Goal: Transaction & Acquisition: Purchase product/service

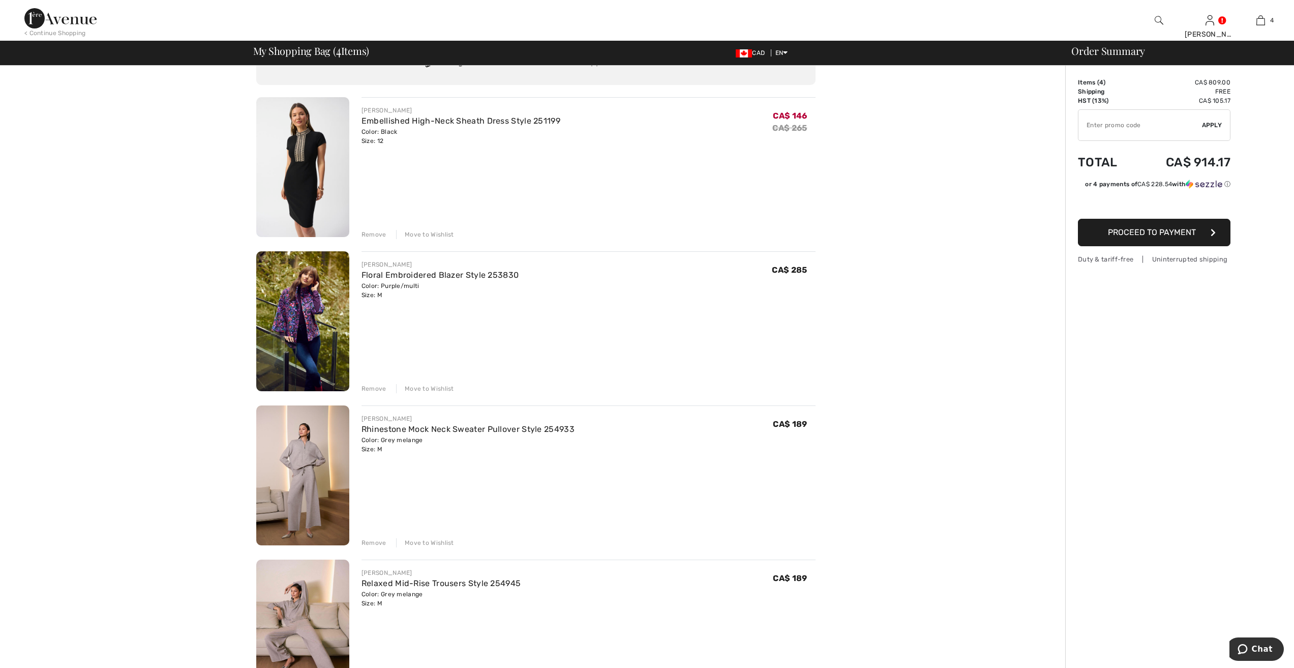
scroll to position [51, 0]
click at [290, 616] on img at bounding box center [302, 630] width 93 height 140
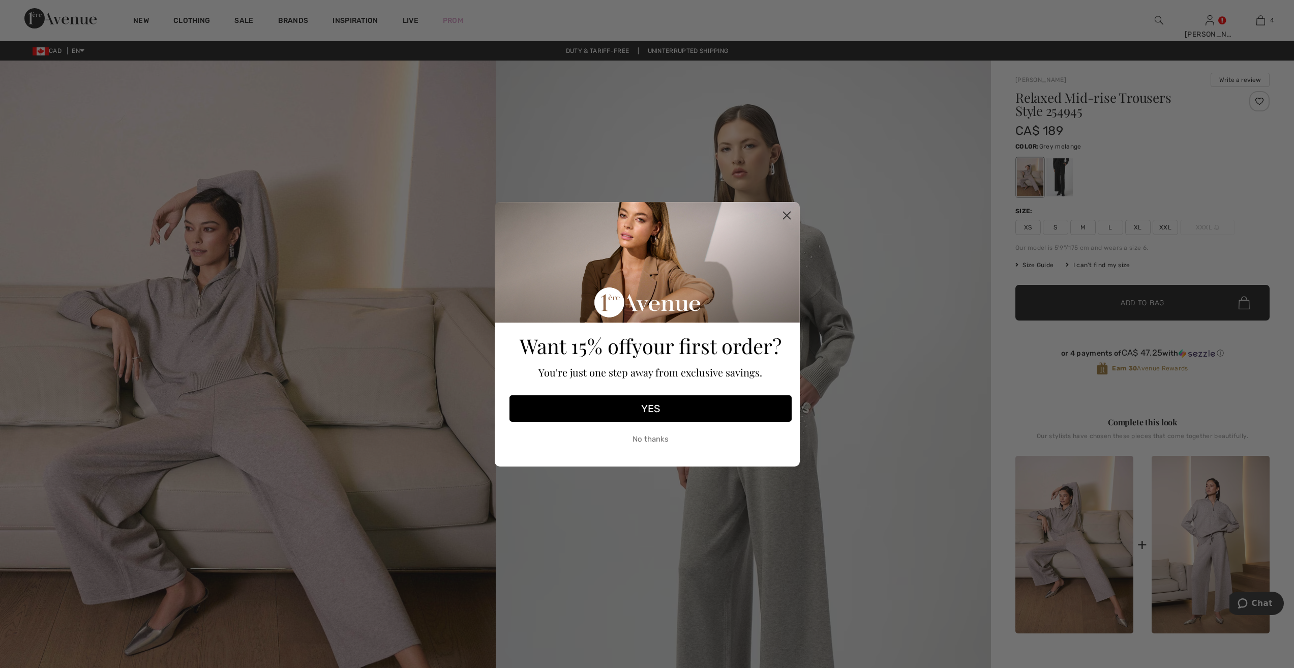
click at [783, 213] on circle "Close dialog" at bounding box center [786, 214] width 17 height 17
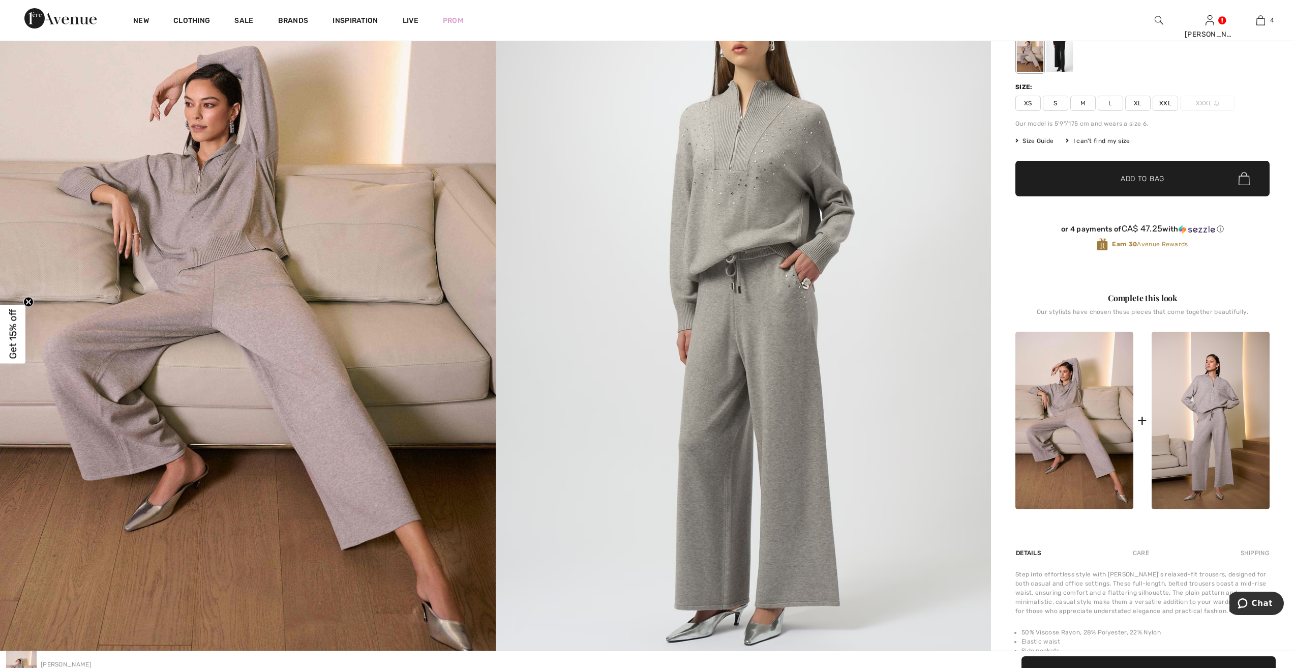
scroll to position [51, 0]
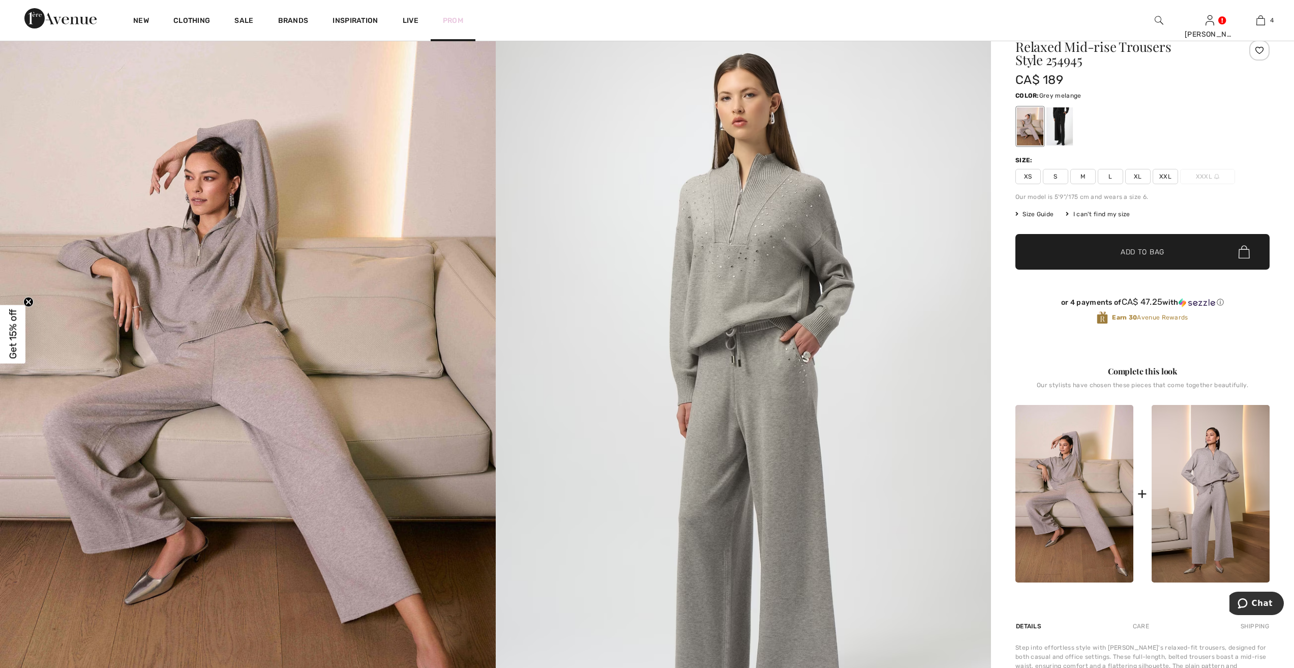
click at [449, 21] on link "Prom" at bounding box center [453, 20] width 20 height 11
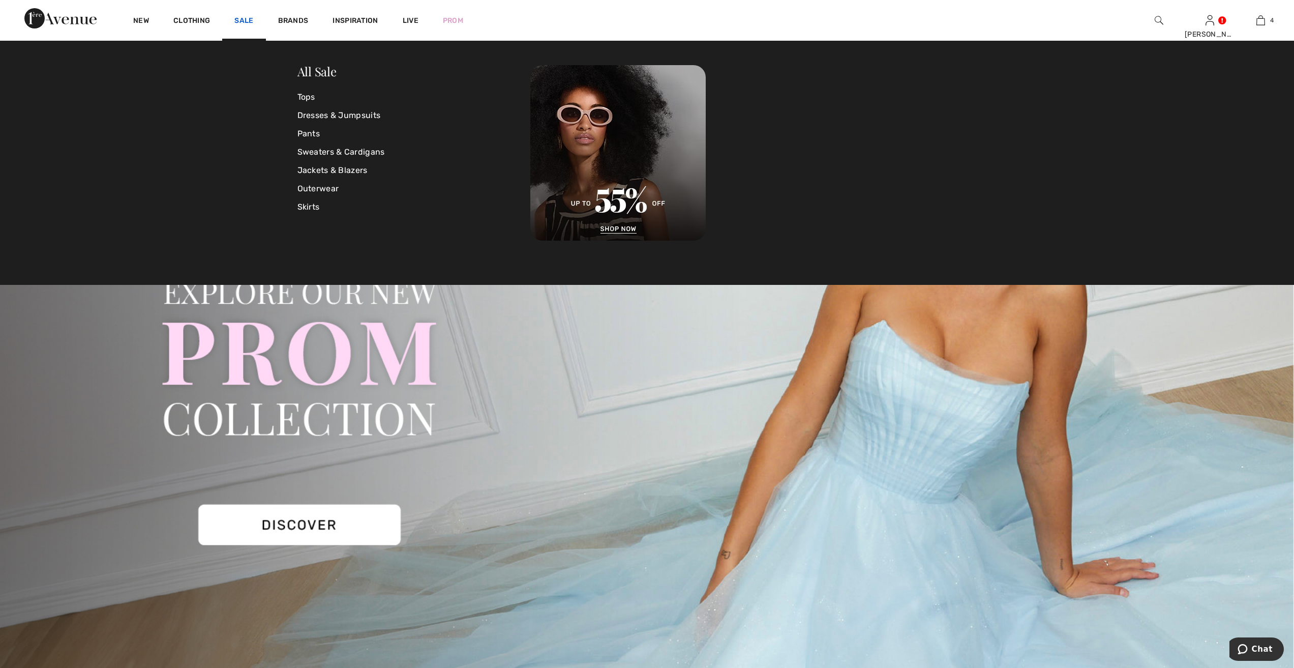
click at [239, 18] on link "Sale" at bounding box center [243, 21] width 19 height 11
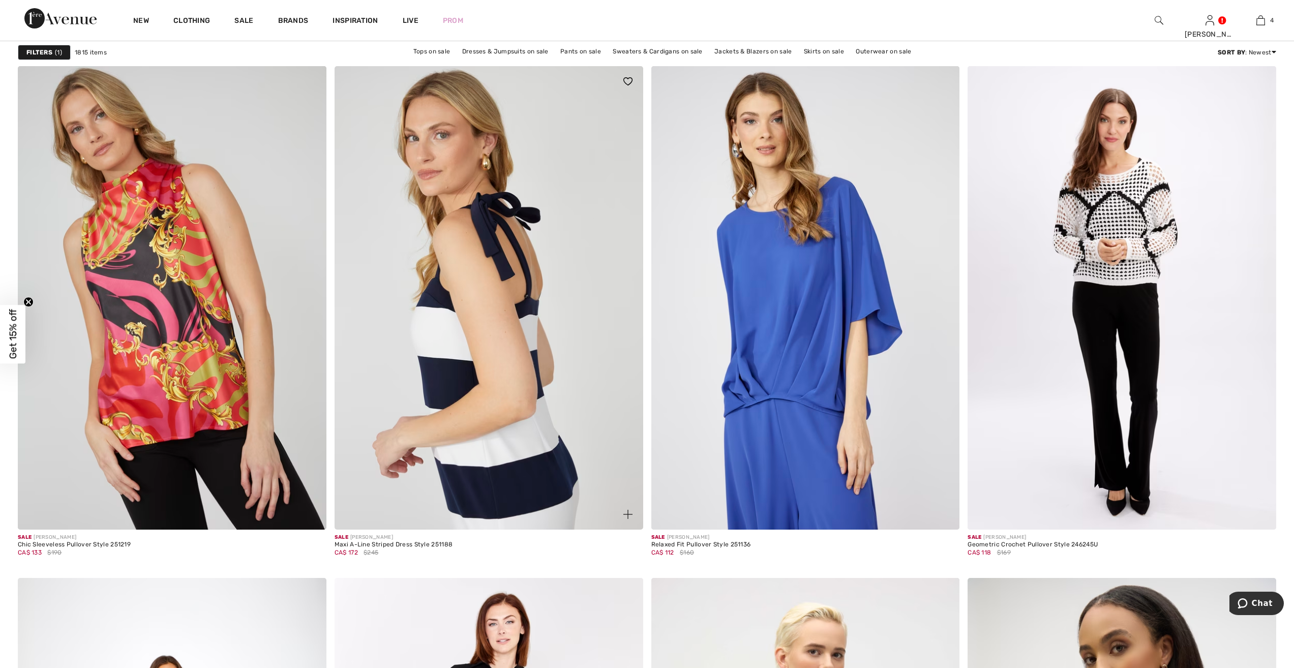
scroll to position [2848, 0]
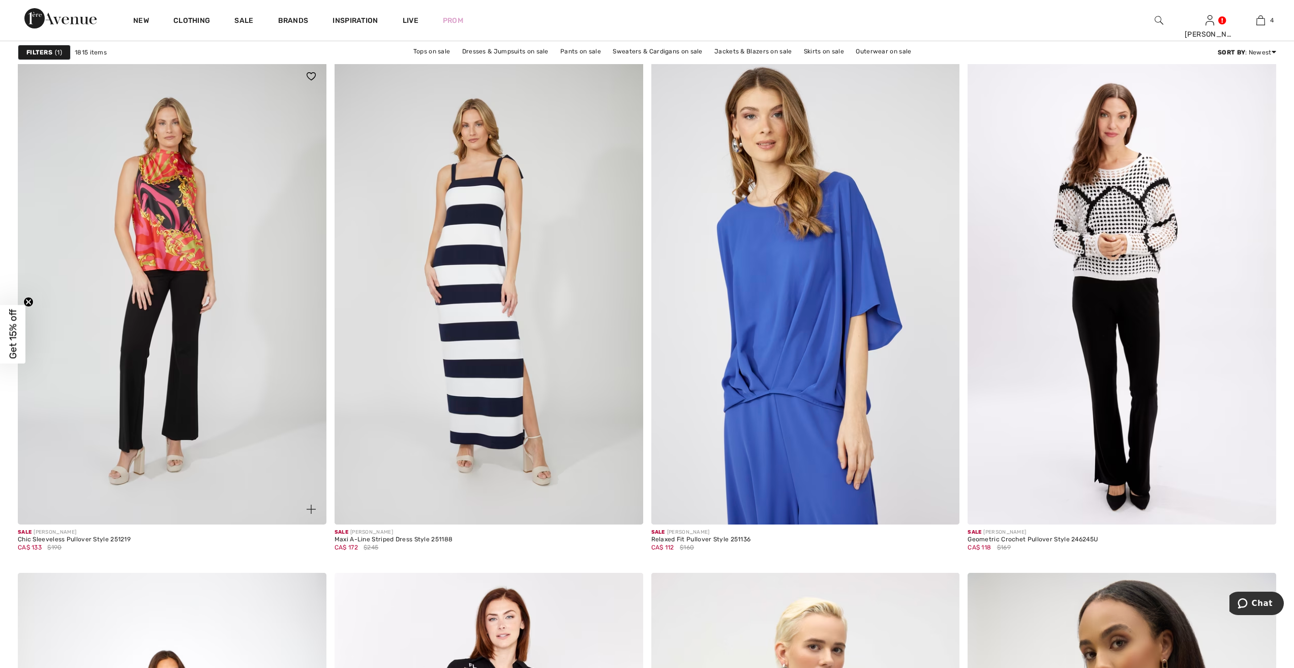
click at [164, 201] on img at bounding box center [172, 292] width 309 height 463
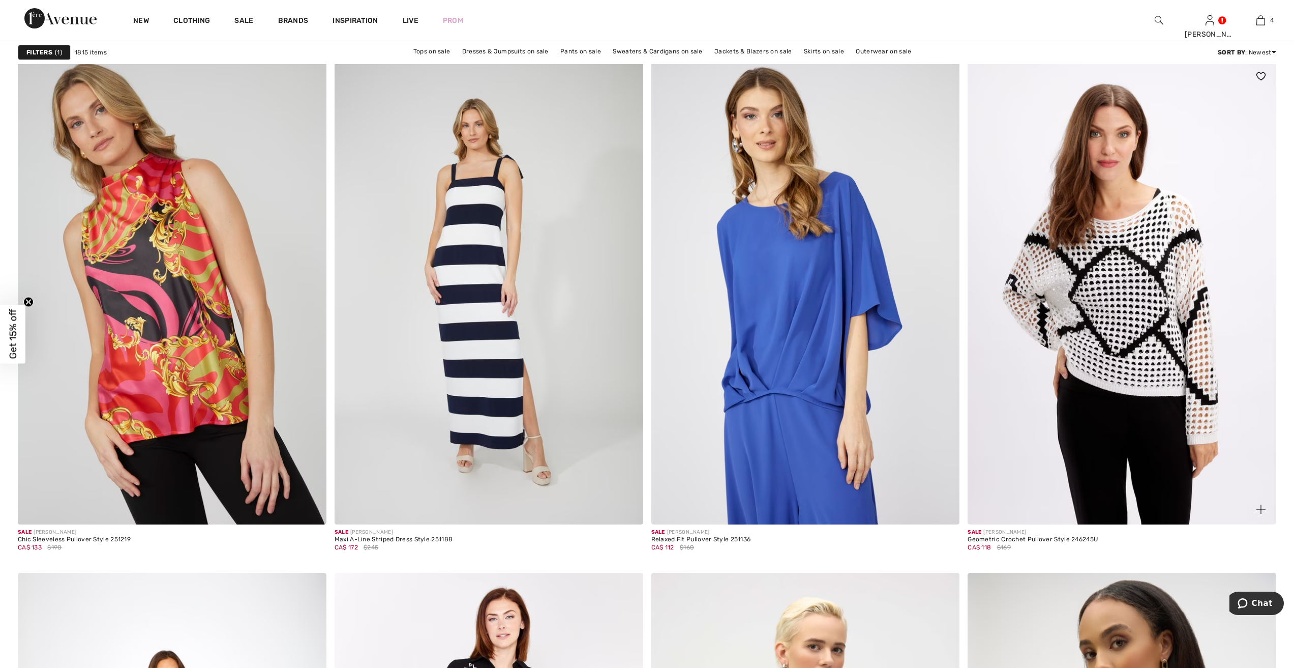
click at [1116, 306] on img at bounding box center [1122, 292] width 309 height 463
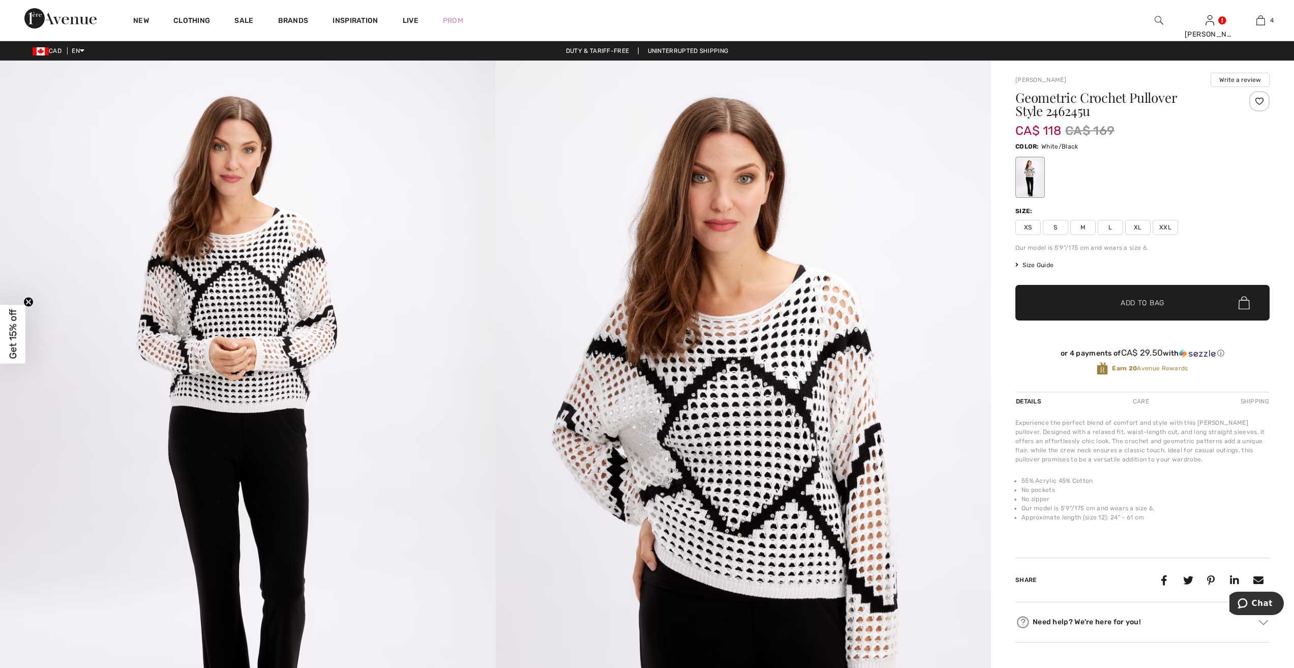
click at [1084, 227] on span "M" at bounding box center [1083, 227] width 25 height 15
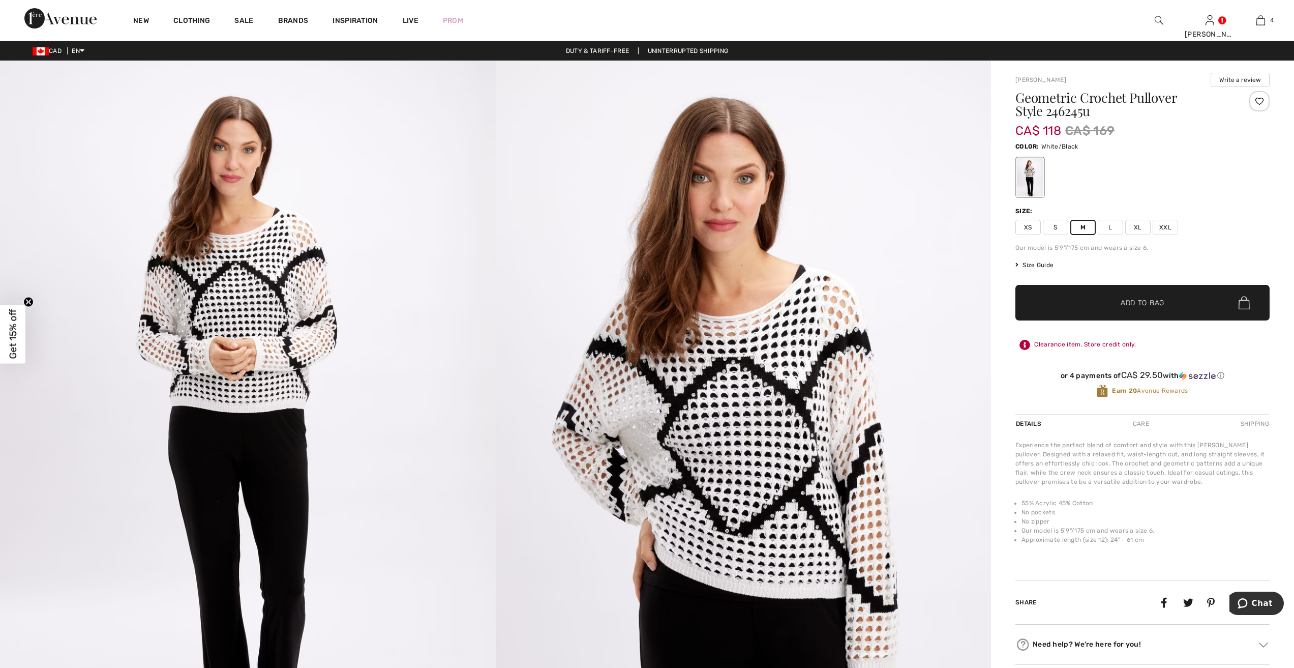
click at [1149, 302] on span "Add to Bag" at bounding box center [1143, 303] width 44 height 11
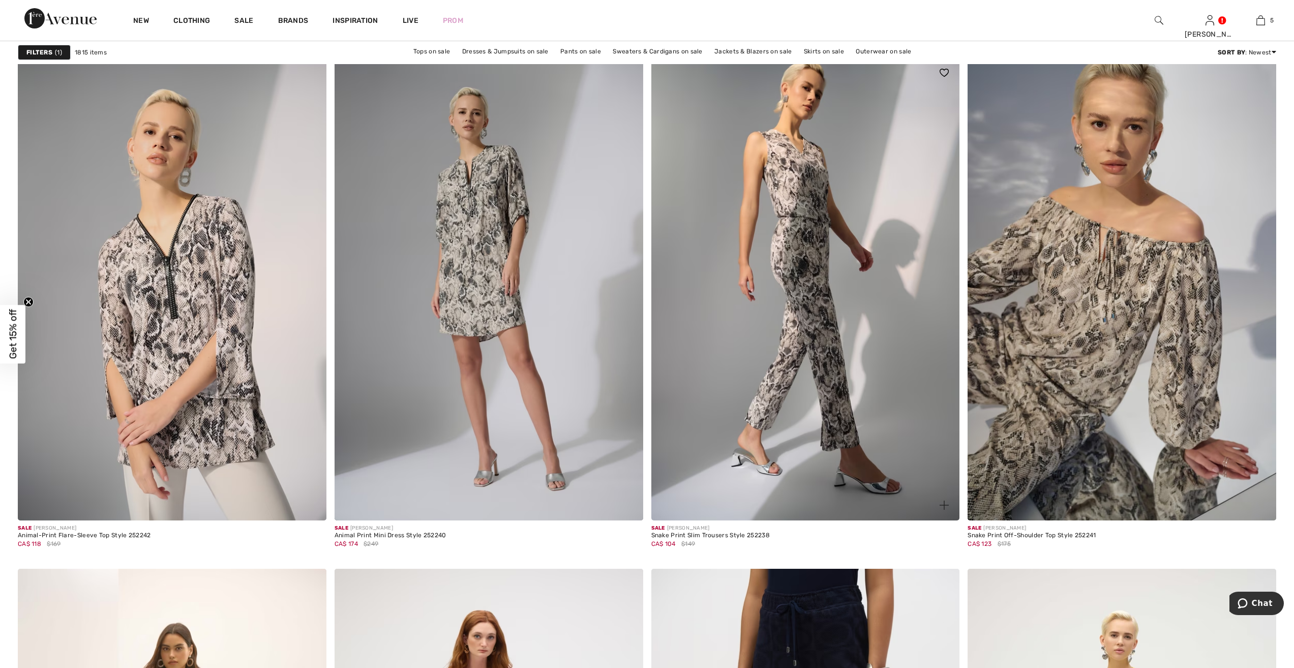
scroll to position [4984, 0]
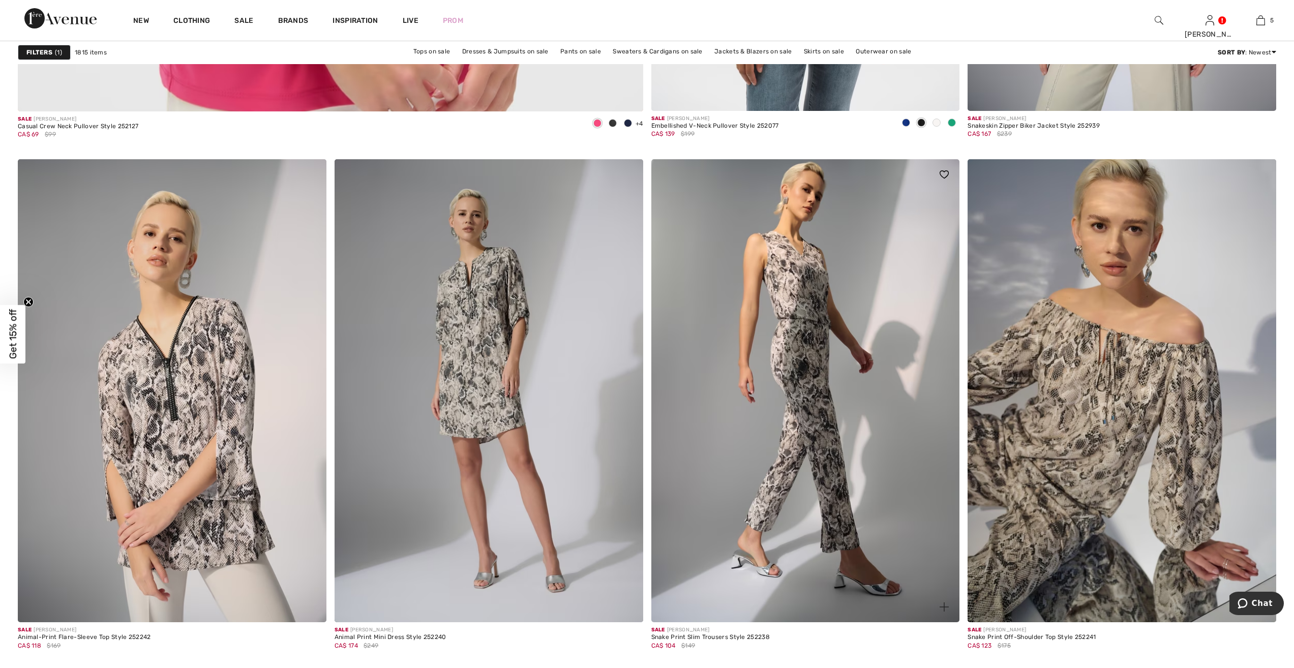
click at [808, 378] on img at bounding box center [806, 390] width 309 height 463
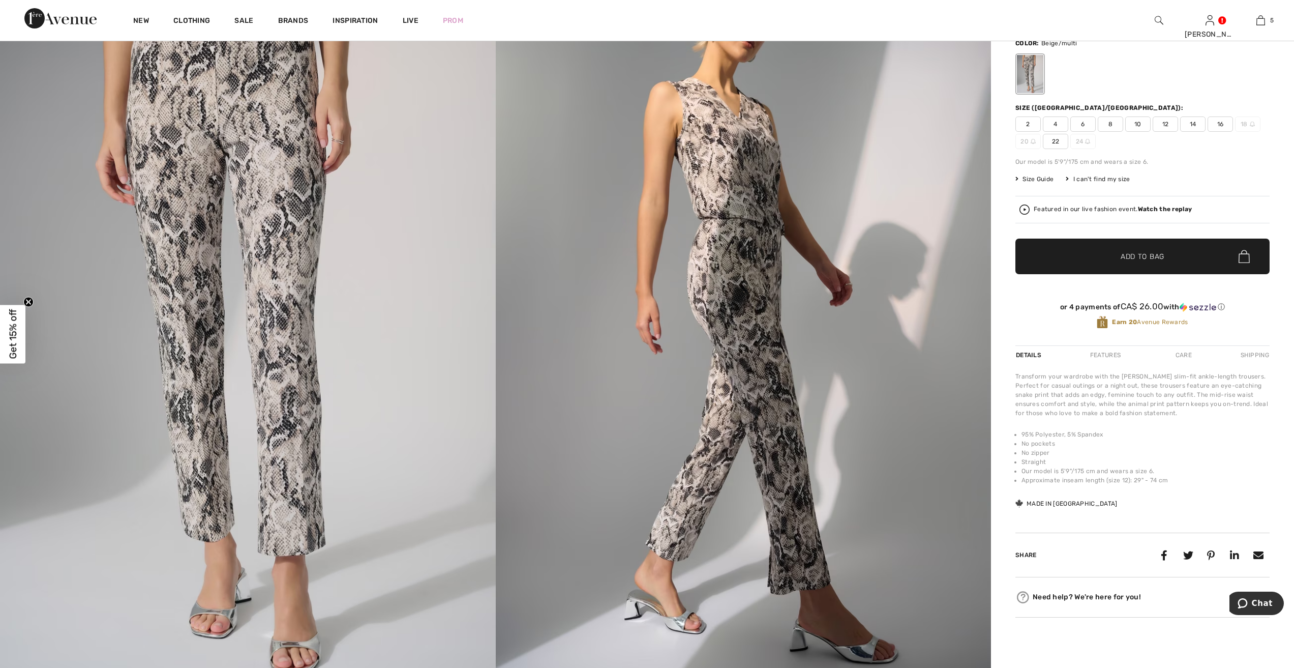
scroll to position [102, 0]
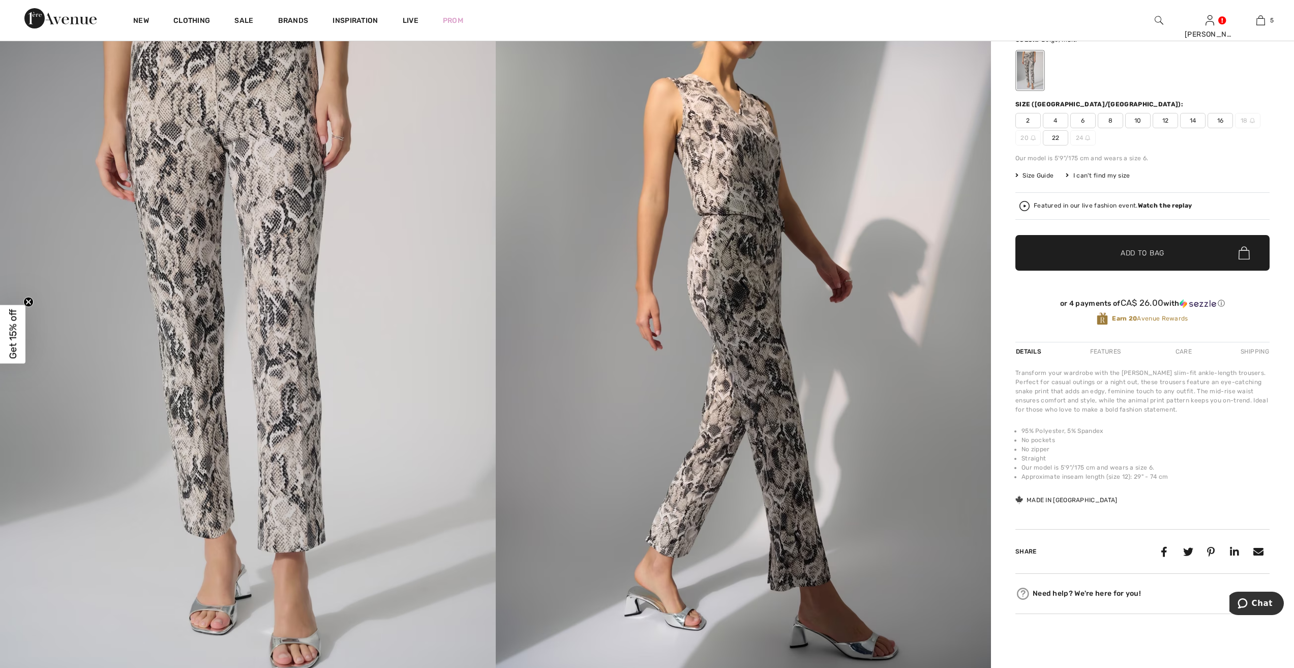
click at [1138, 120] on span "10" at bounding box center [1138, 120] width 25 height 15
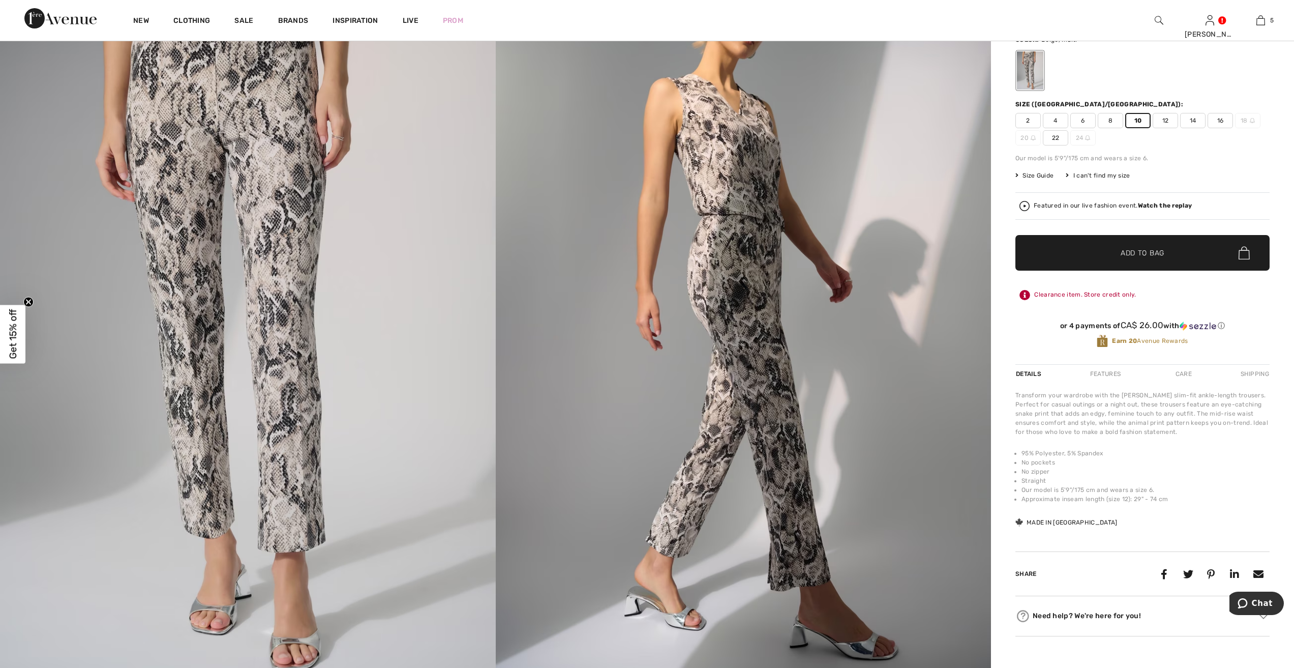
click at [1143, 251] on span "Add to Bag" at bounding box center [1143, 253] width 44 height 11
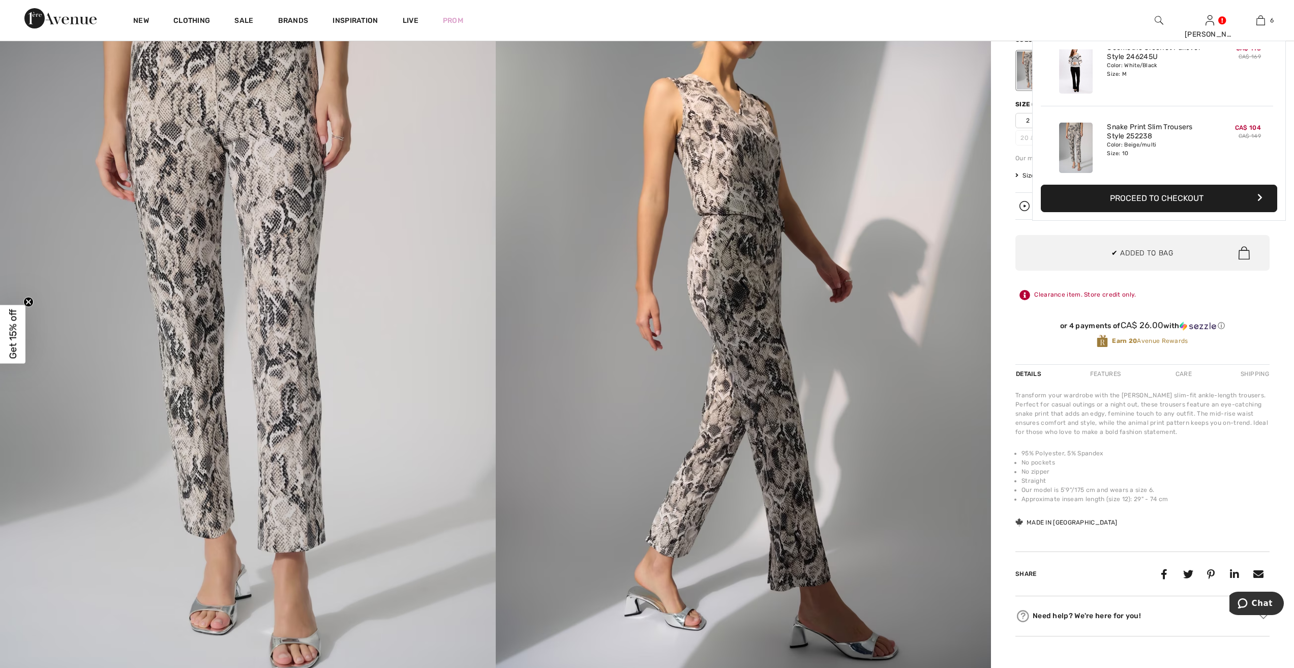
scroll to position [349, 0]
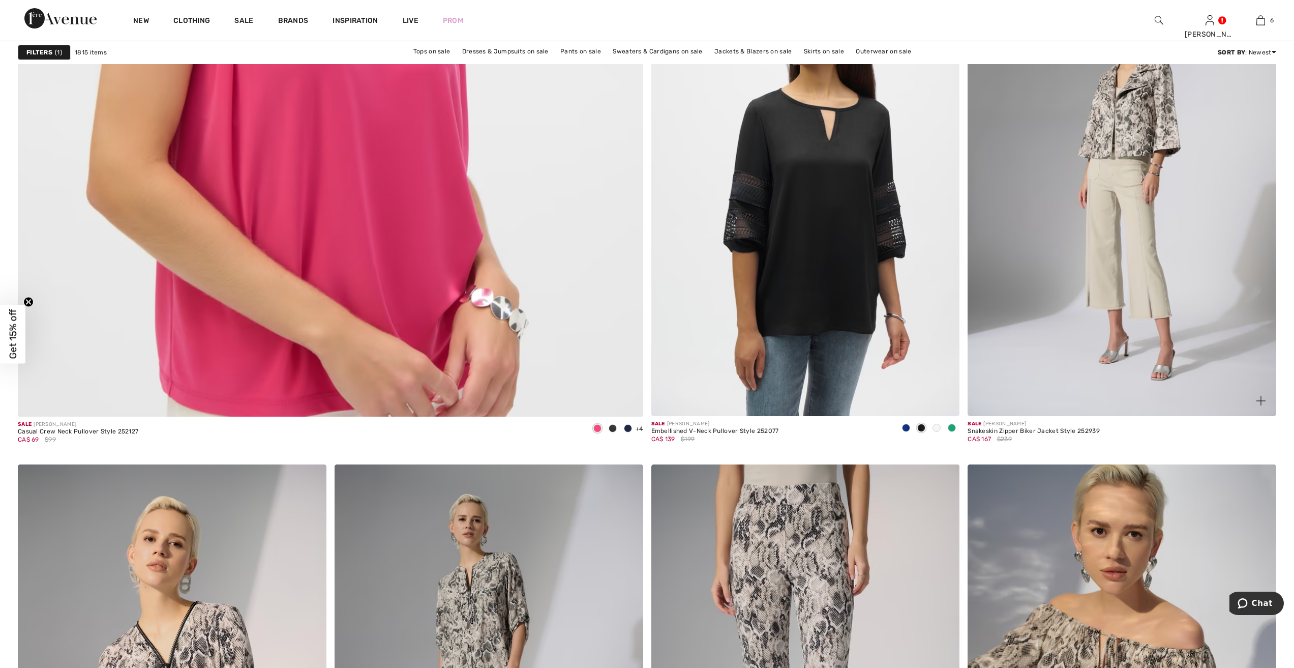
scroll to position [4628, 0]
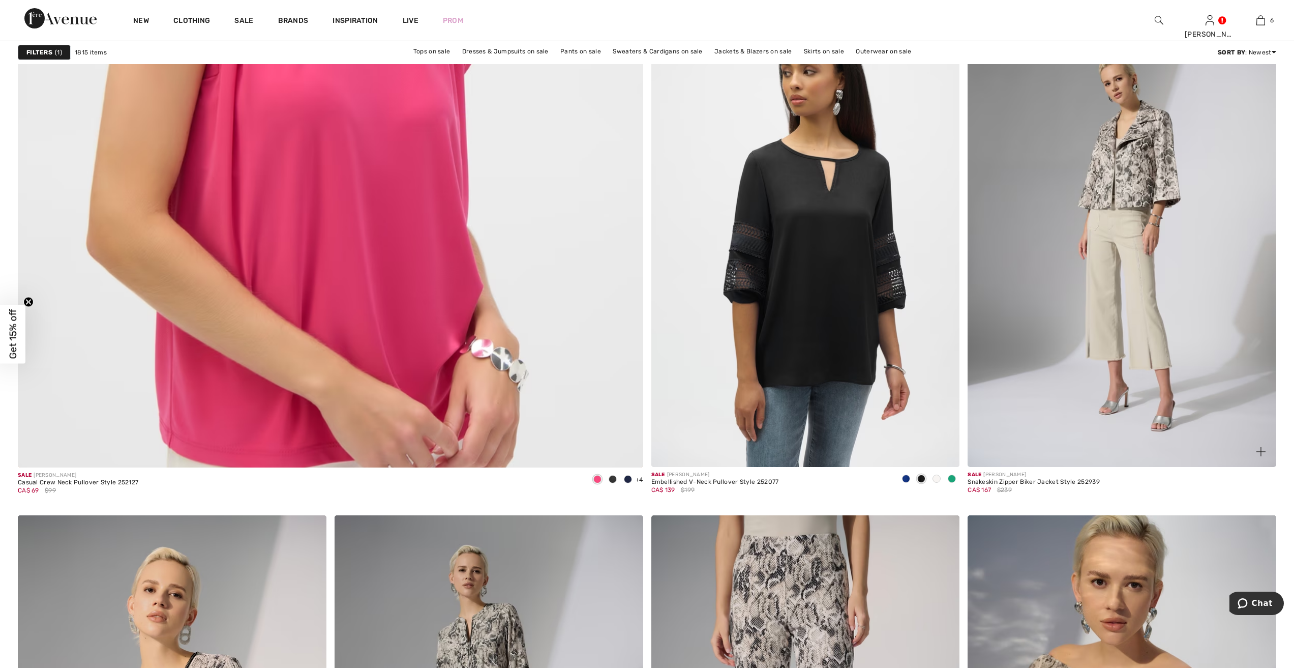
click at [1131, 174] on img at bounding box center [1122, 235] width 309 height 463
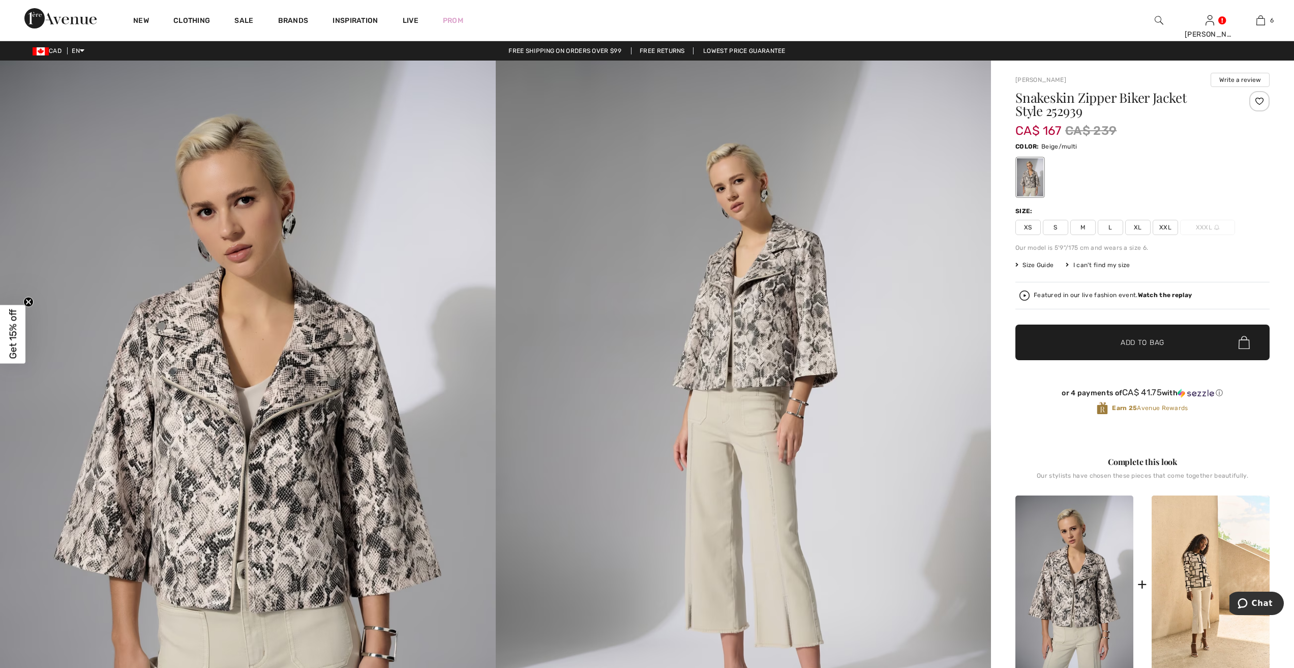
click at [1081, 222] on span "M" at bounding box center [1083, 227] width 25 height 15
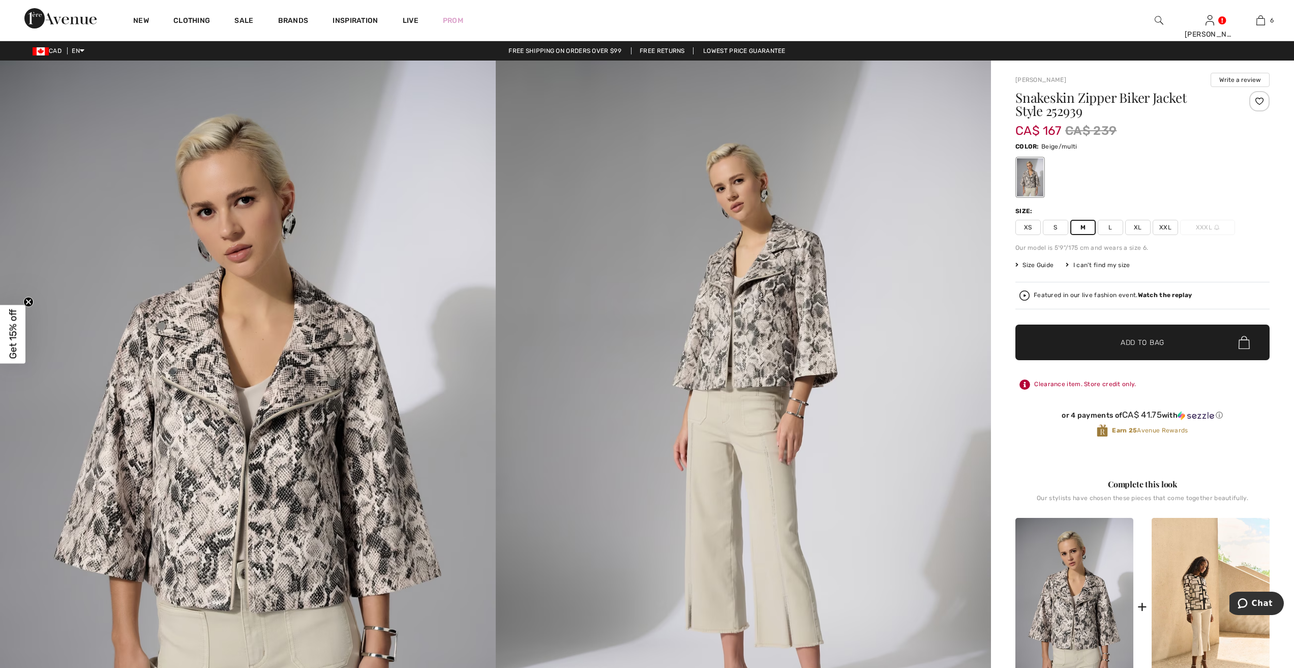
click at [1144, 341] on span "Add to Bag" at bounding box center [1143, 342] width 44 height 11
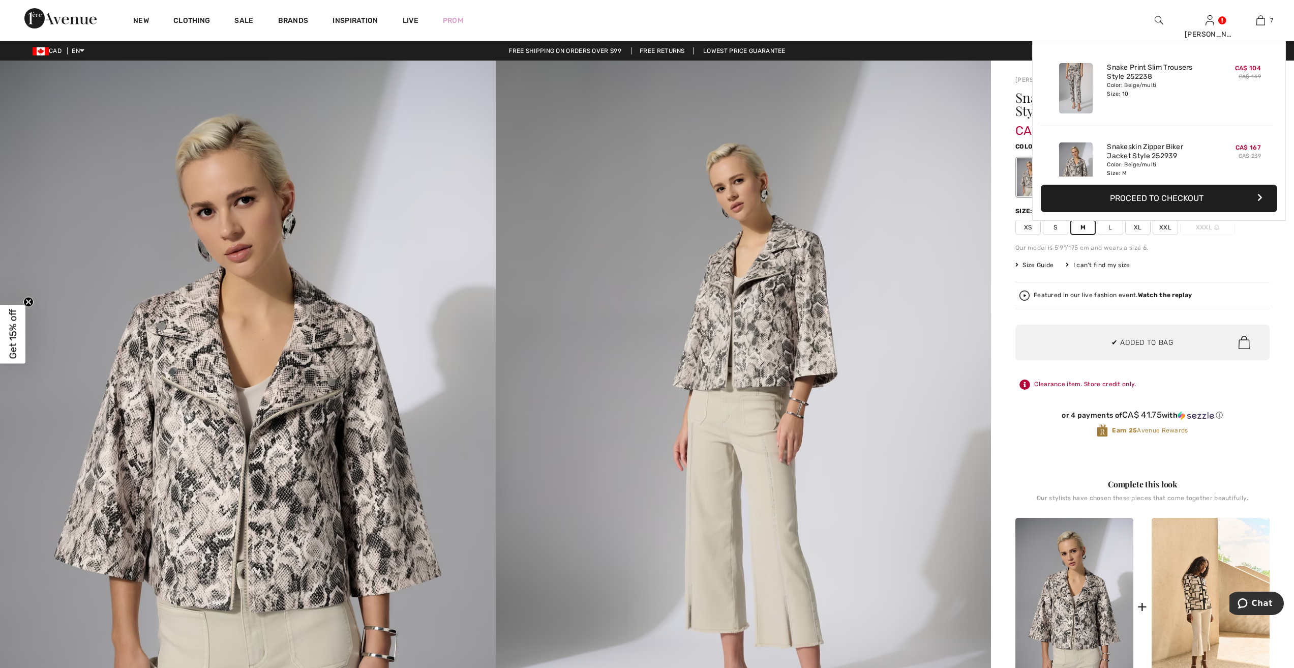
scroll to position [428, 0]
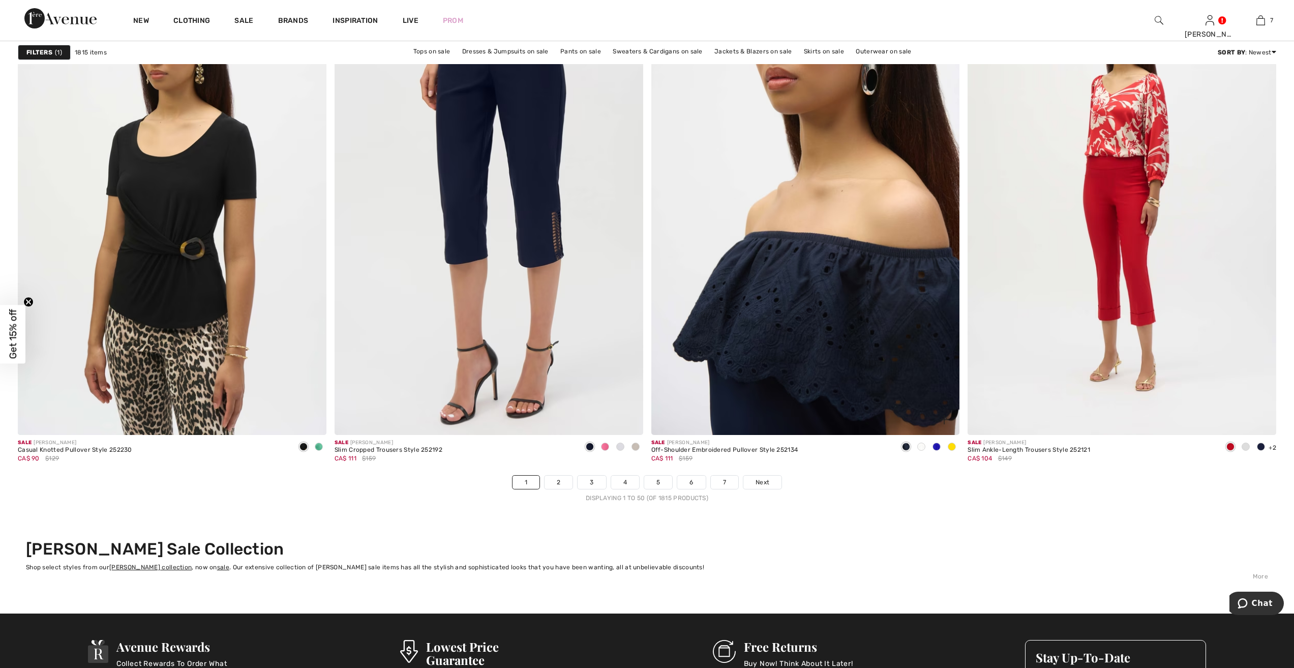
scroll to position [7629, 0]
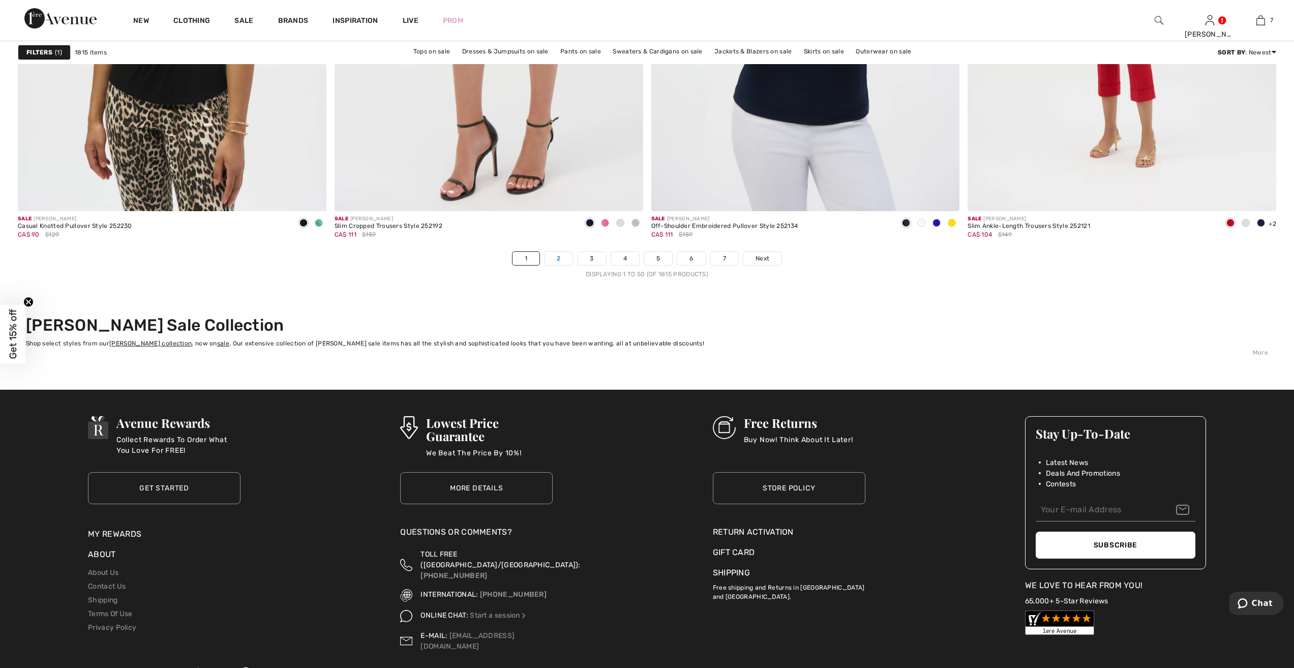
click at [557, 258] on link "2" at bounding box center [559, 258] width 28 height 13
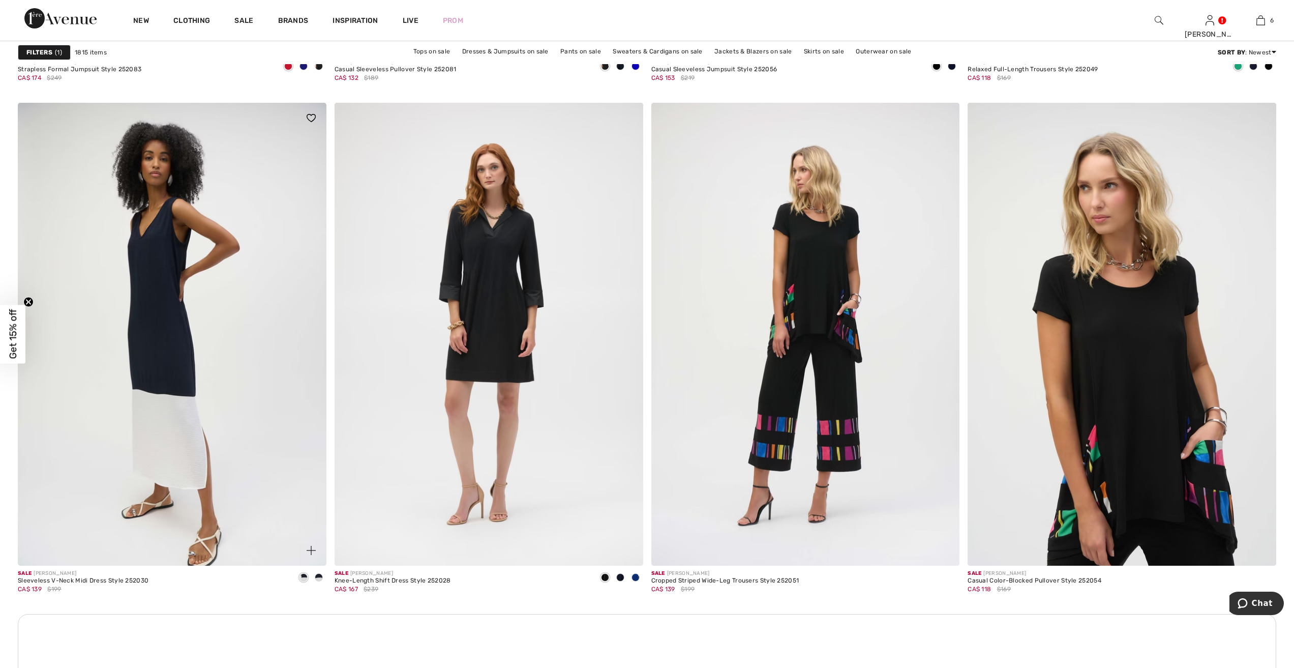
scroll to position [5544, 0]
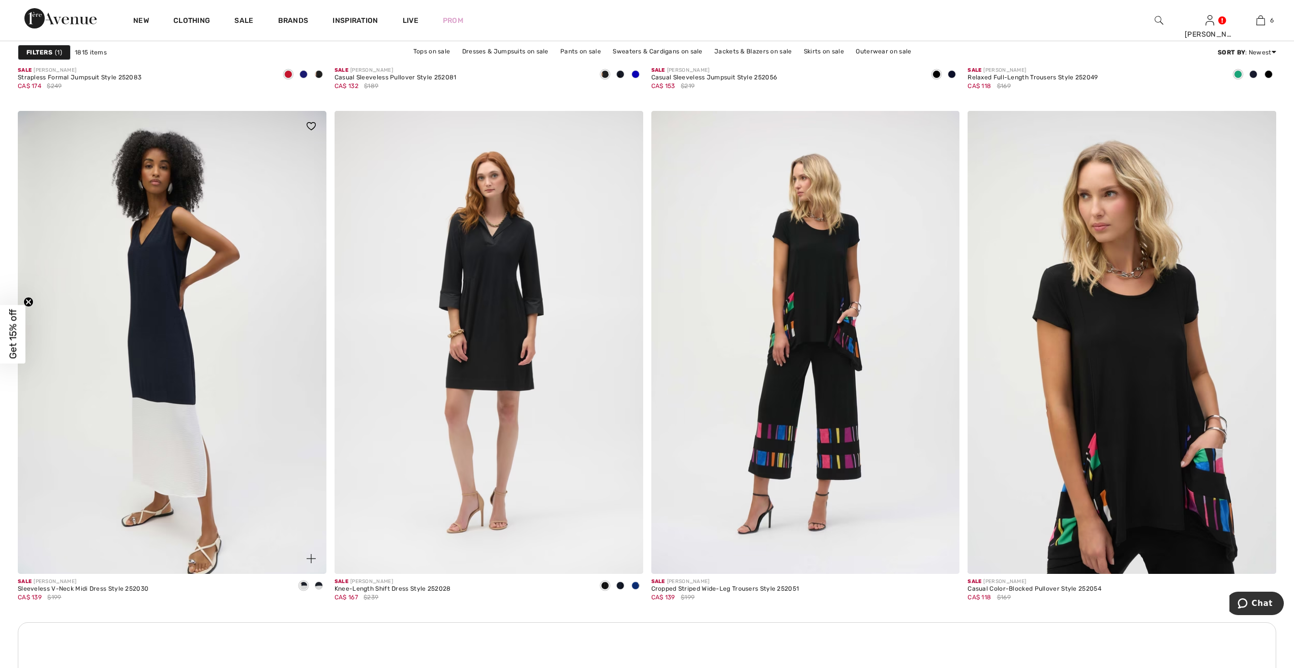
click at [158, 318] on img at bounding box center [172, 342] width 309 height 463
click at [184, 358] on img at bounding box center [172, 342] width 309 height 463
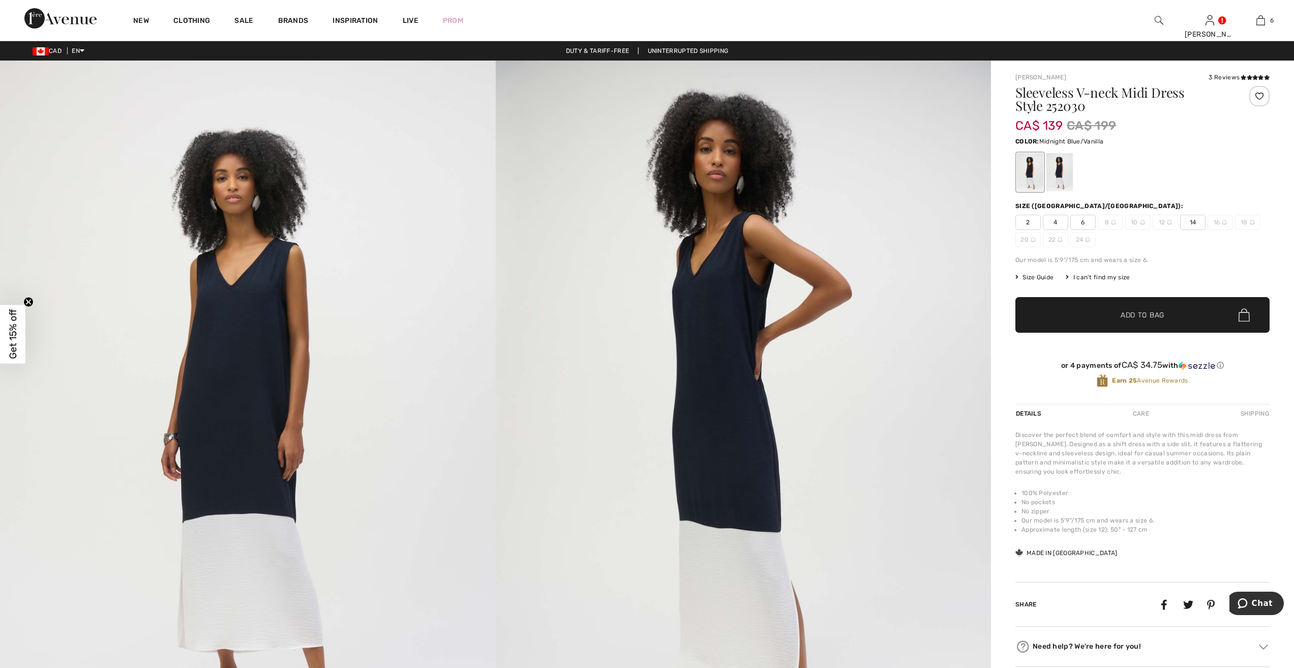
click at [1062, 173] on div at bounding box center [1060, 172] width 26 height 38
click at [1165, 221] on span "12" at bounding box center [1165, 222] width 25 height 15
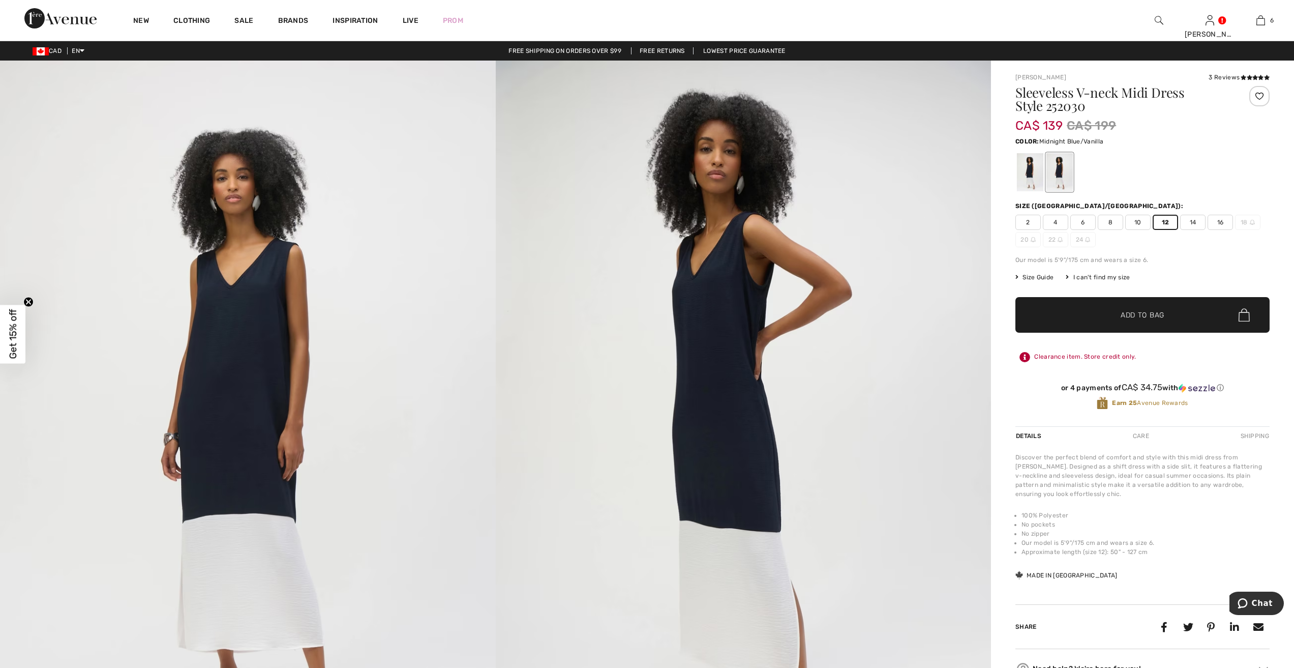
click at [1164, 312] on span "Add to Bag" at bounding box center [1143, 315] width 44 height 11
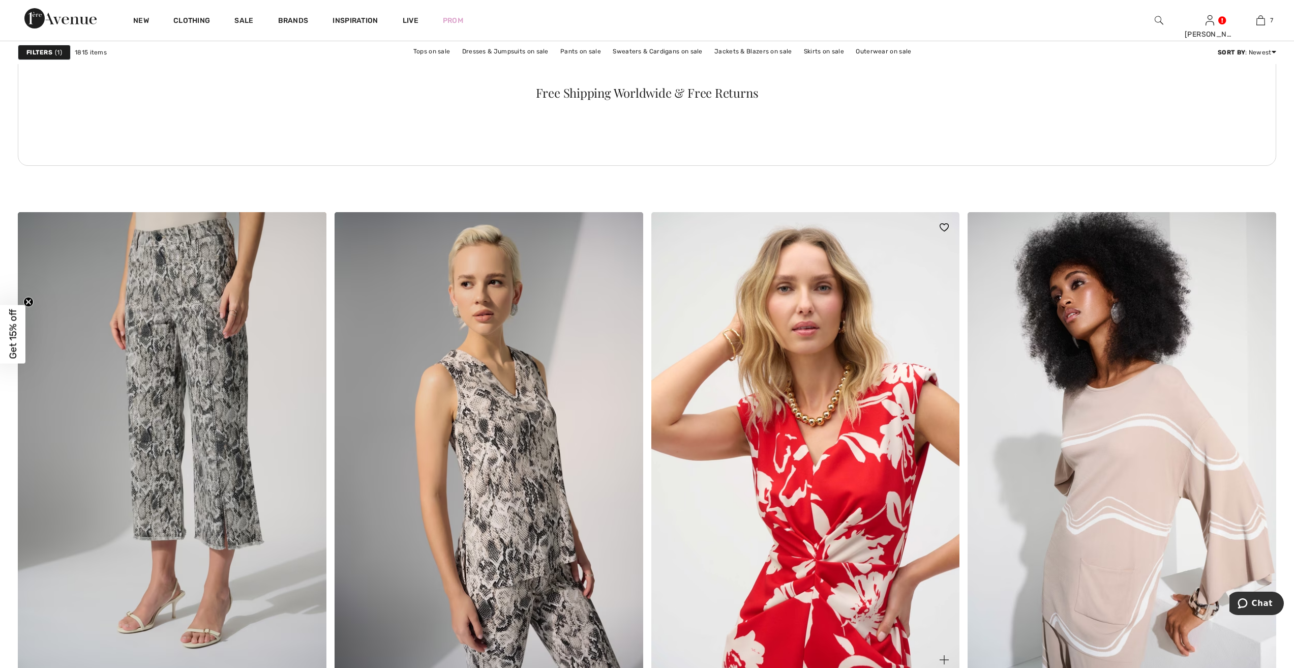
scroll to position [6256, 0]
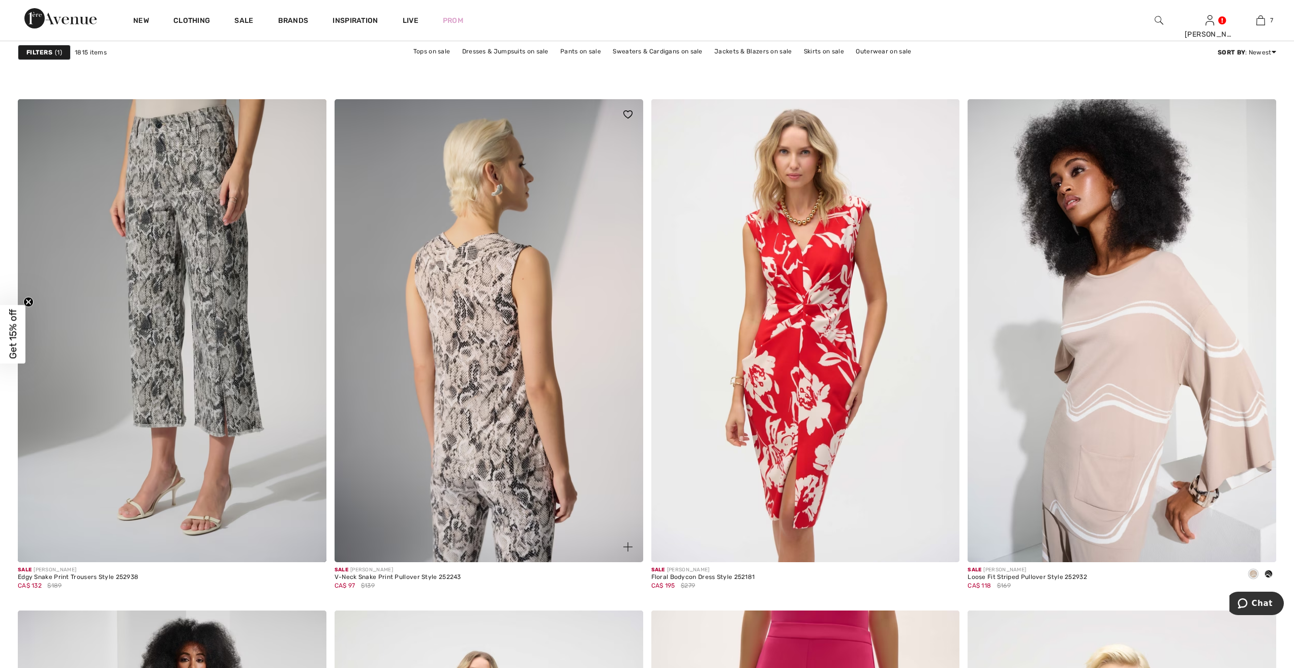
click at [476, 431] on img at bounding box center [489, 330] width 309 height 463
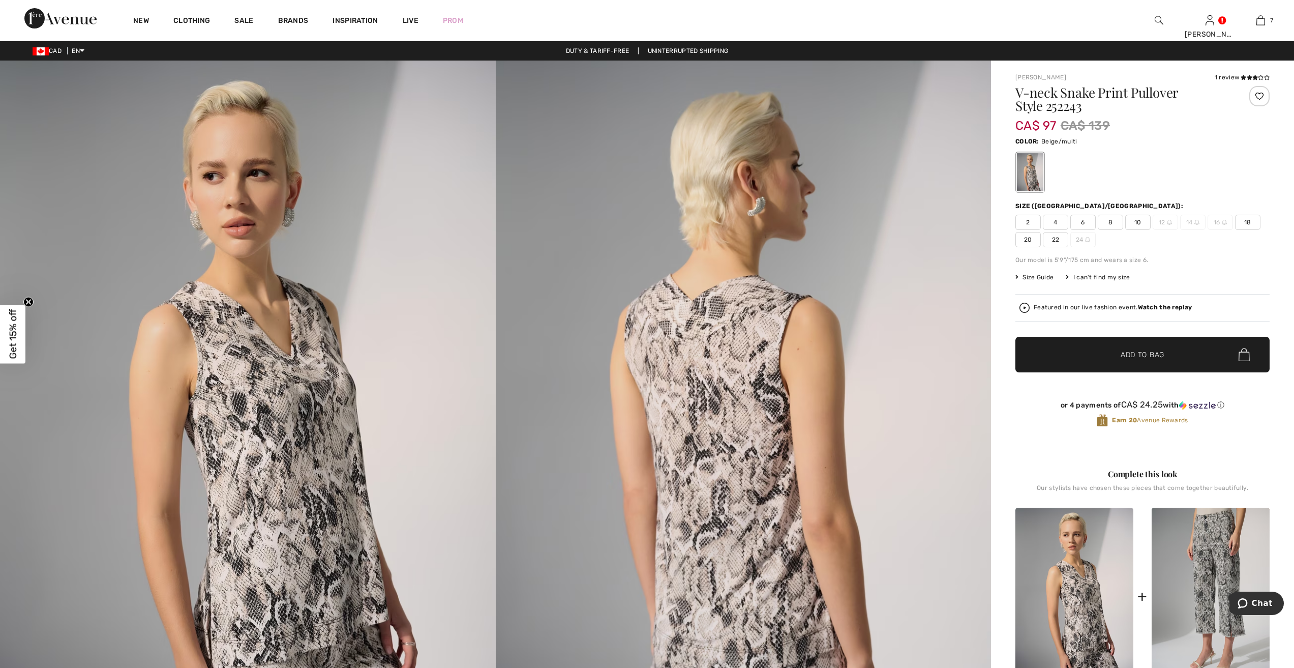
click at [1141, 219] on span "10" at bounding box center [1138, 222] width 25 height 15
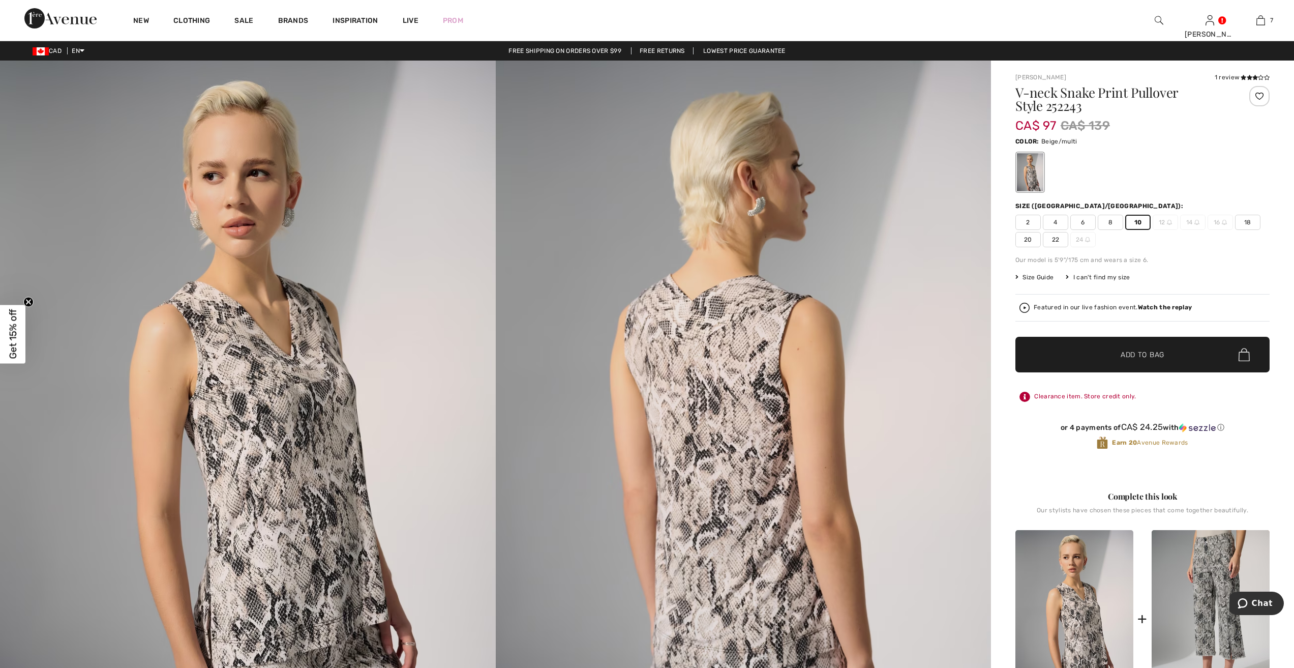
click at [1154, 347] on span "✔ Added to Bag Add to Bag" at bounding box center [1143, 355] width 254 height 36
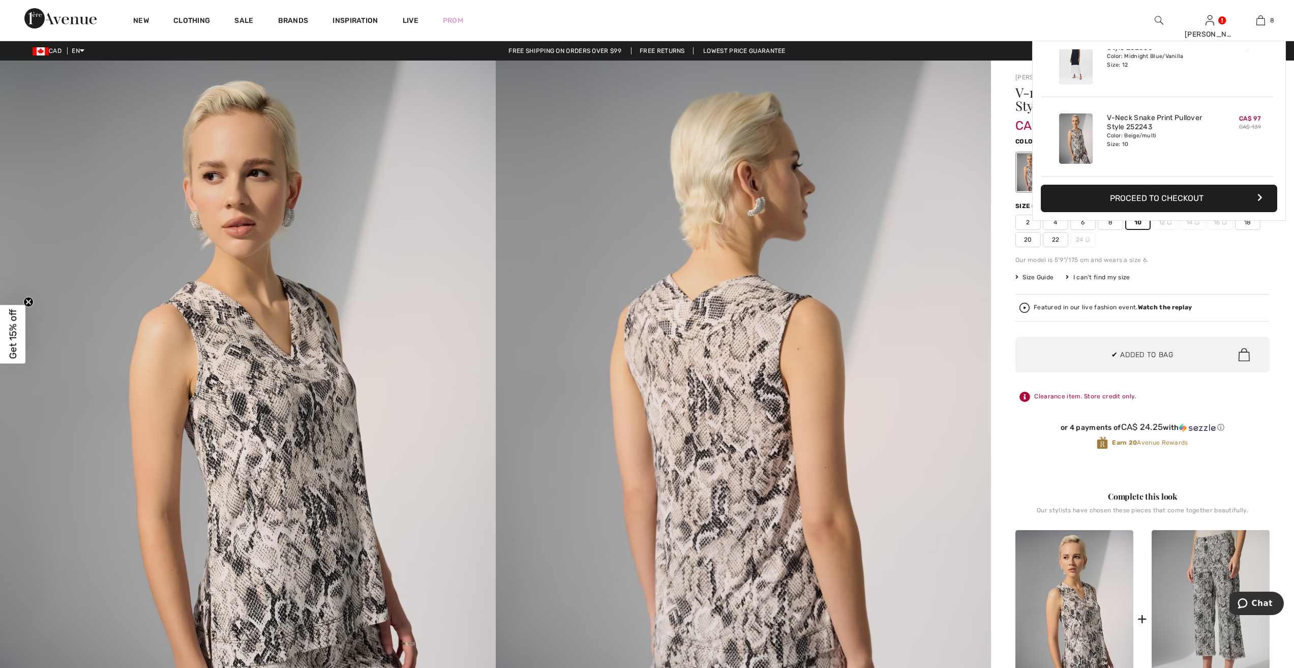
scroll to position [508, 0]
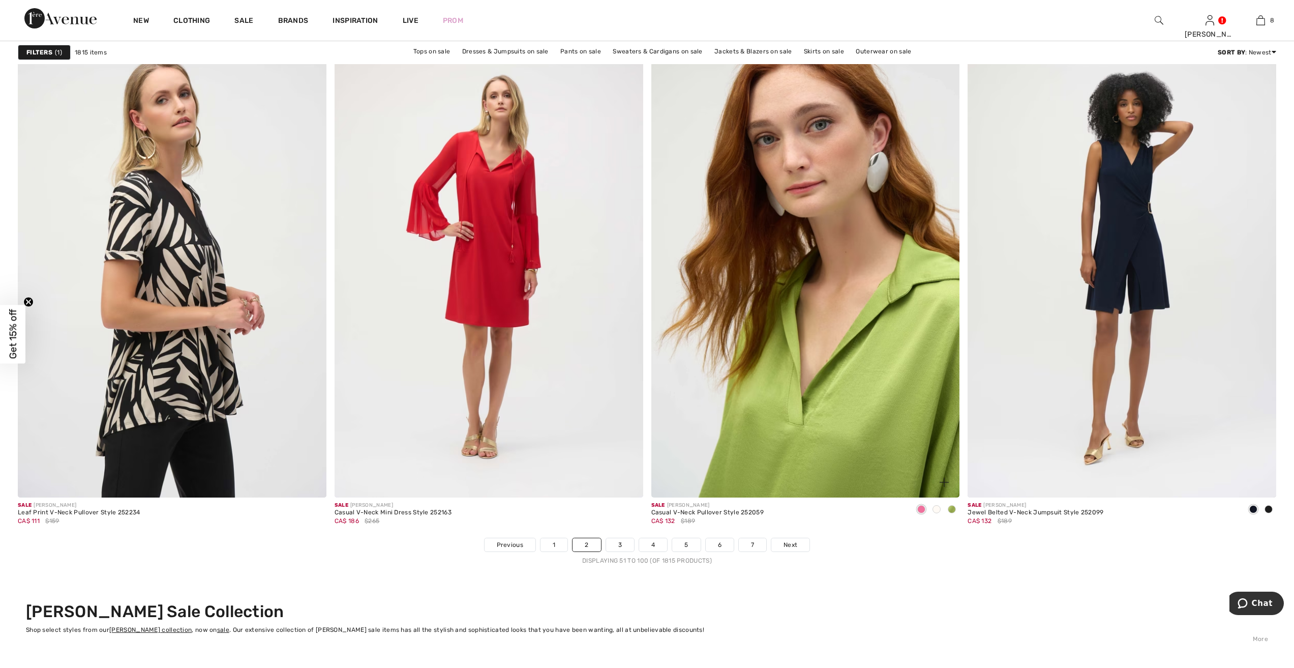
scroll to position [7527, 0]
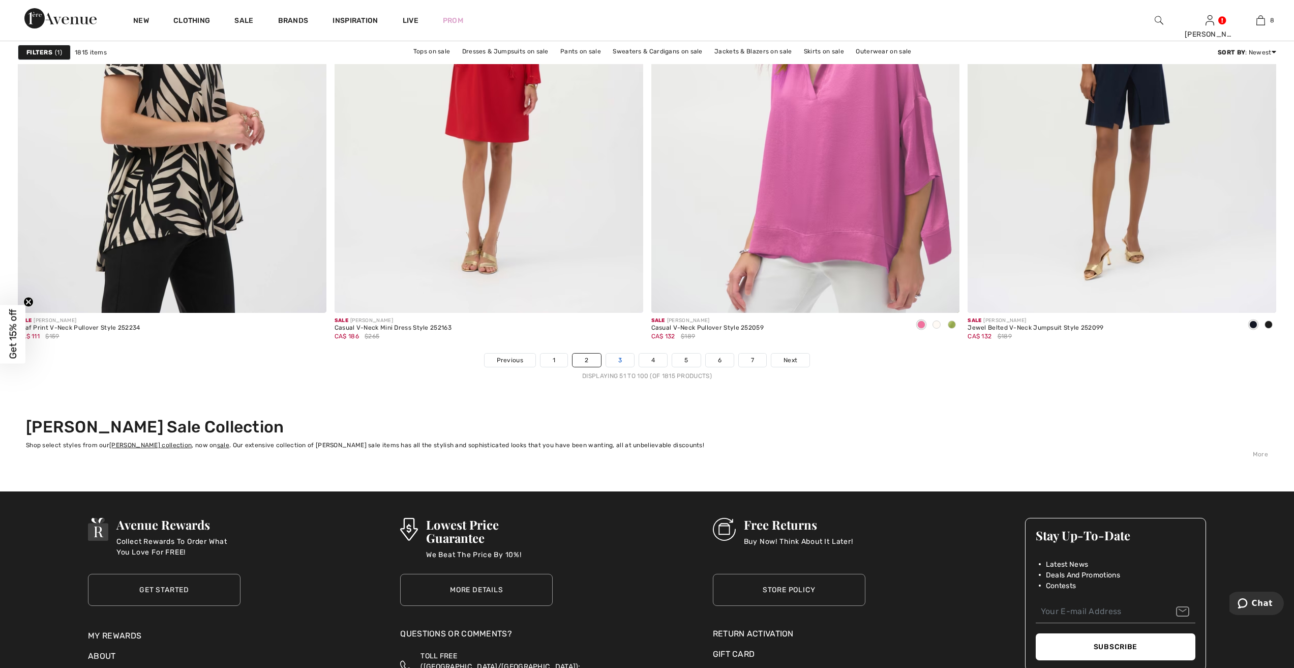
click at [622, 358] on link "3" at bounding box center [620, 359] width 28 height 13
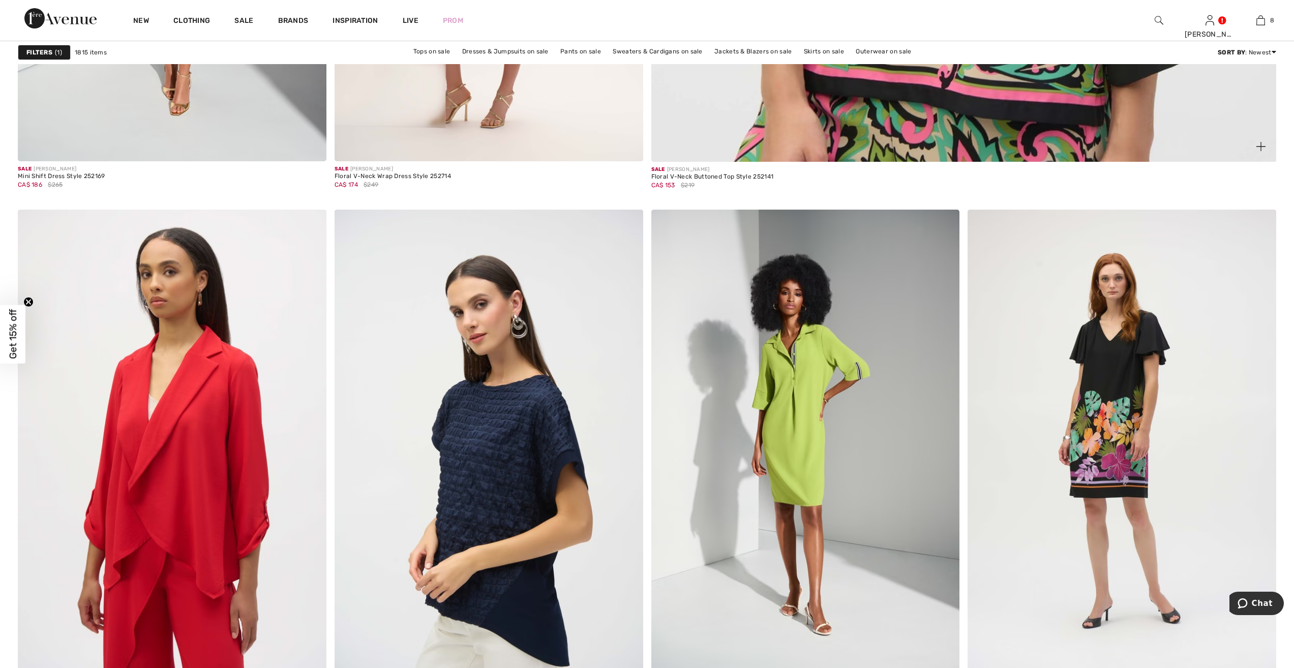
scroll to position [1119, 0]
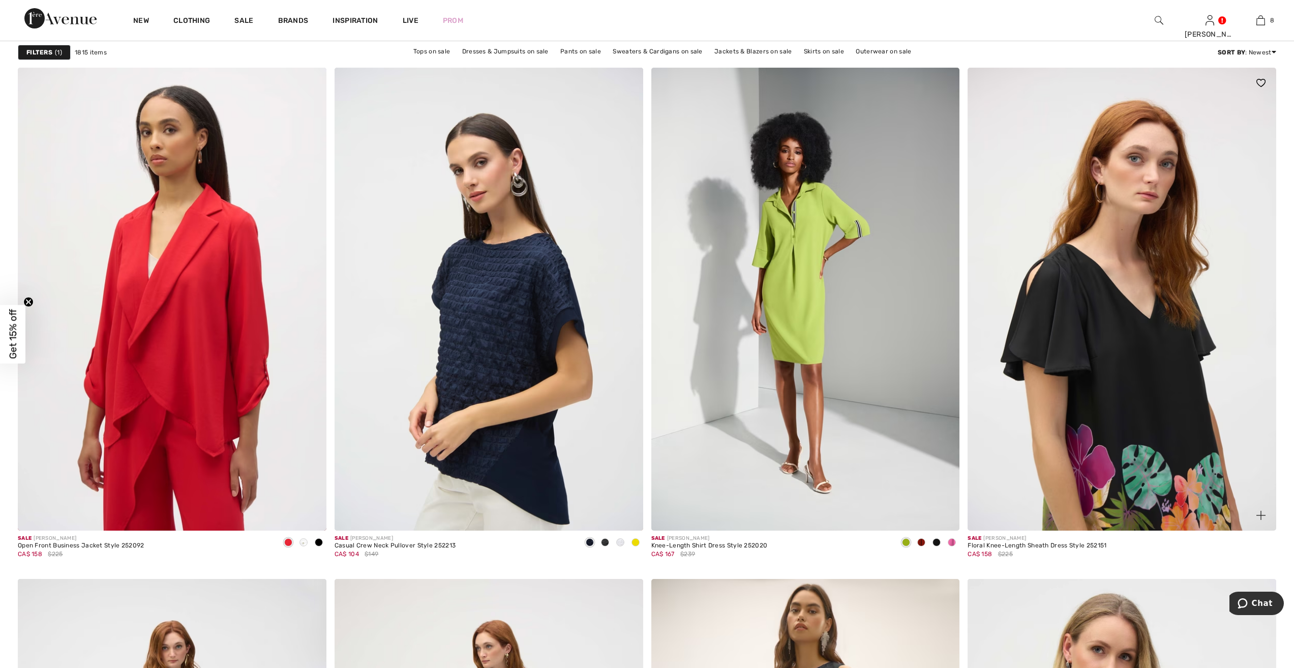
click at [1139, 369] on img at bounding box center [1122, 299] width 309 height 463
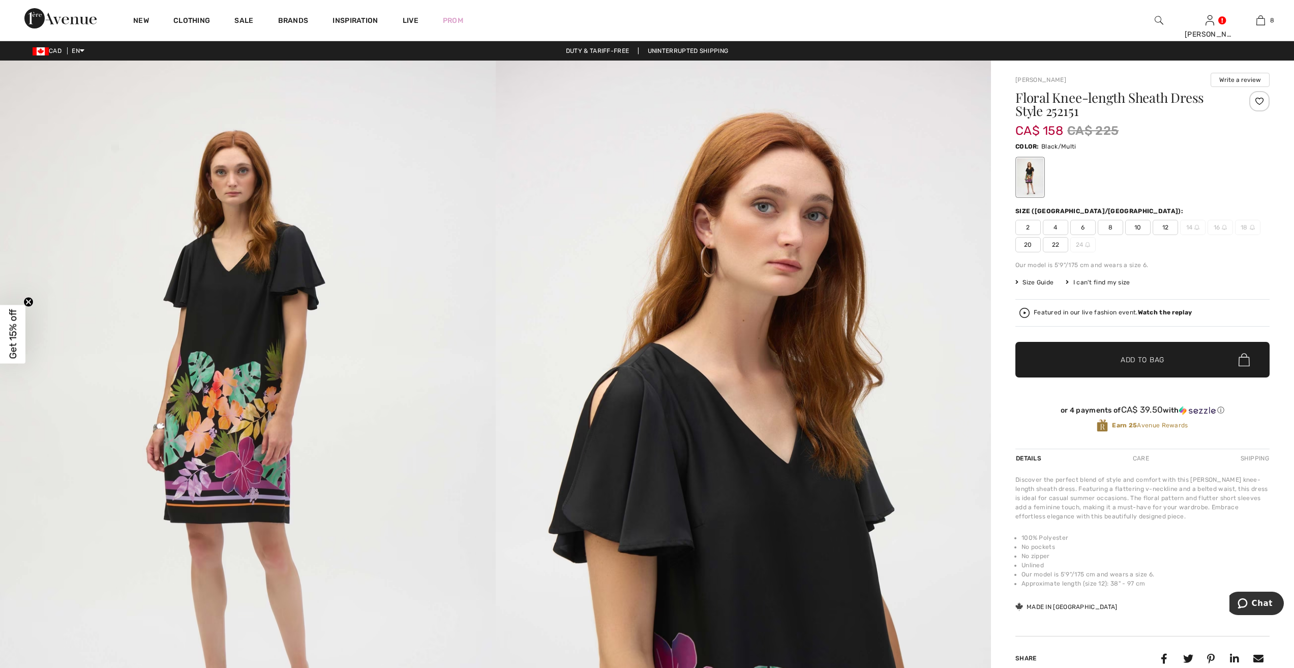
click at [1162, 223] on span "12" at bounding box center [1165, 227] width 25 height 15
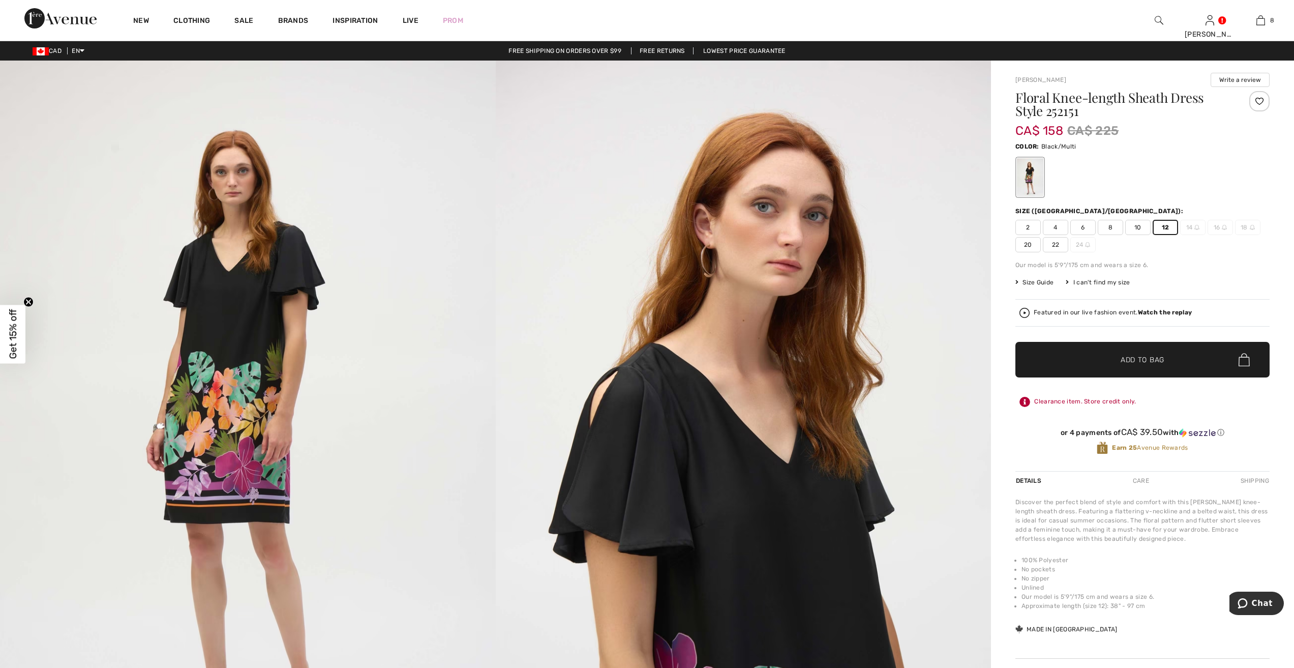
click at [1151, 360] on span "Add to Bag" at bounding box center [1143, 360] width 44 height 11
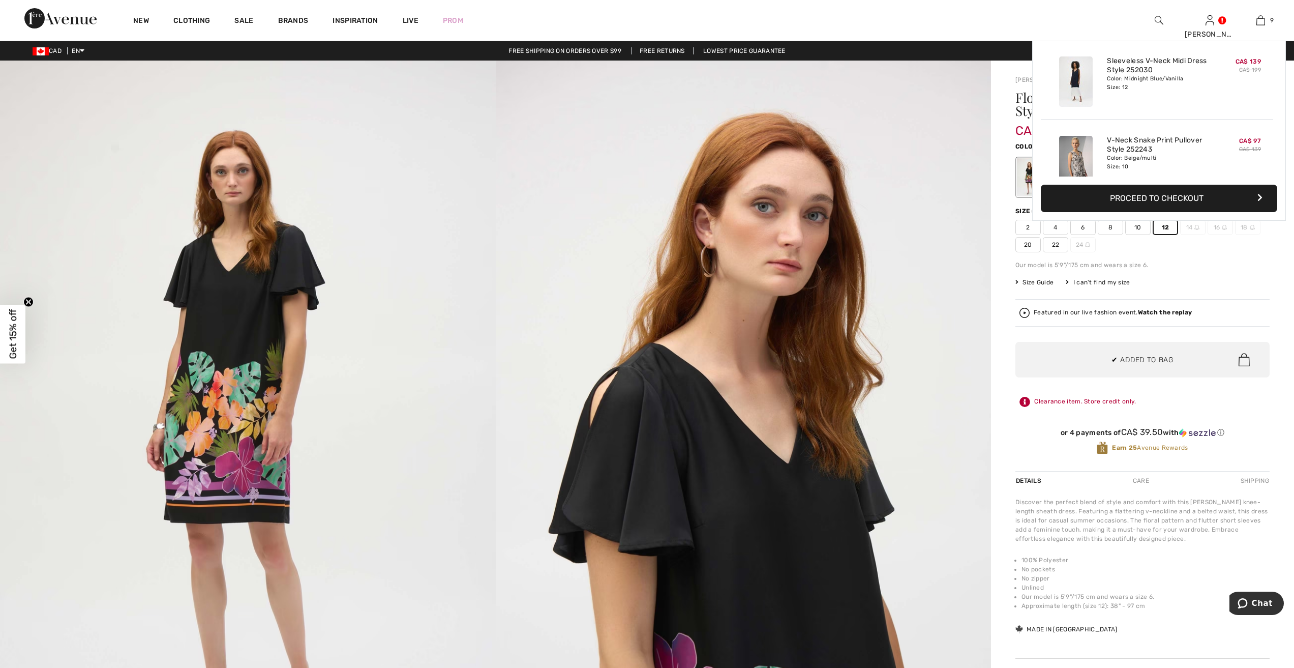
scroll to position [587, 0]
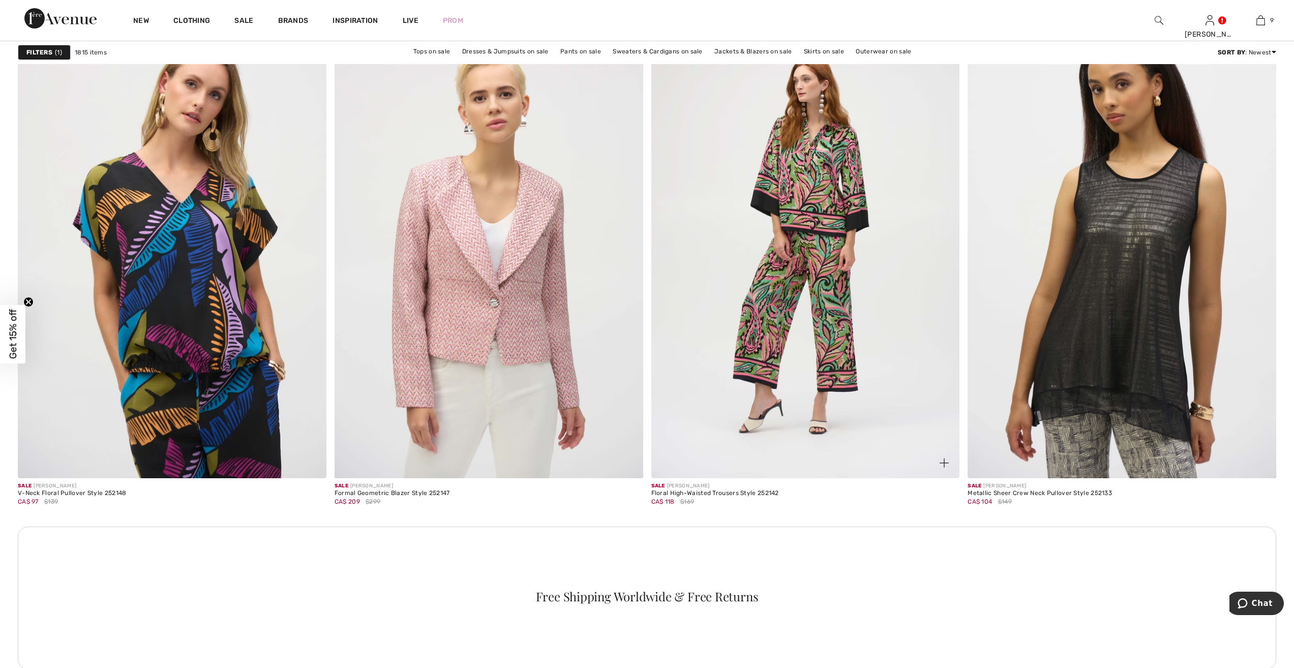
scroll to position [5544, 0]
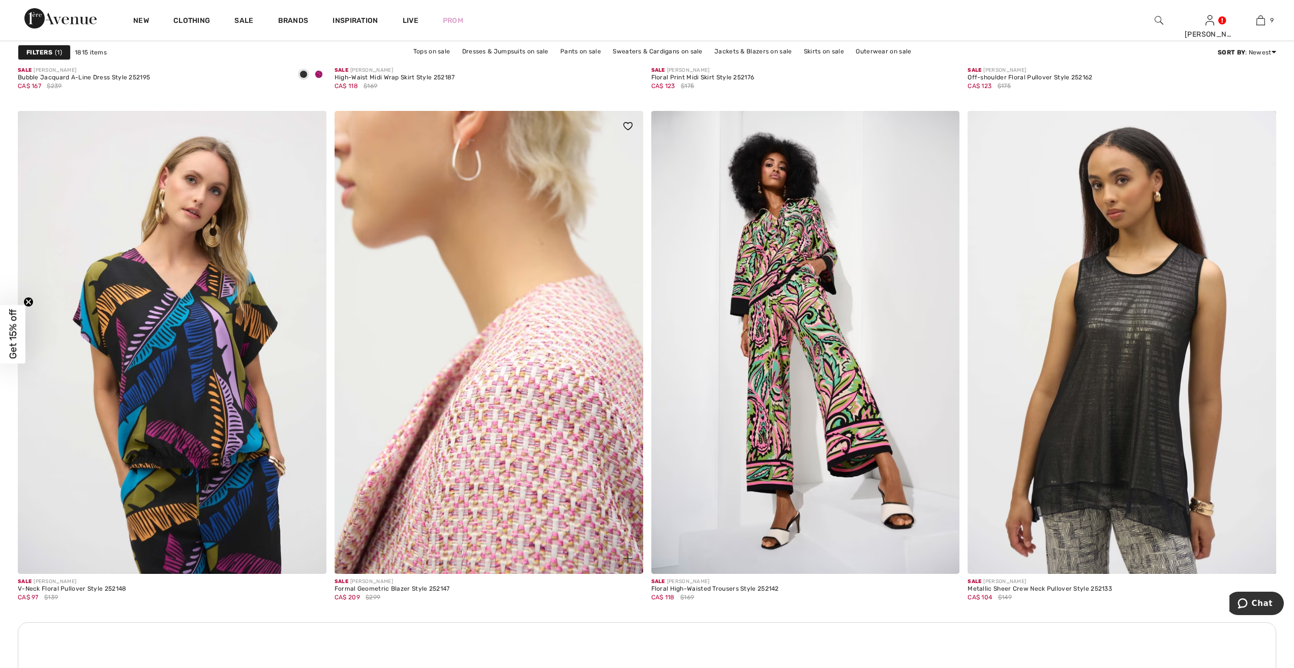
click at [560, 395] on img at bounding box center [489, 342] width 309 height 463
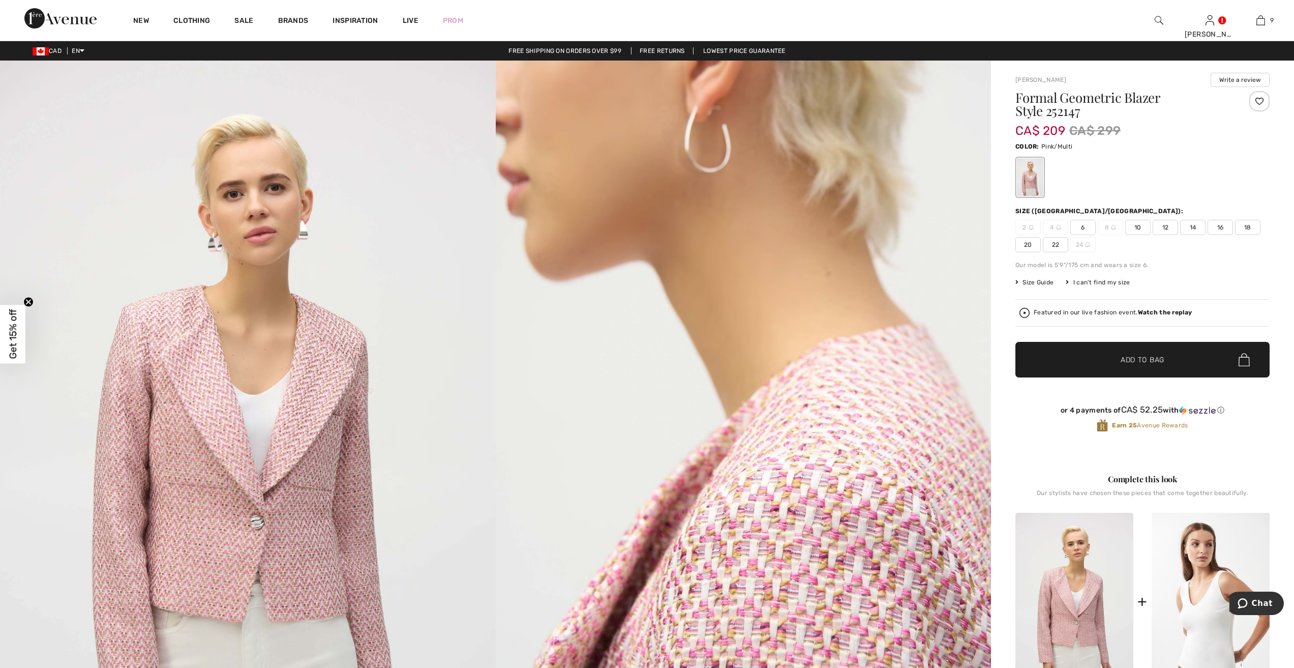
click at [1167, 224] on span "12" at bounding box center [1165, 227] width 25 height 15
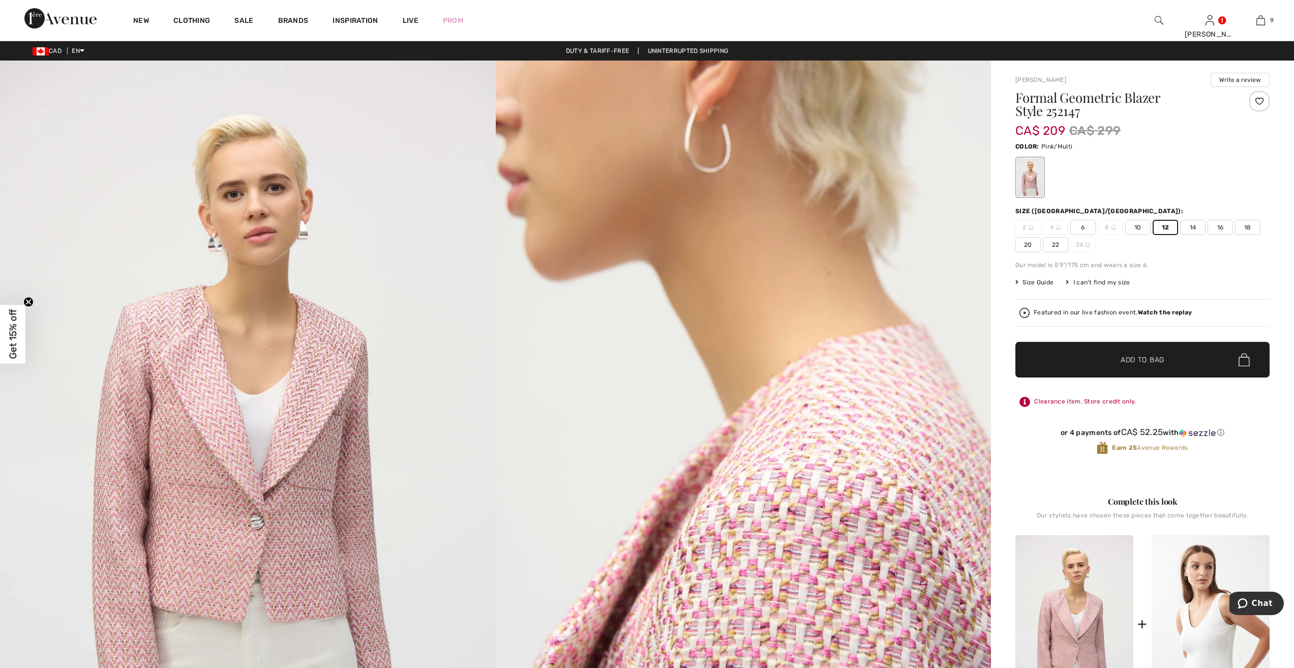
click at [1150, 360] on span "Add to Bag" at bounding box center [1143, 360] width 44 height 11
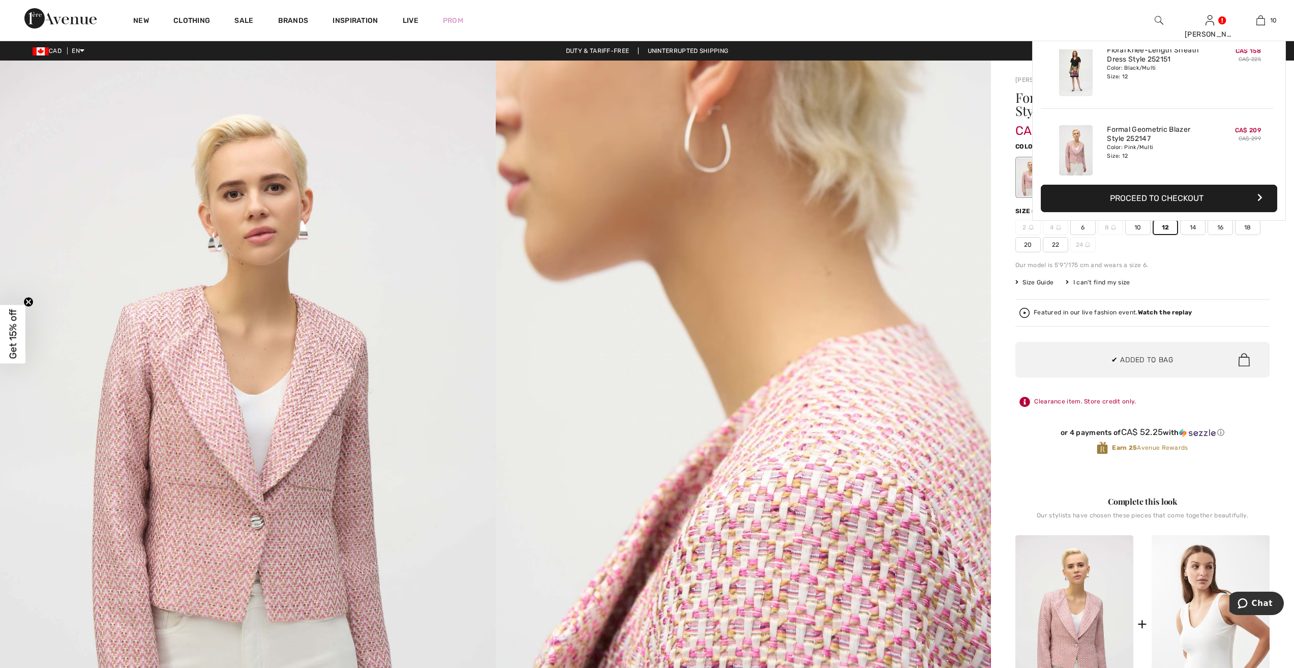
scroll to position [666, 0]
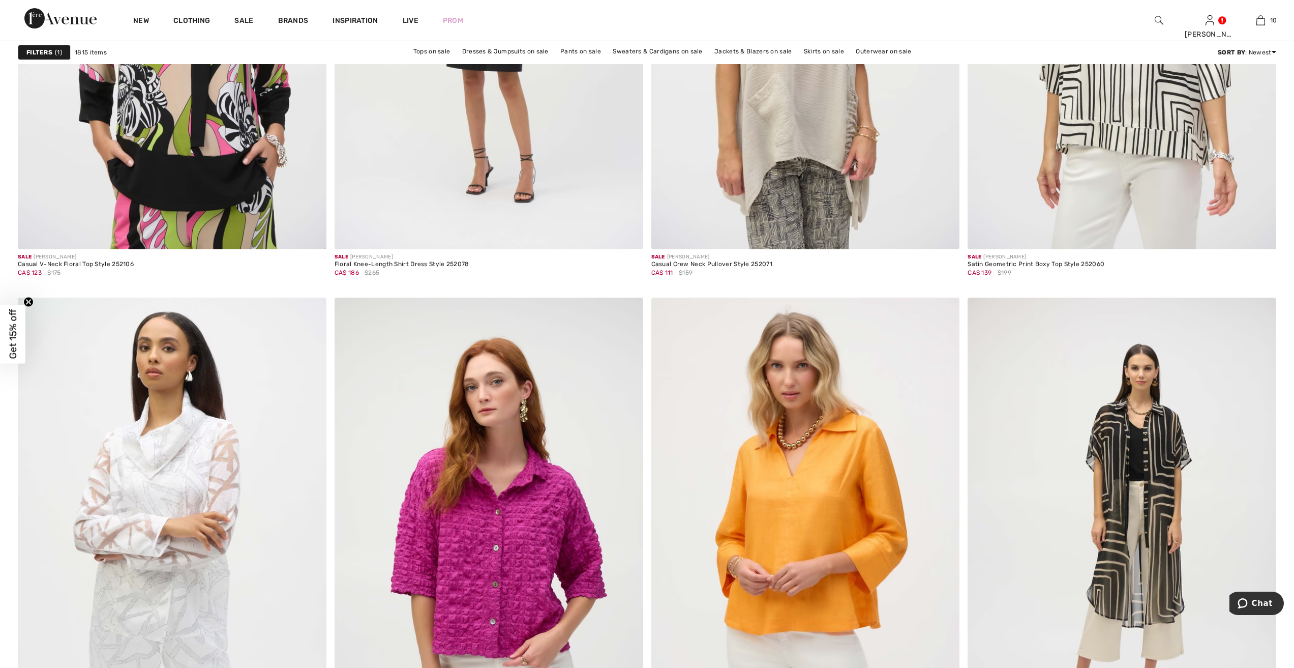
scroll to position [7070, 0]
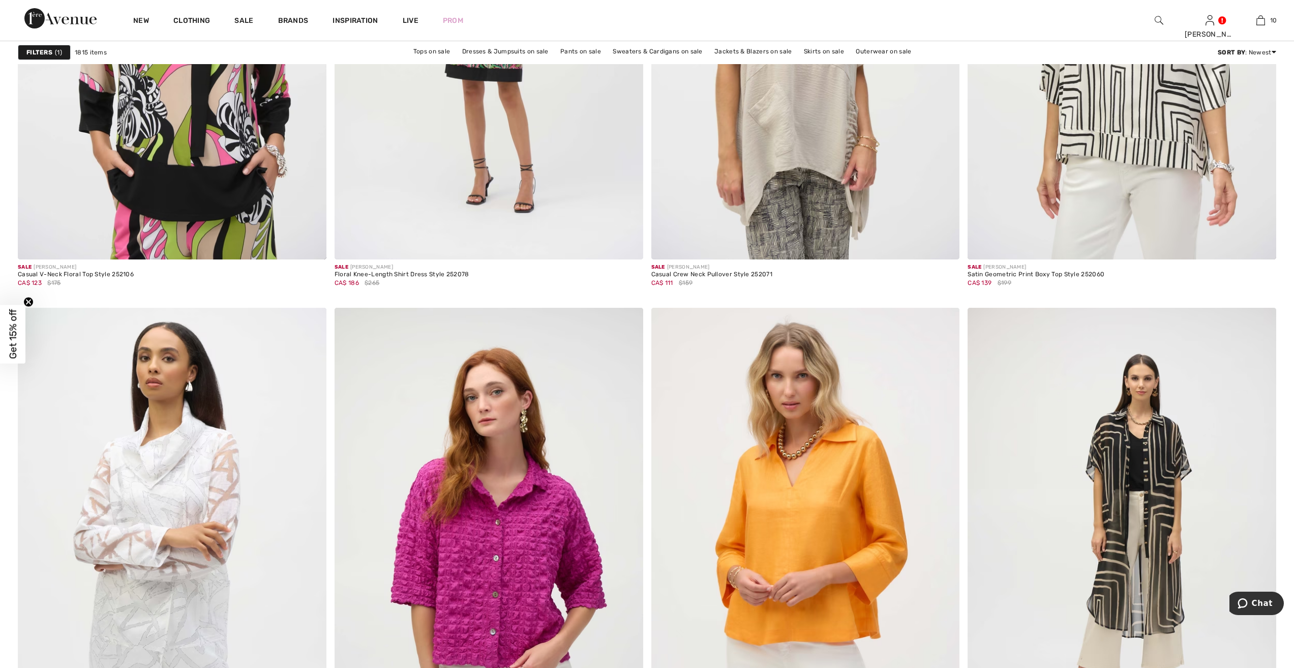
click at [1159, 20] on img at bounding box center [1159, 20] width 9 height 12
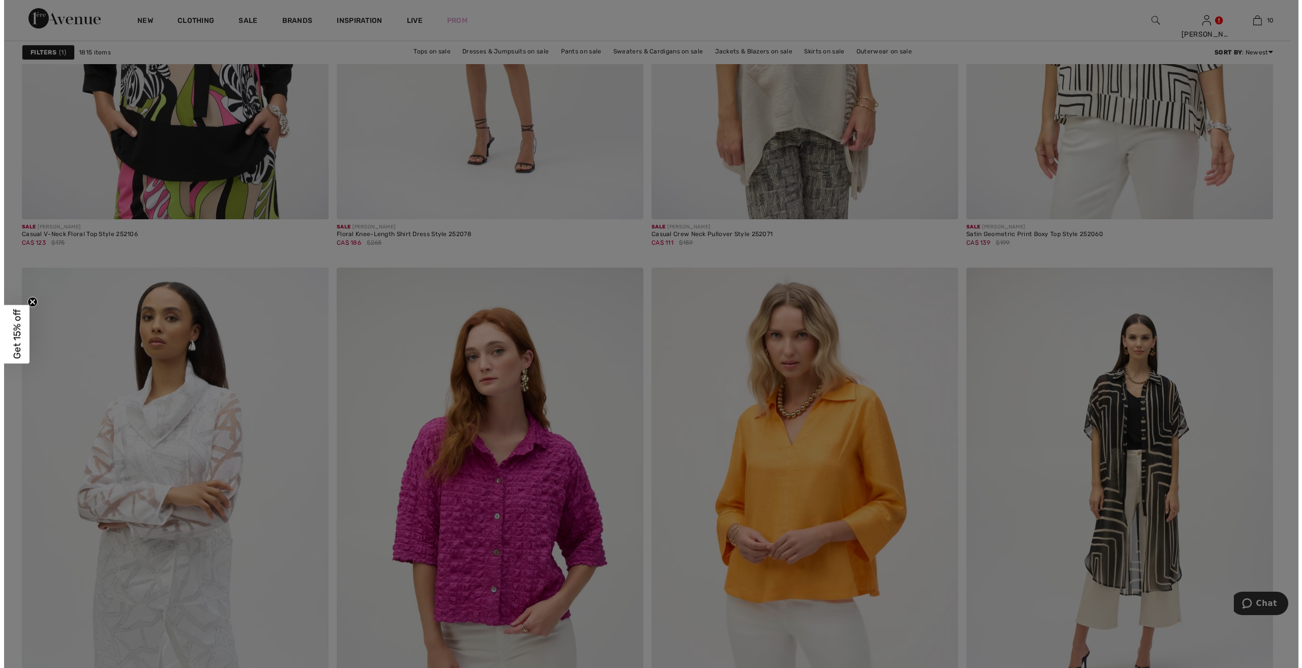
scroll to position [7107, 0]
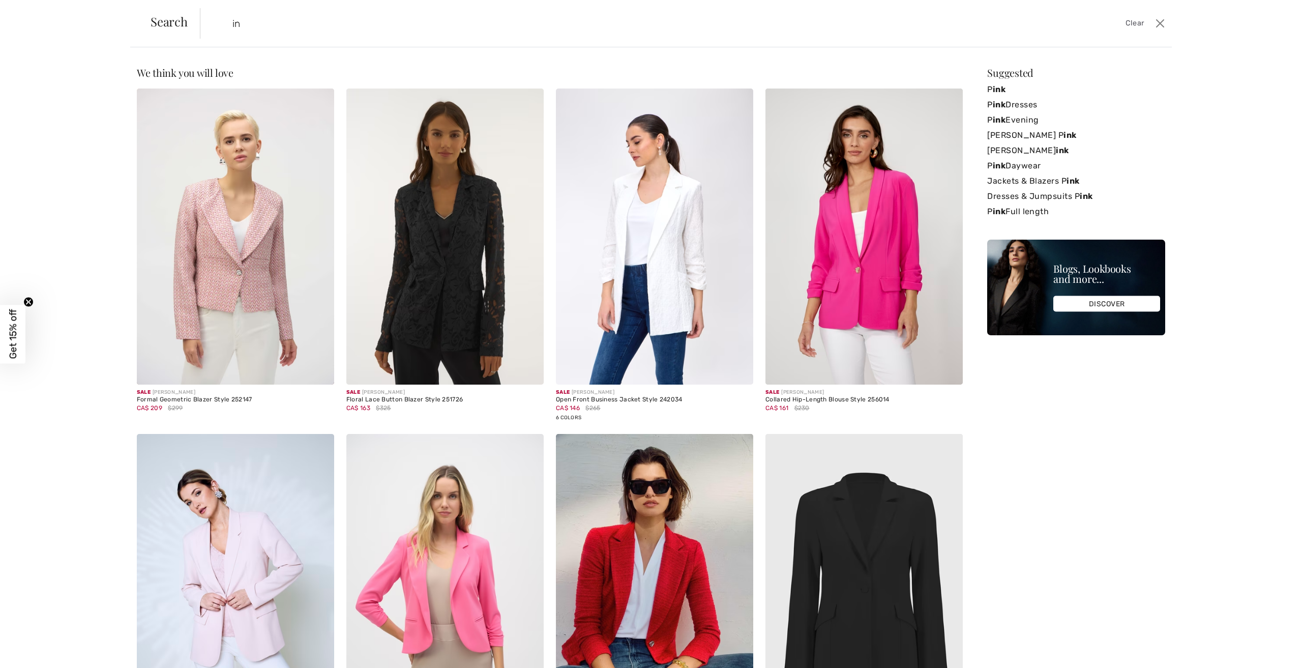
type input "i"
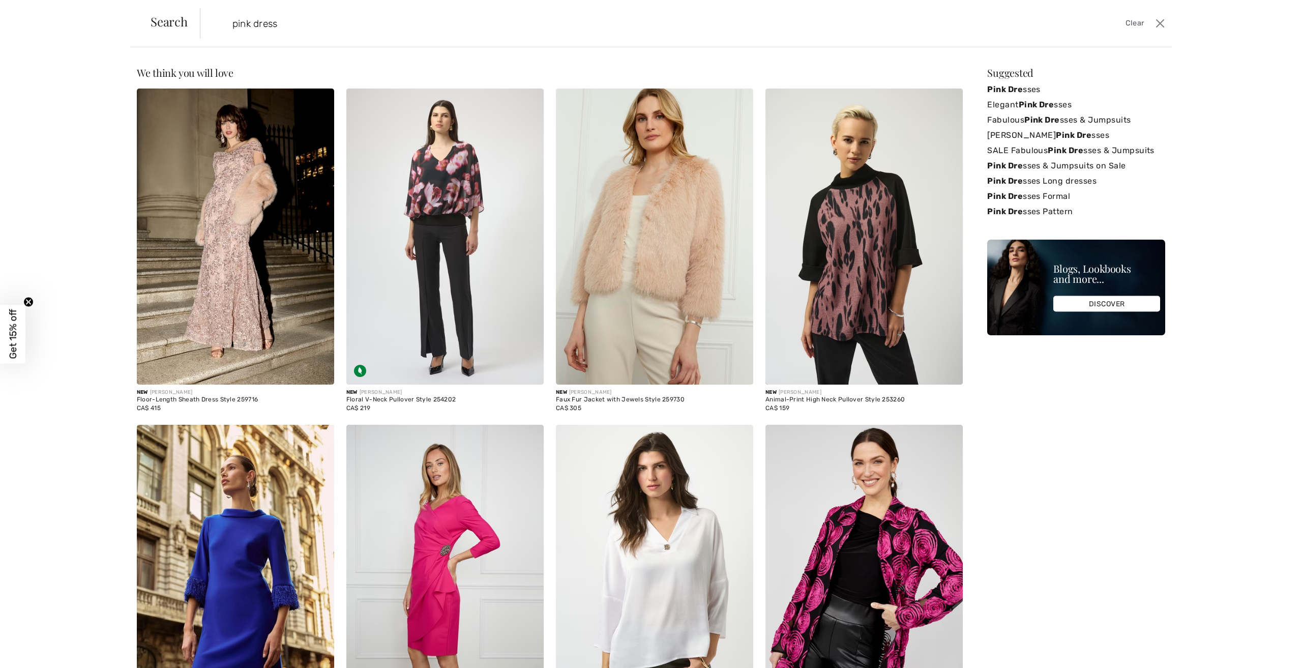
type input "pink dress"
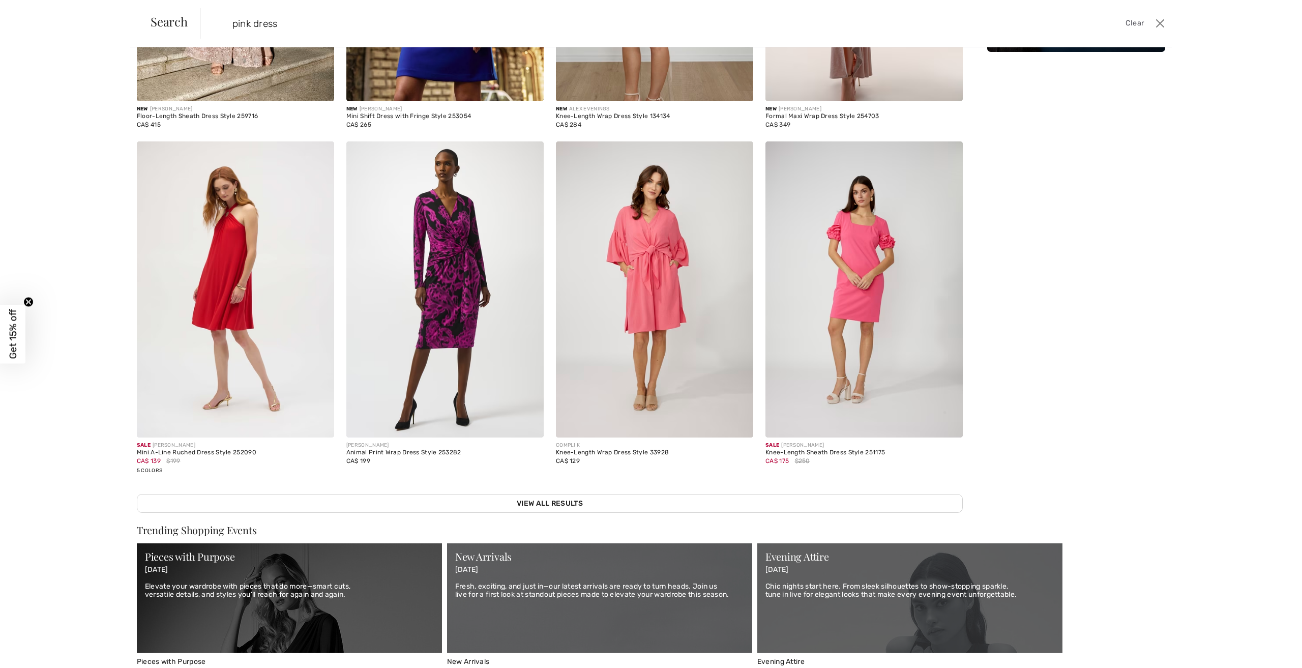
scroll to position [305, 0]
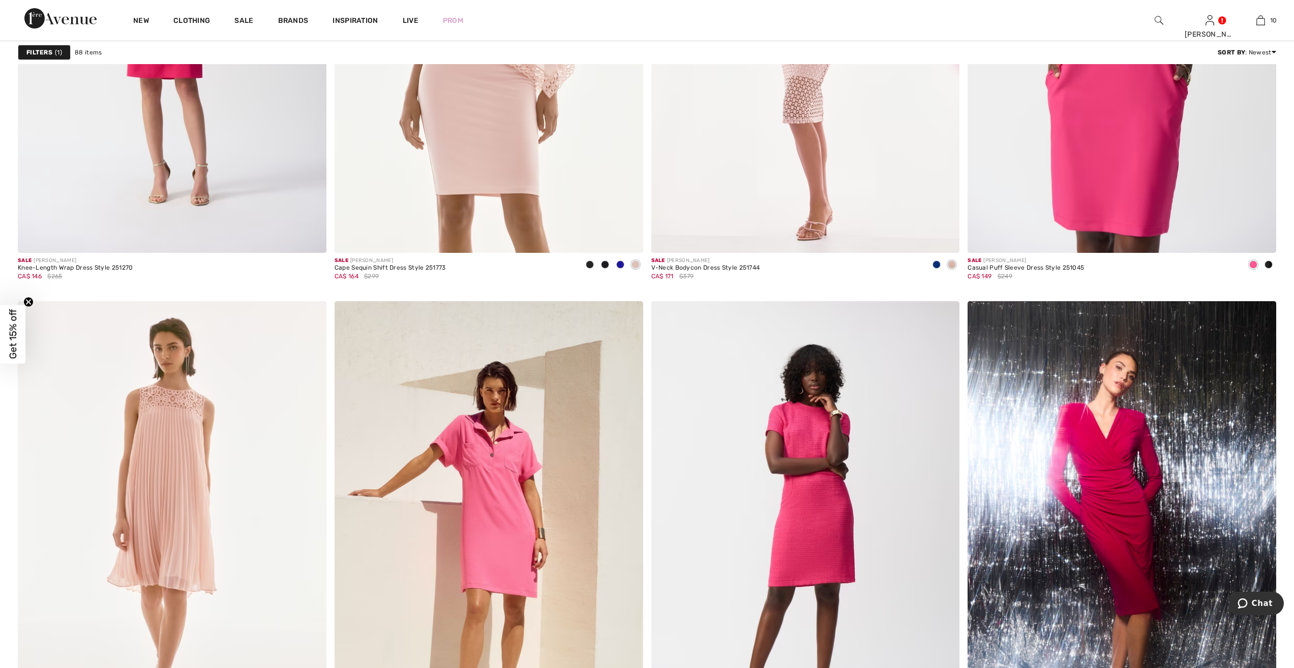
scroll to position [5442, 0]
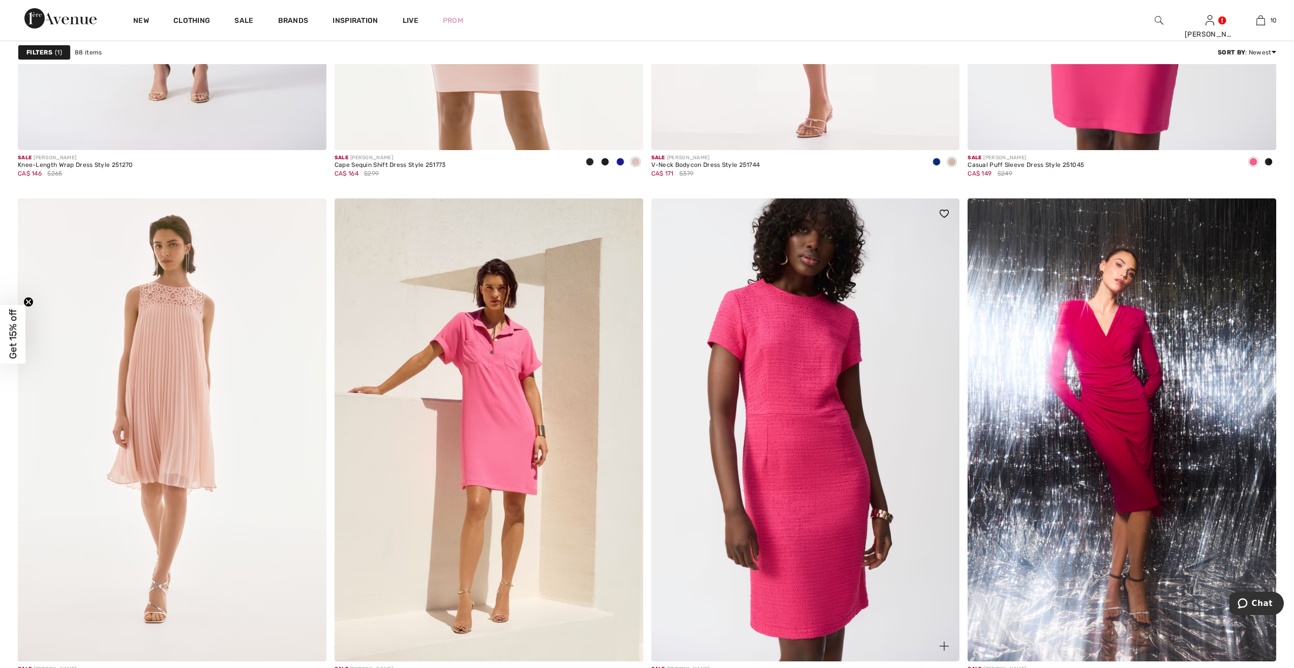
click at [797, 441] on img at bounding box center [806, 429] width 309 height 463
click at [810, 457] on img at bounding box center [806, 429] width 309 height 463
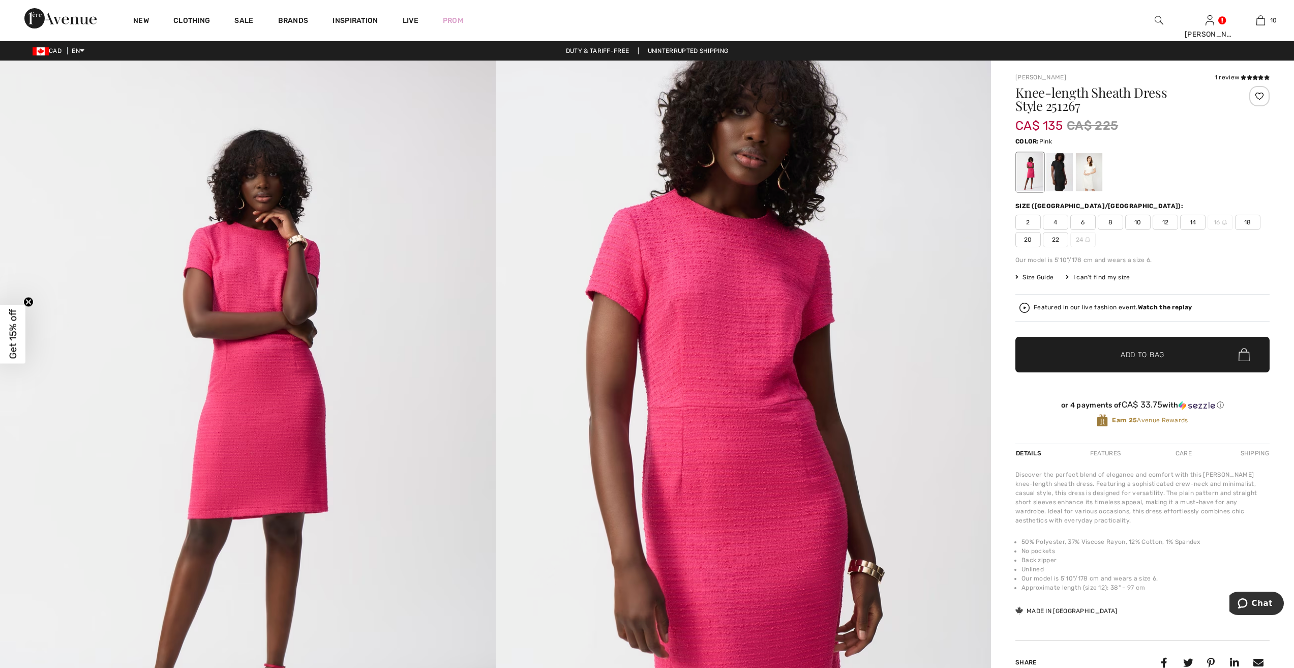
click at [1163, 219] on span "12" at bounding box center [1165, 222] width 25 height 15
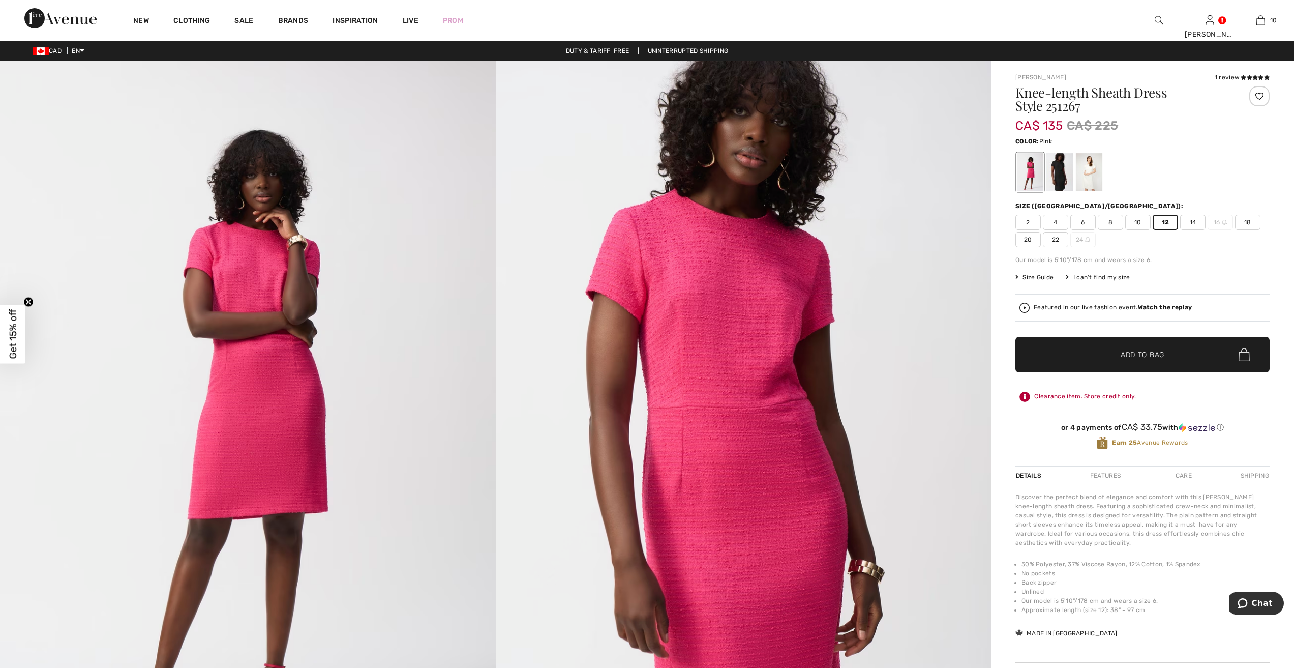
click at [1140, 353] on span "Add to Bag" at bounding box center [1143, 354] width 44 height 11
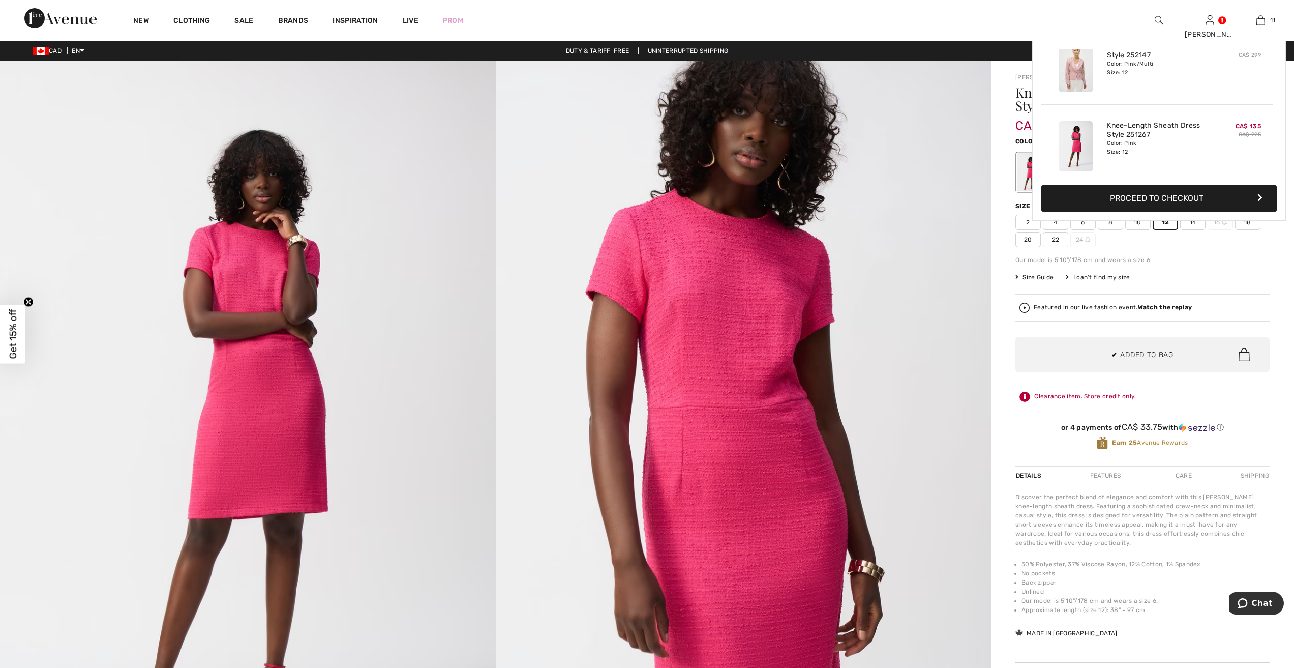
scroll to position [746, 0]
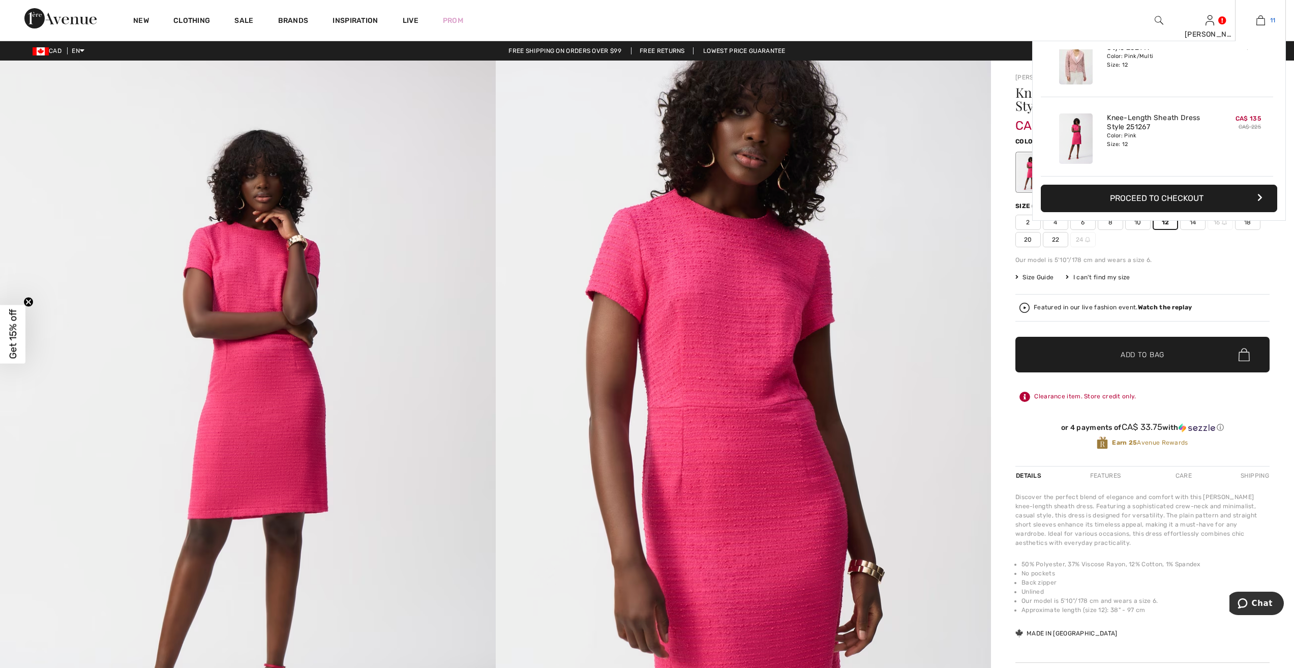
click at [1266, 15] on link "11" at bounding box center [1261, 20] width 50 height 12
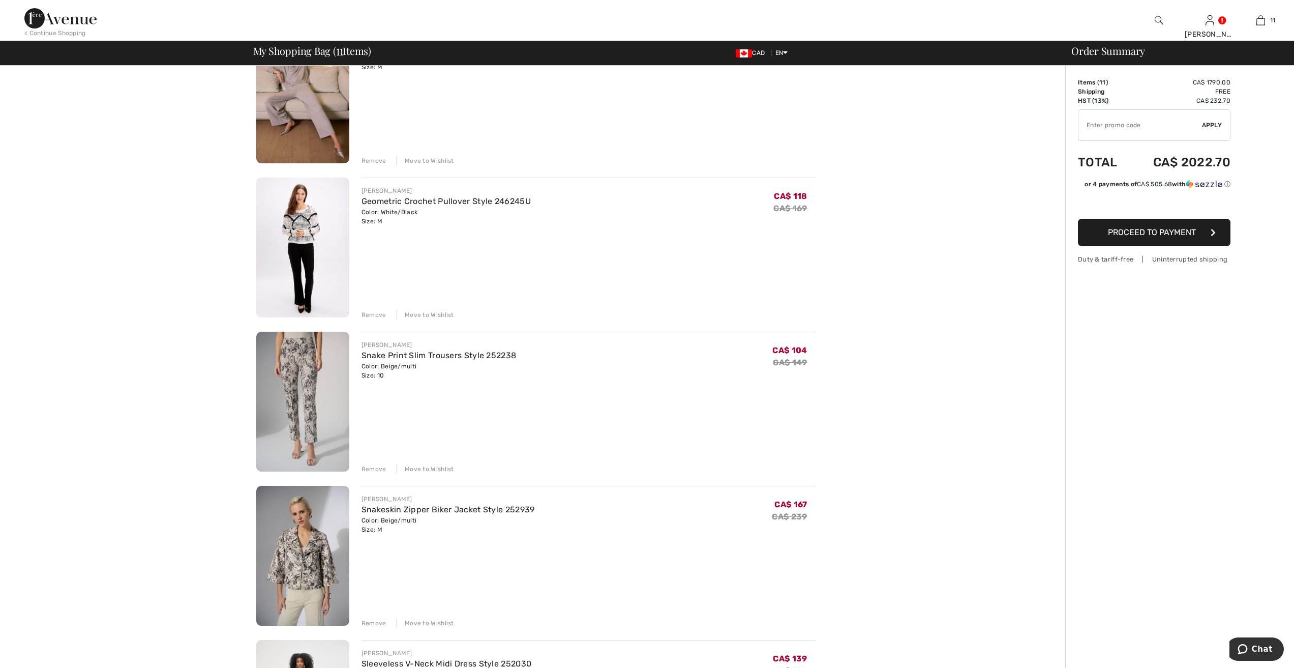
scroll to position [458, 0]
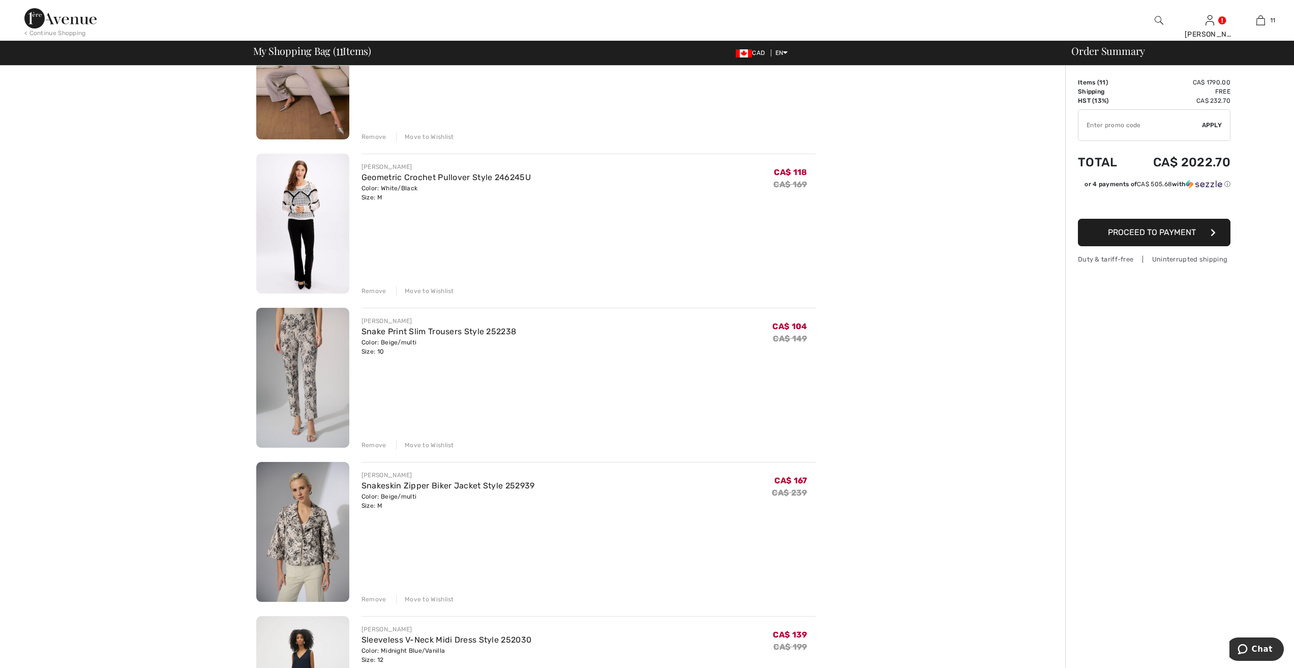
click at [372, 288] on div "Remove" at bounding box center [374, 290] width 25 height 9
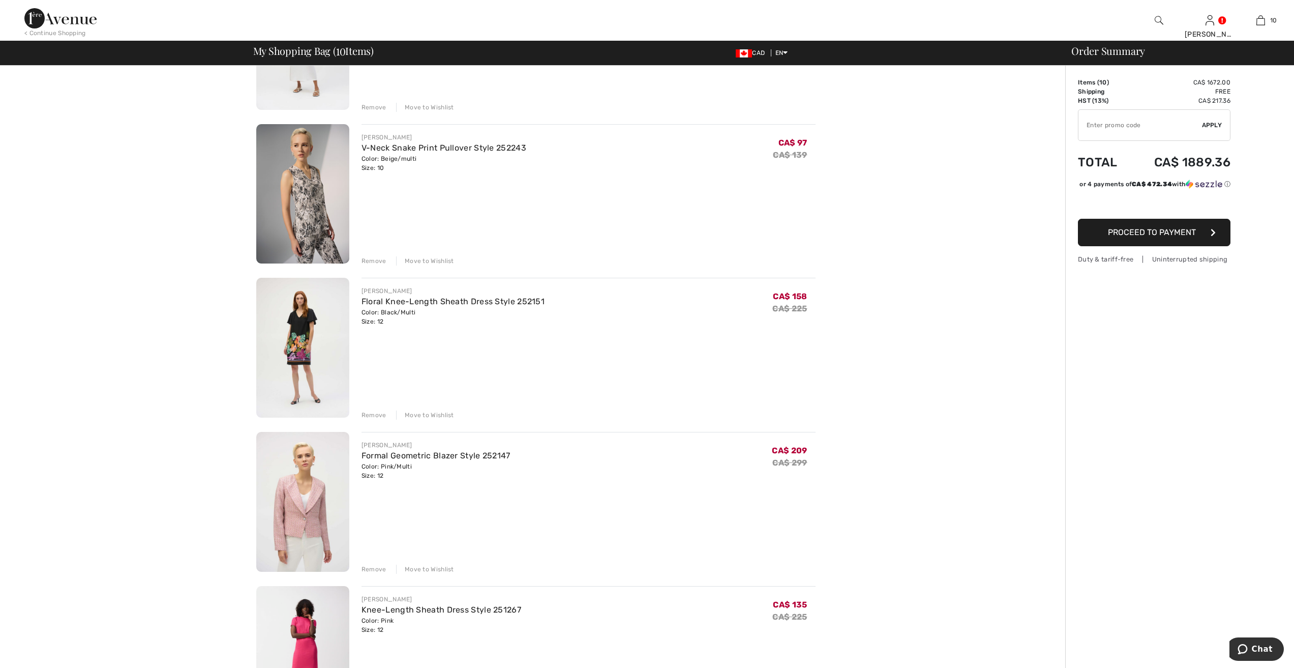
scroll to position [915, 0]
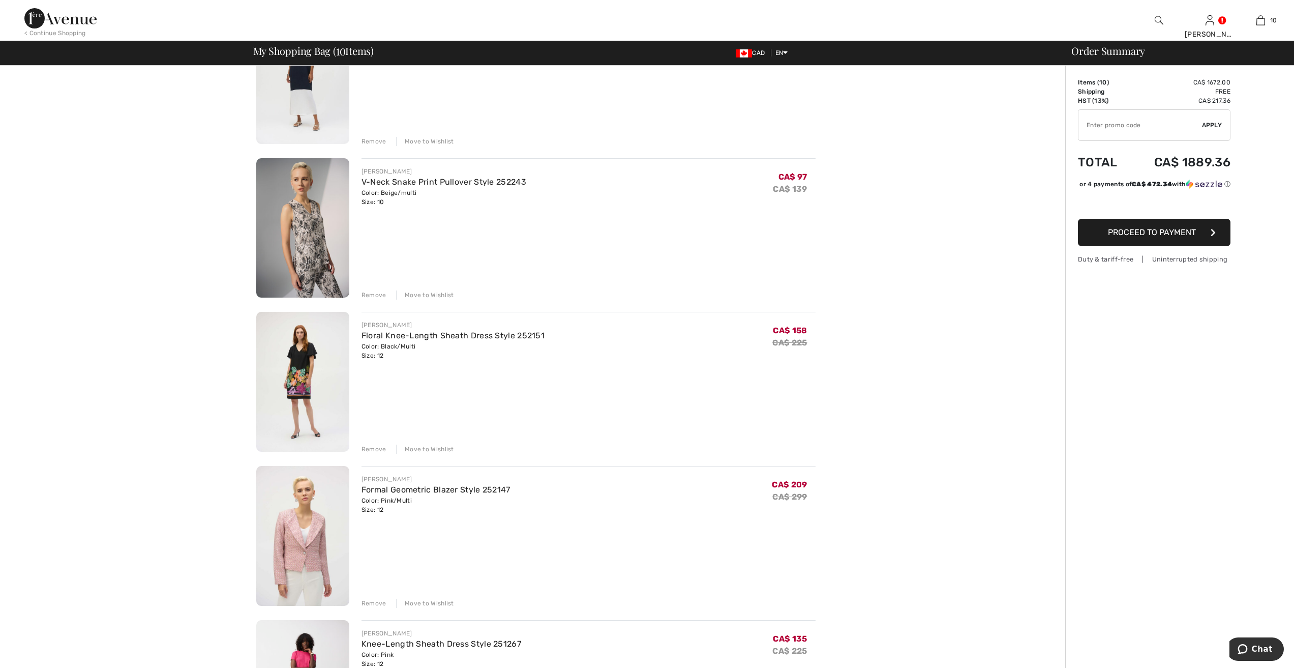
click at [377, 449] on div "Remove" at bounding box center [374, 449] width 25 height 9
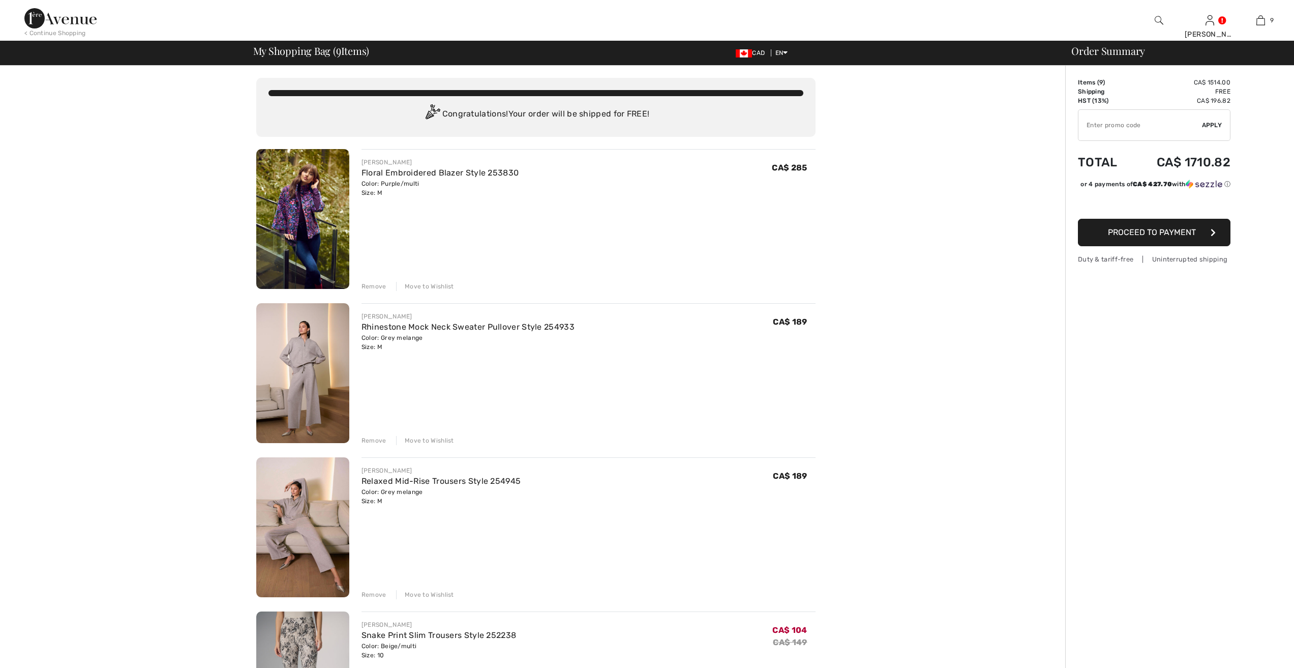
scroll to position [0, 0]
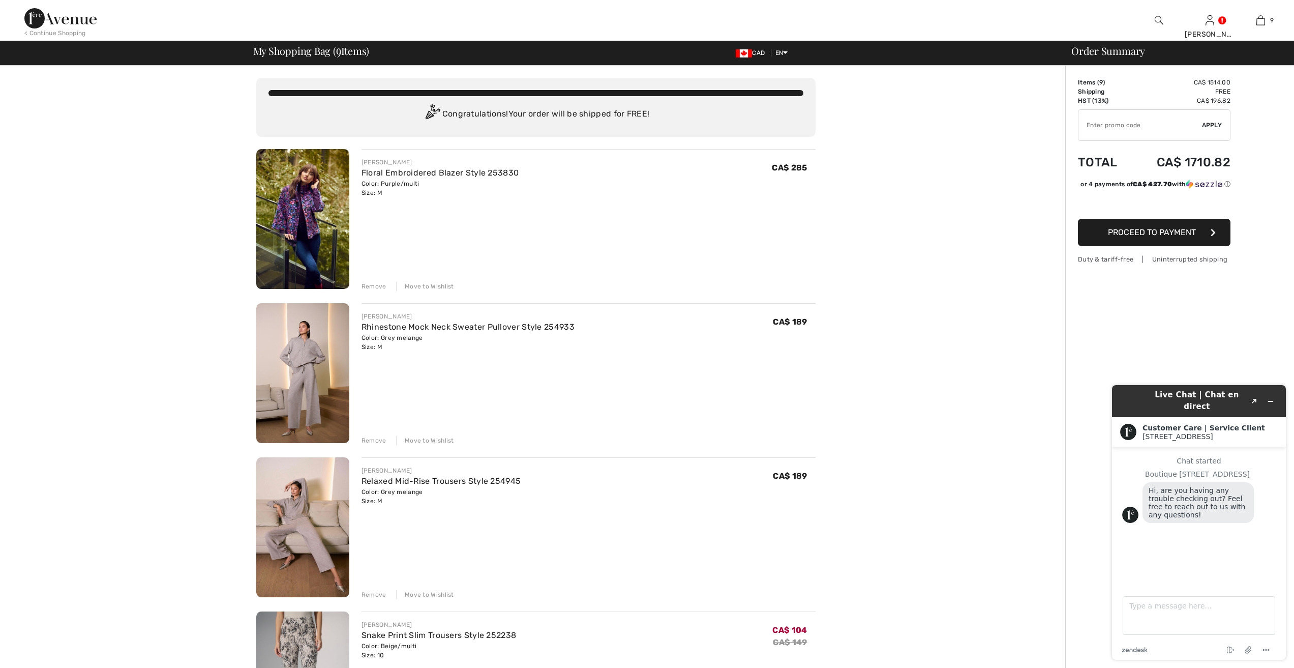
click at [375, 282] on div "Remove" at bounding box center [374, 286] width 25 height 9
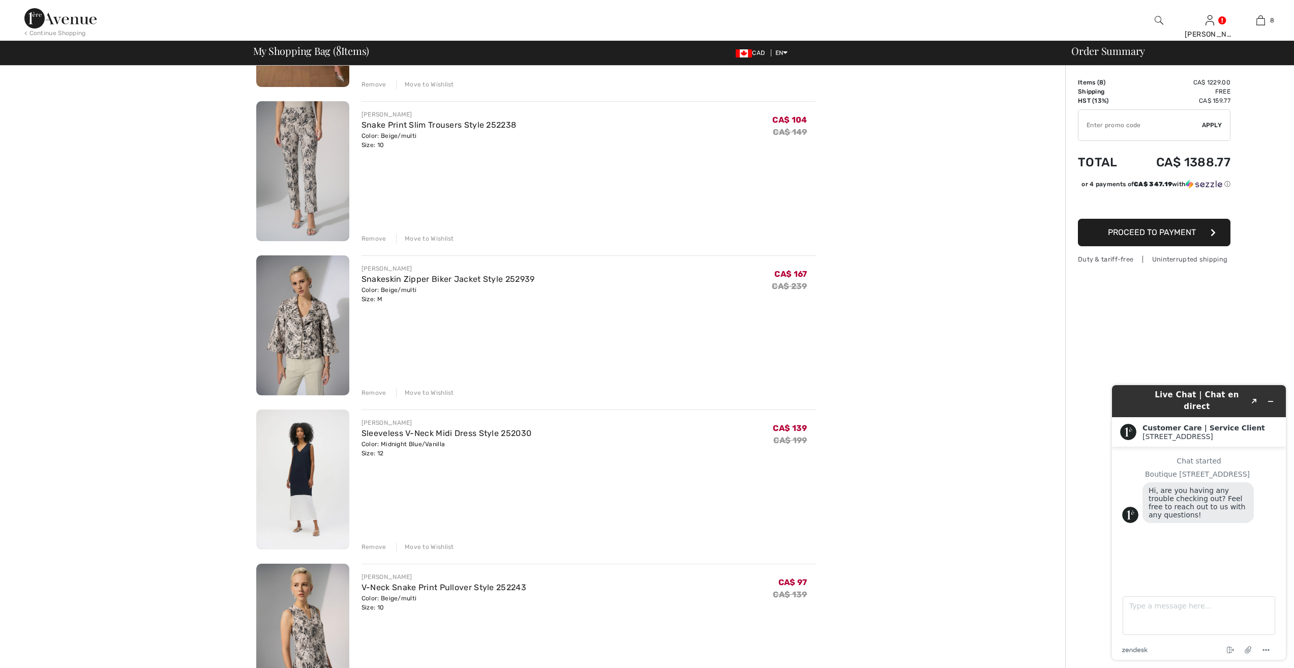
scroll to position [407, 0]
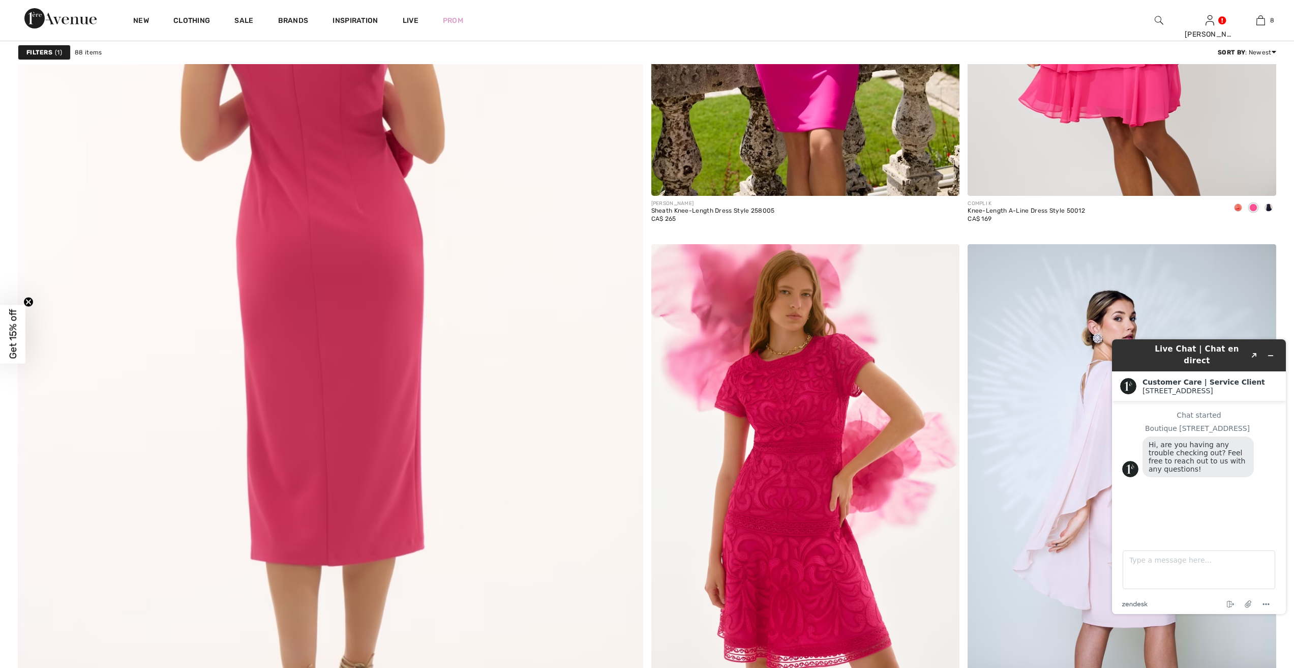
scroll to position [4120, 0]
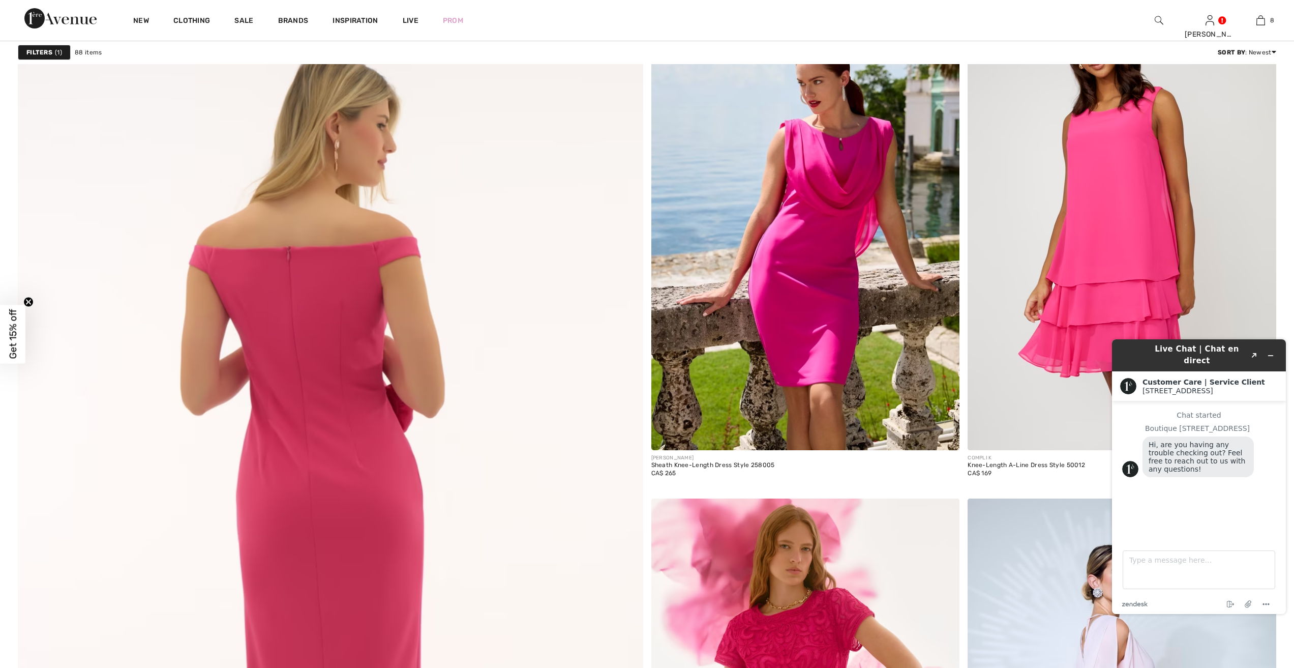
click at [348, 425] on img at bounding box center [330, 550] width 750 height 1126
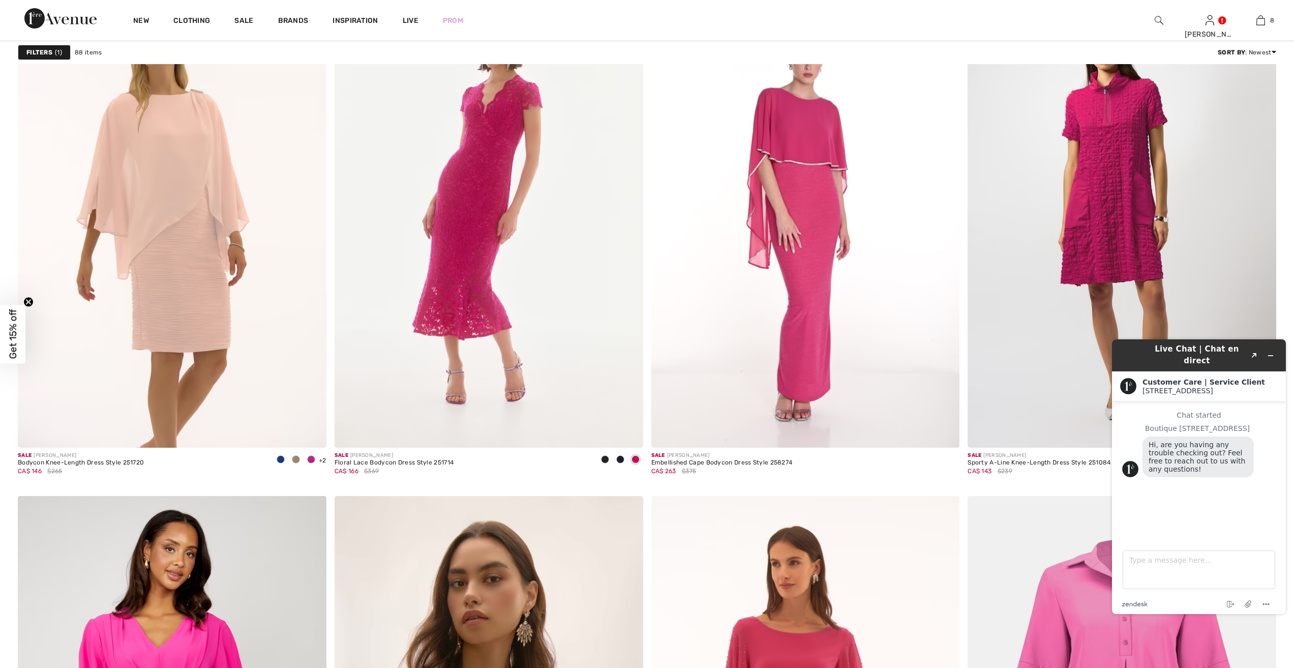
scroll to position [2187, 0]
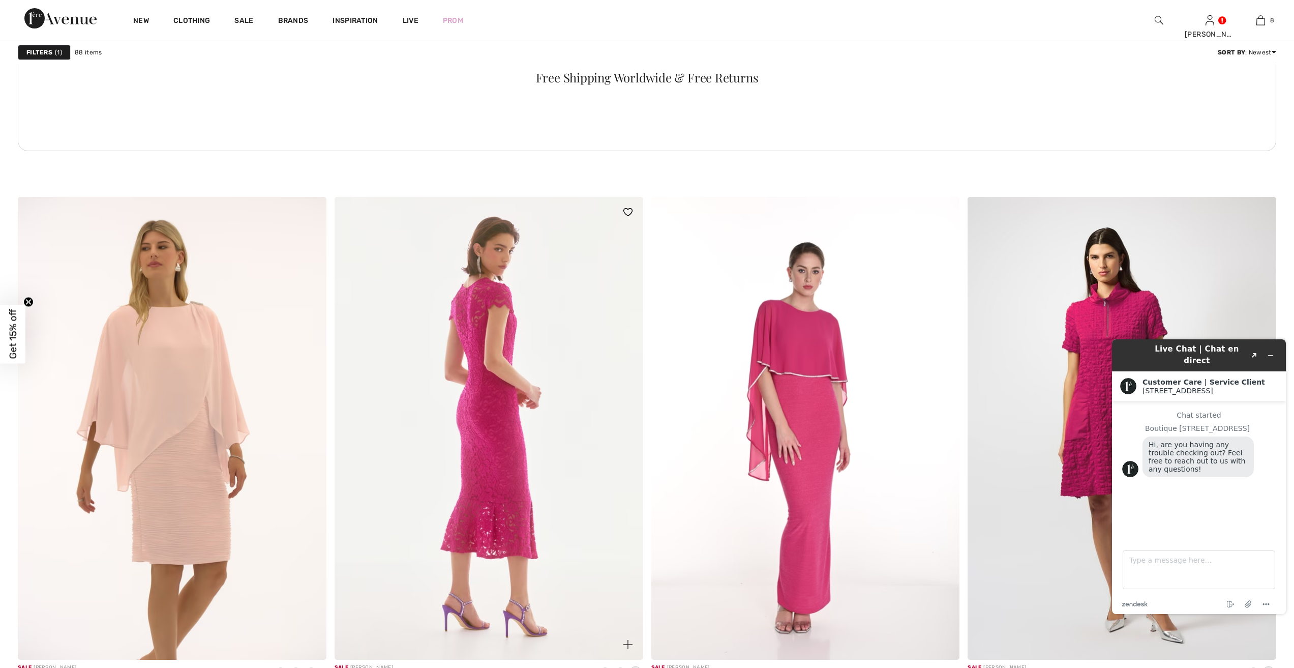
click at [500, 425] on img at bounding box center [489, 428] width 309 height 463
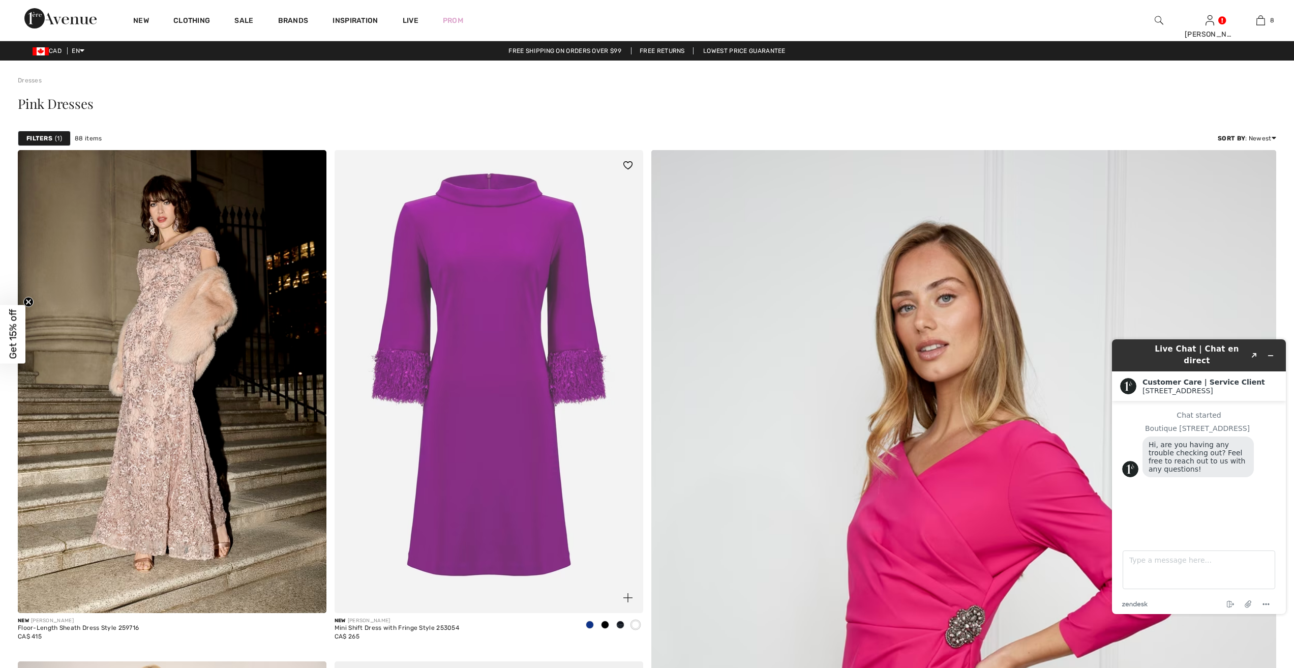
click at [509, 377] on img at bounding box center [489, 381] width 309 height 463
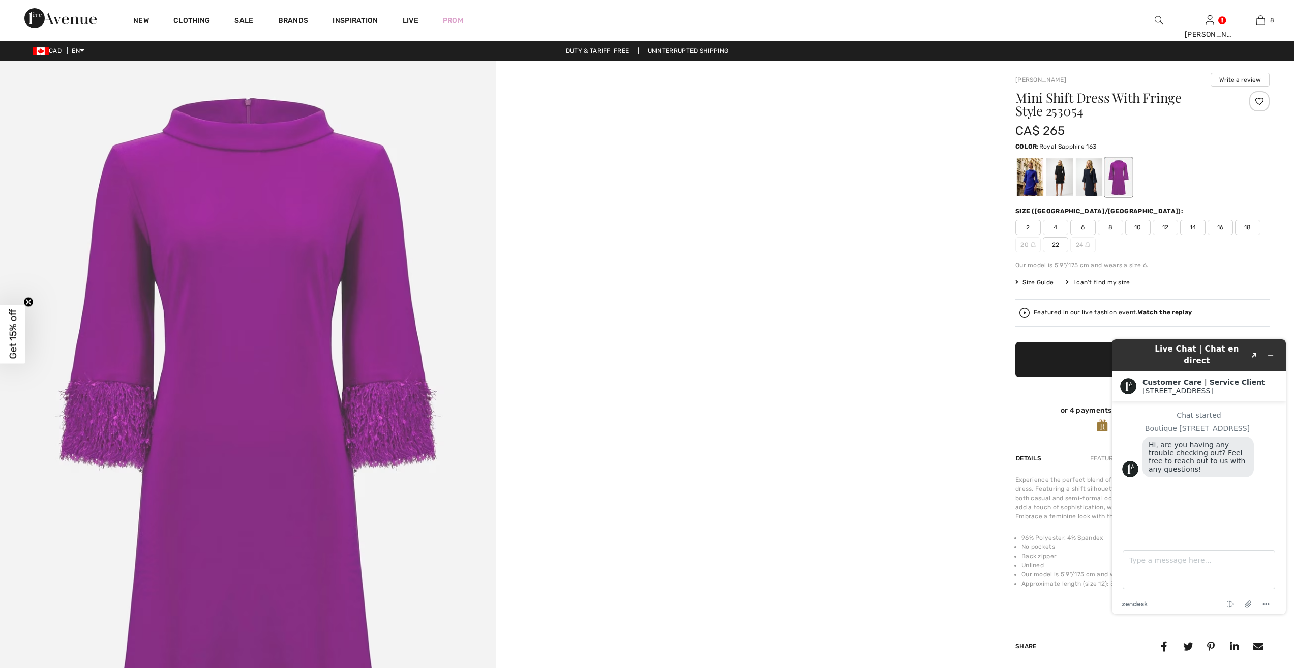
click at [1032, 180] on div at bounding box center [1030, 177] width 26 height 38
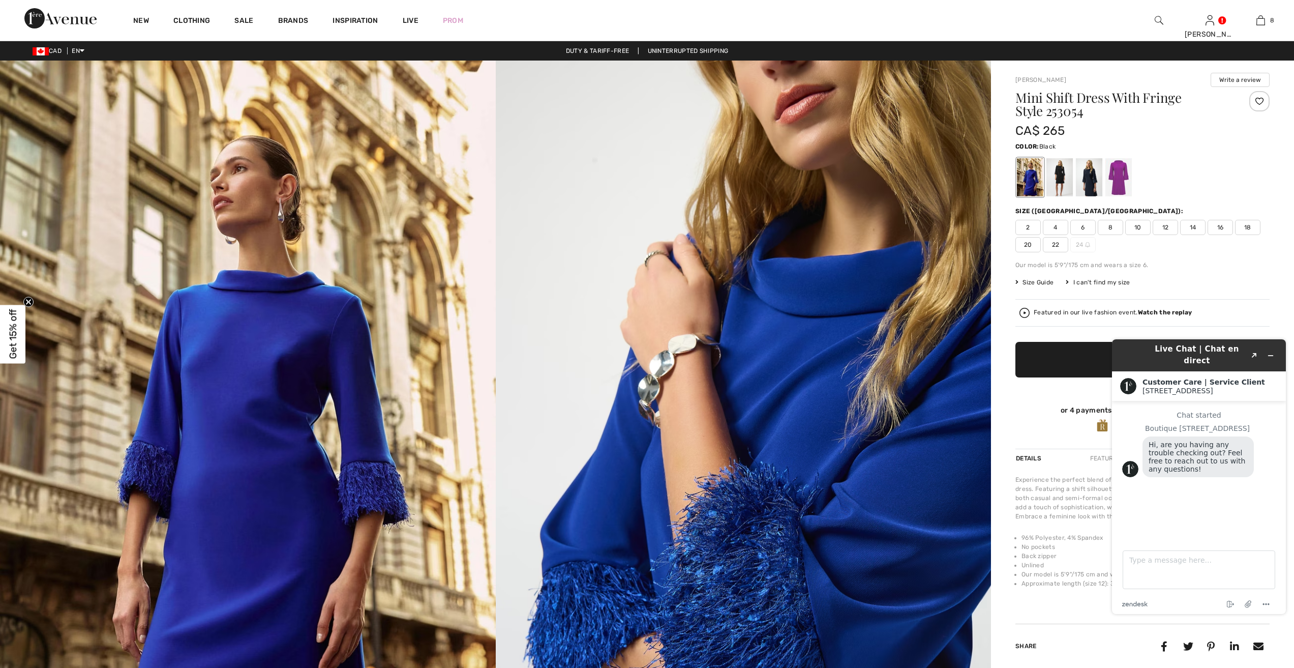
click at [1060, 180] on div at bounding box center [1060, 177] width 26 height 38
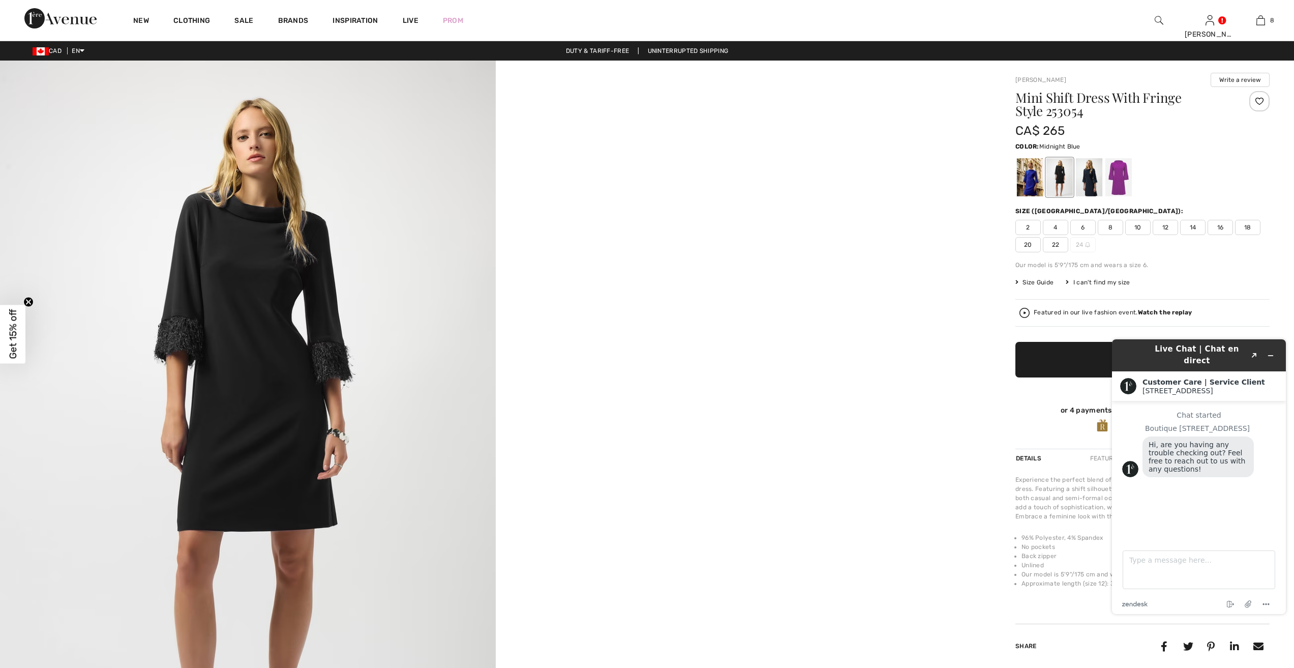
click at [1090, 175] on div at bounding box center [1089, 177] width 26 height 38
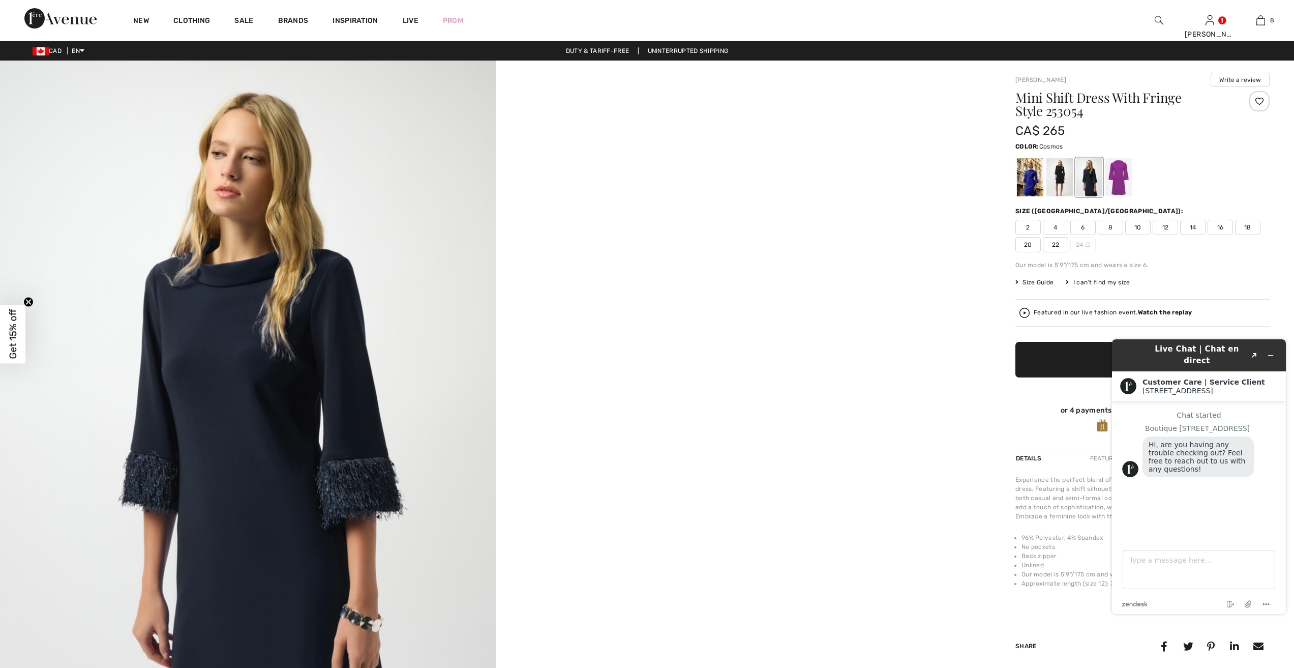
click at [1118, 173] on div at bounding box center [1119, 177] width 26 height 38
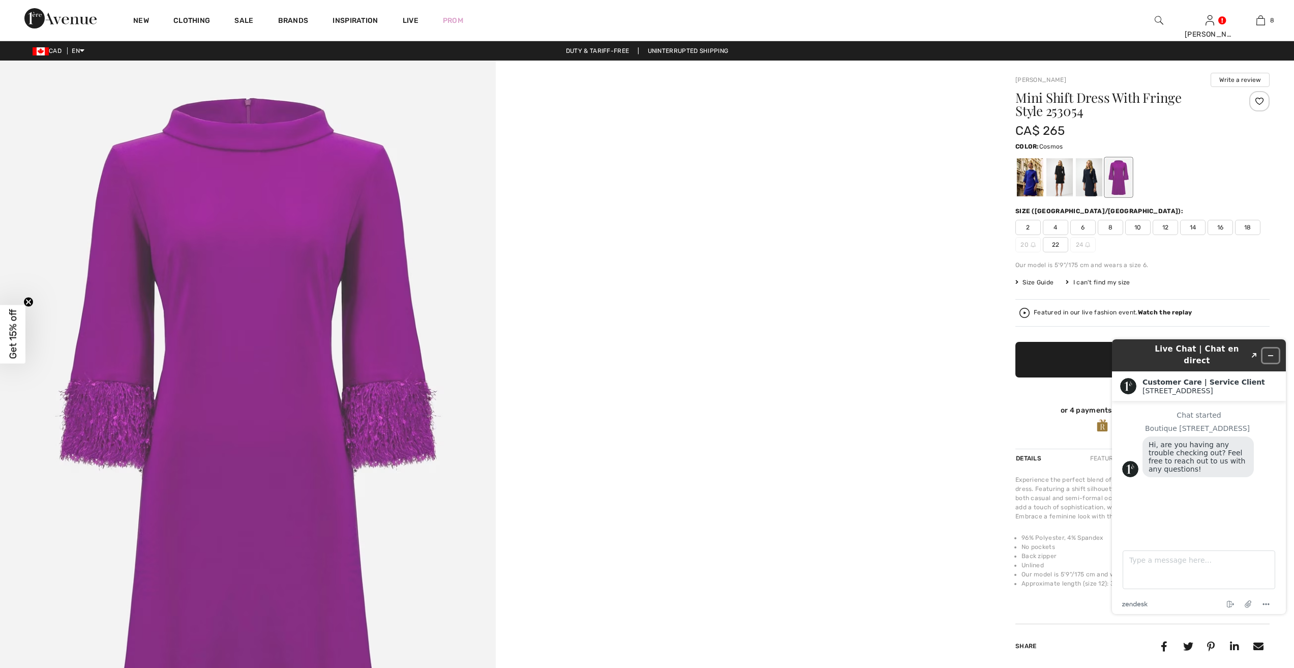
click at [1270, 352] on icon "Minimize widget" at bounding box center [1270, 355] width 7 height 7
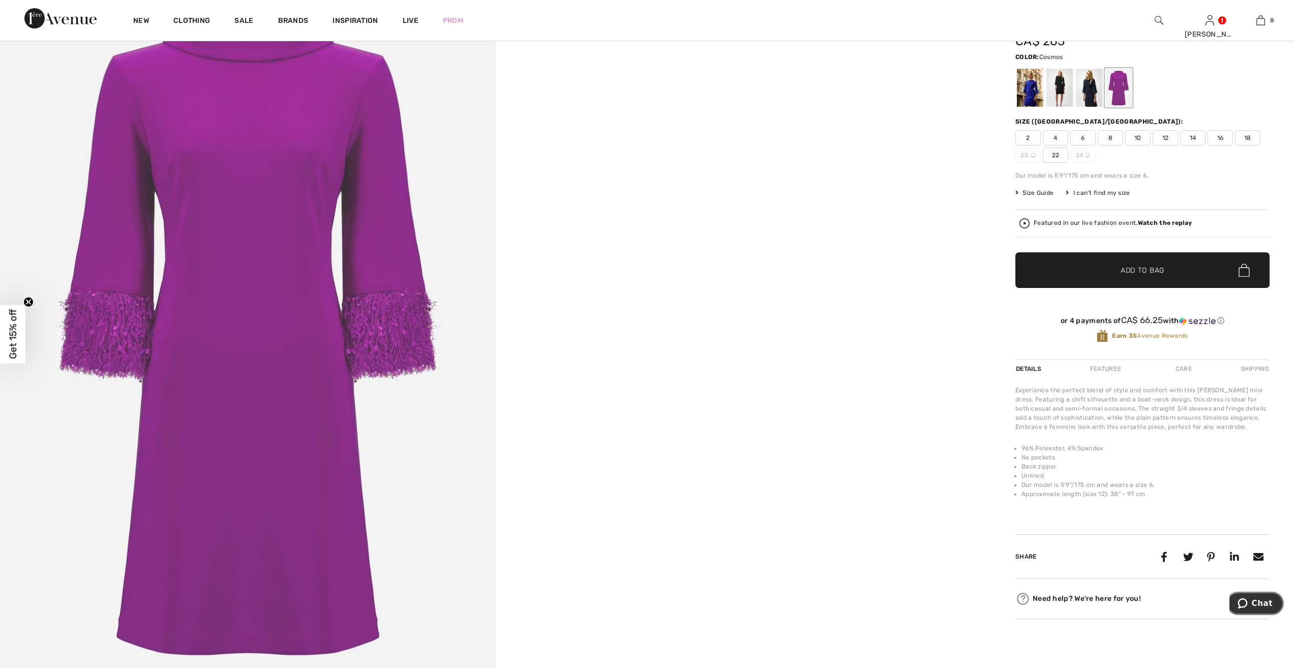
scroll to position [51, 0]
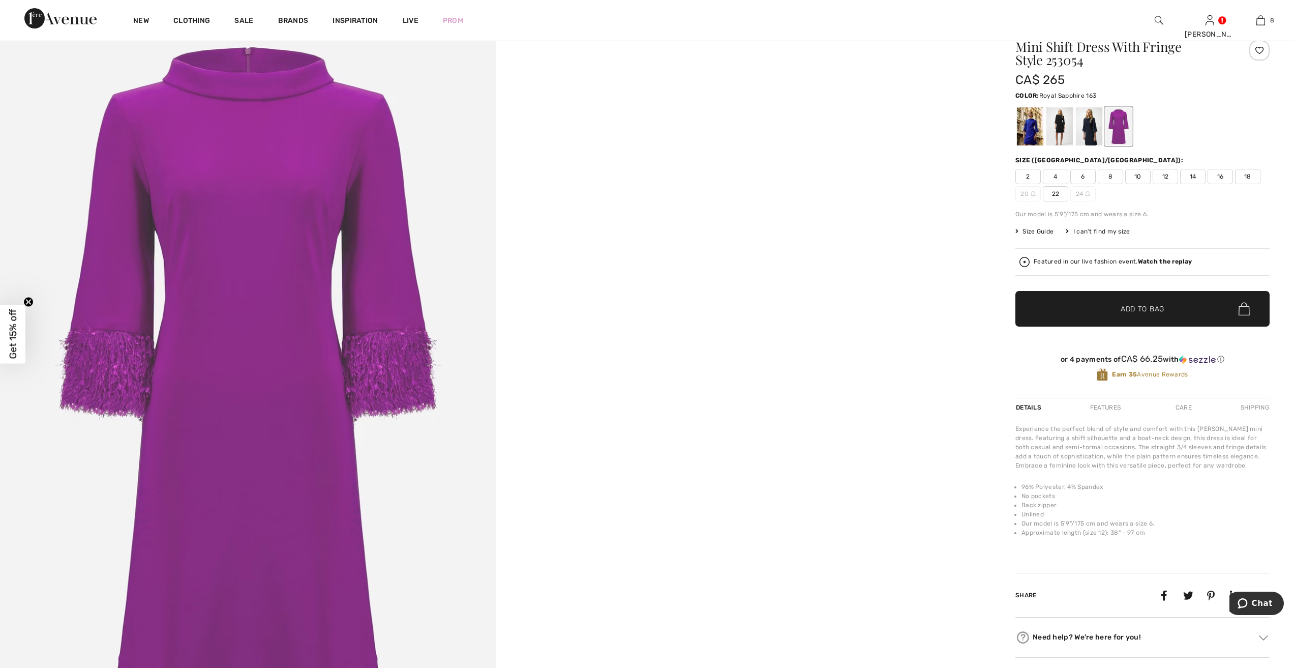
click at [1022, 117] on div at bounding box center [1030, 126] width 26 height 38
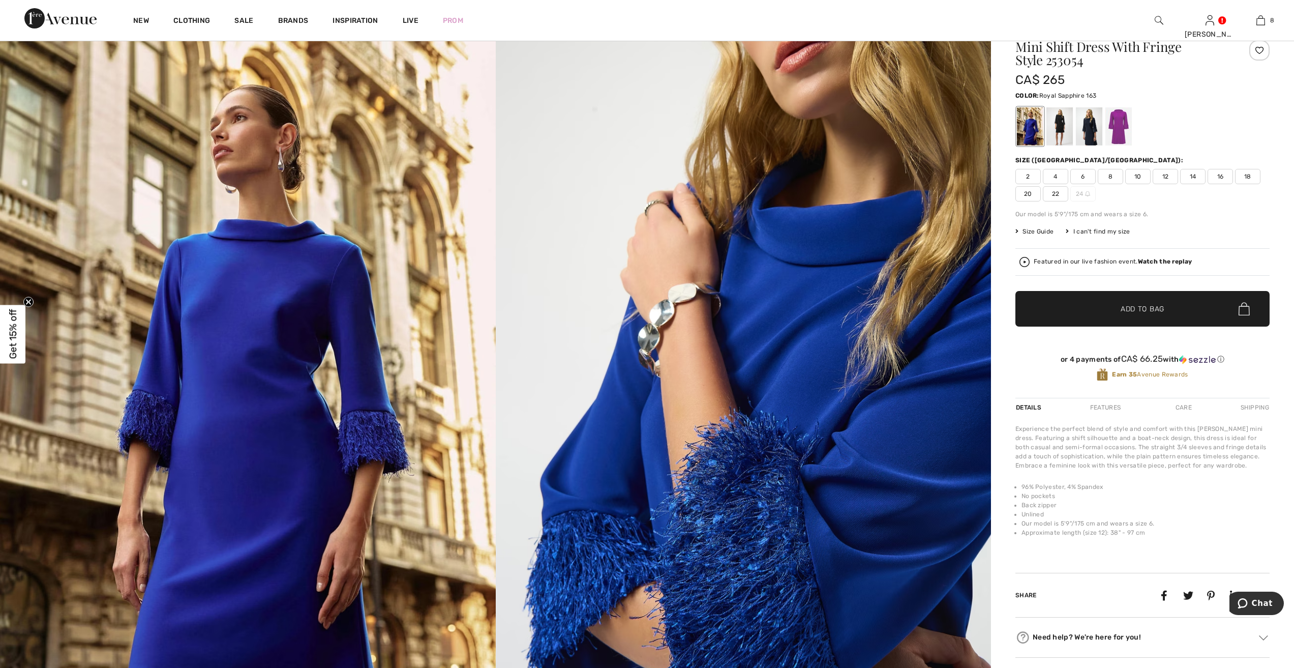
click at [1160, 172] on span "12" at bounding box center [1165, 176] width 25 height 15
click at [1137, 306] on span "Add to Bag" at bounding box center [1143, 309] width 44 height 11
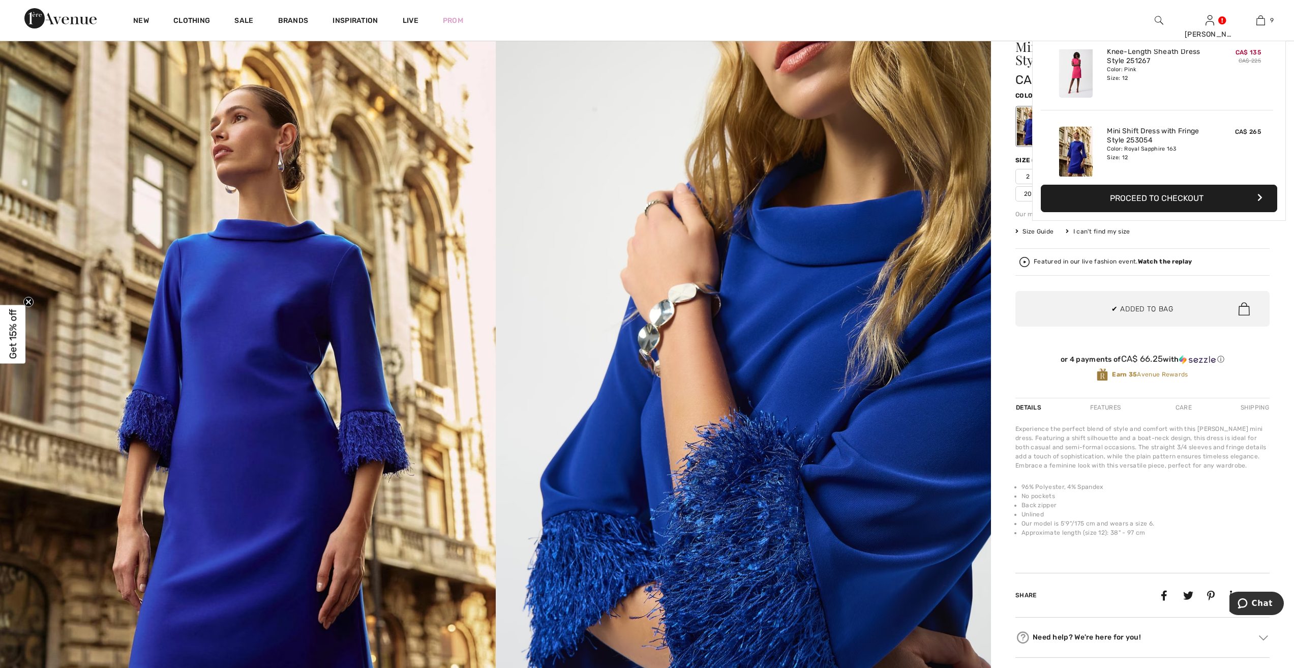
scroll to position [587, 0]
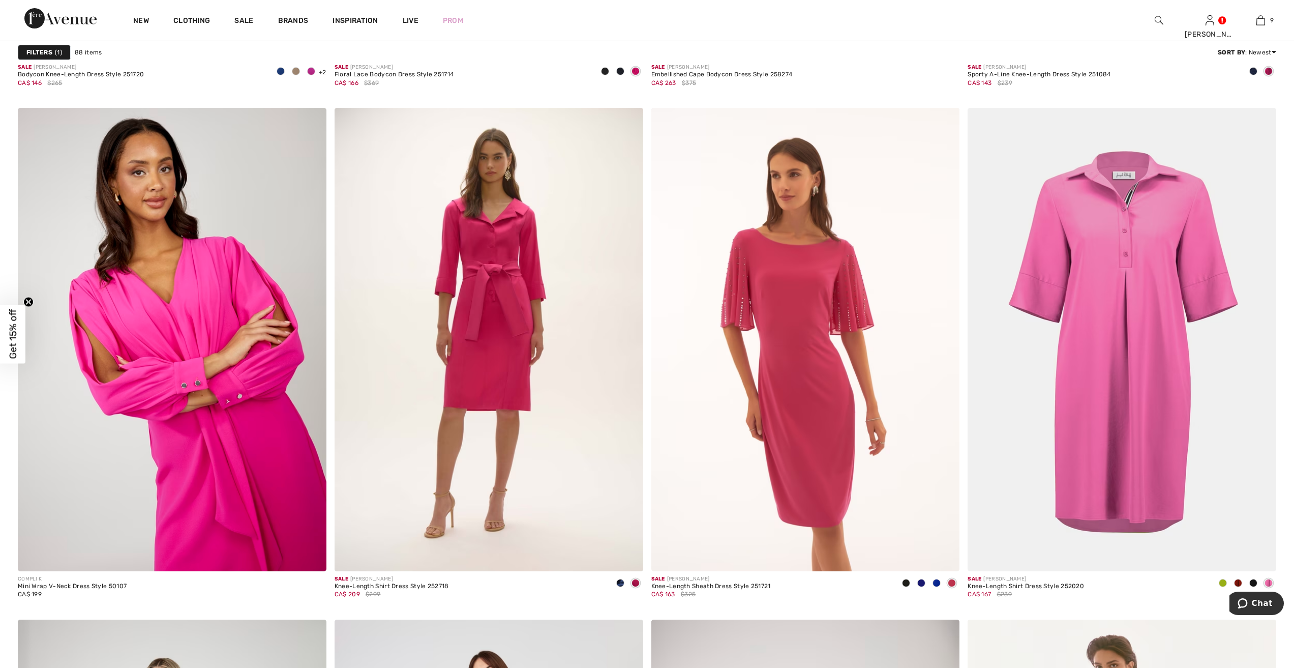
scroll to position [2797, 0]
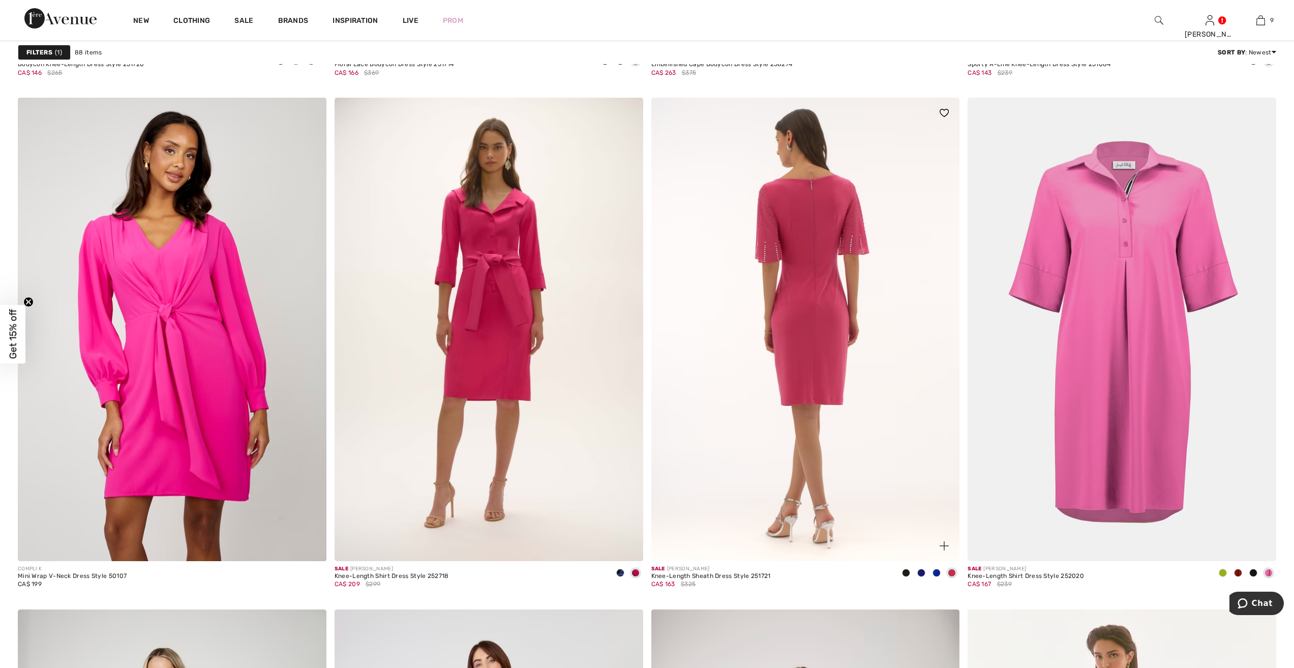
click at [808, 342] on img at bounding box center [806, 329] width 309 height 463
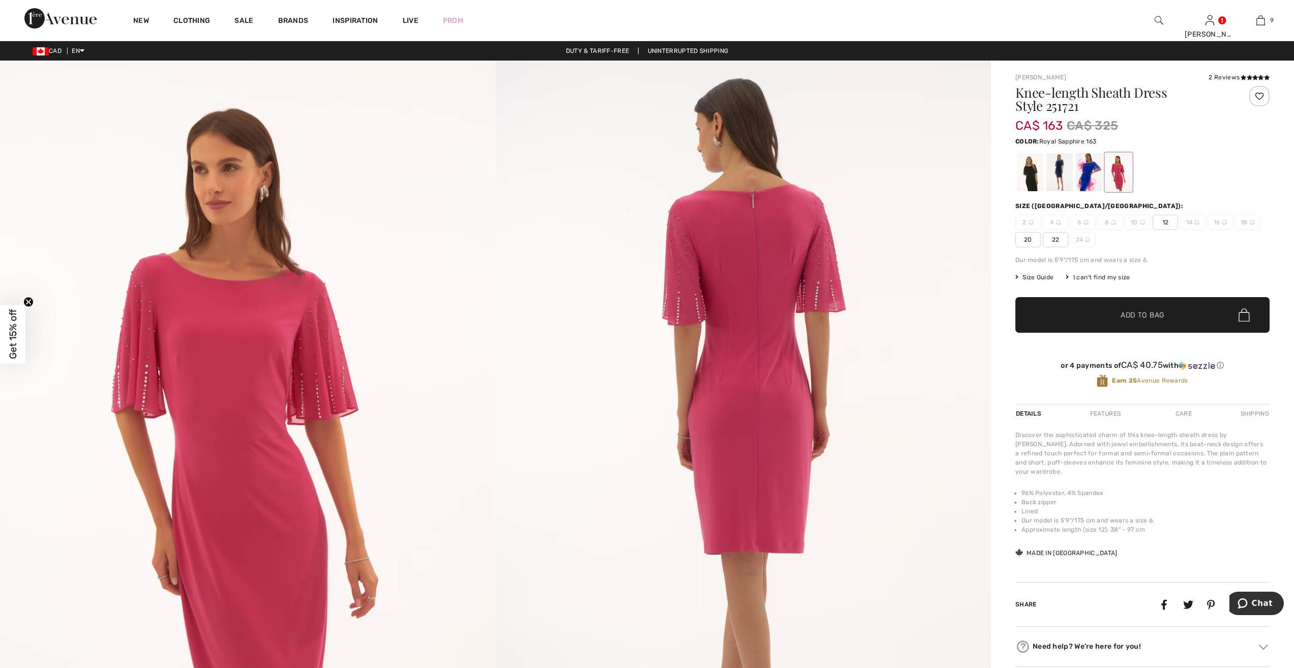
click at [1086, 169] on div at bounding box center [1089, 172] width 26 height 38
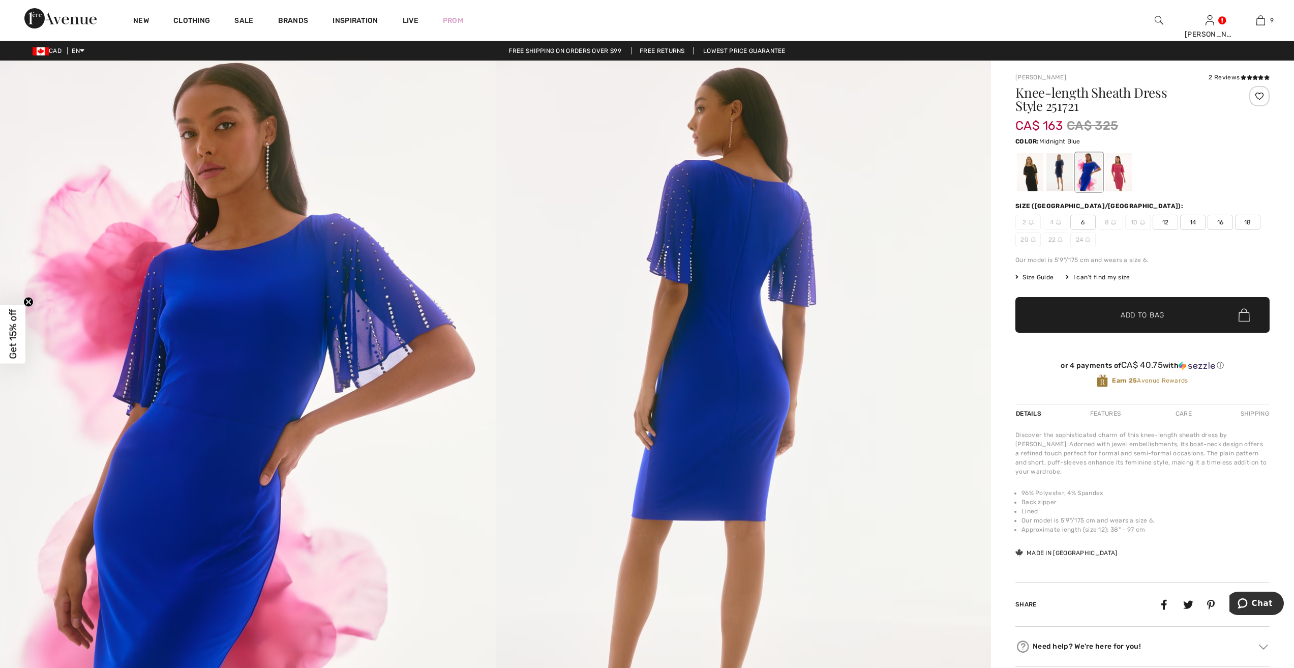
click at [1055, 175] on div at bounding box center [1060, 172] width 26 height 38
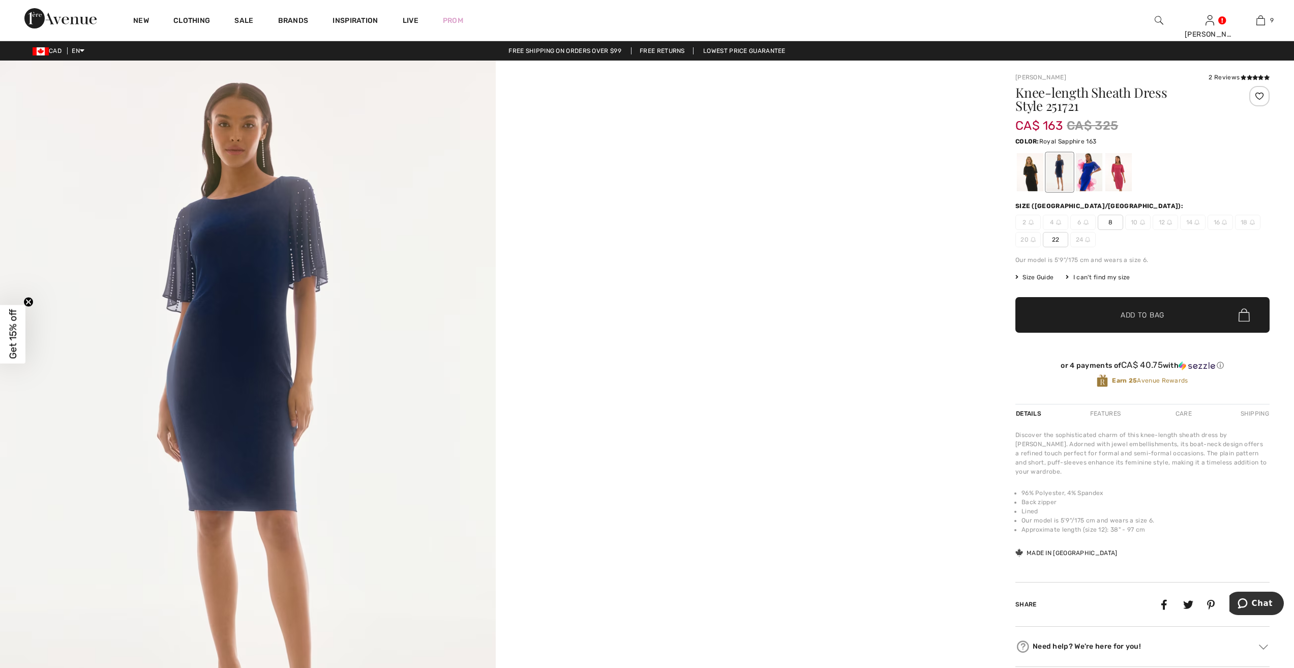
click at [1089, 179] on div at bounding box center [1089, 172] width 26 height 38
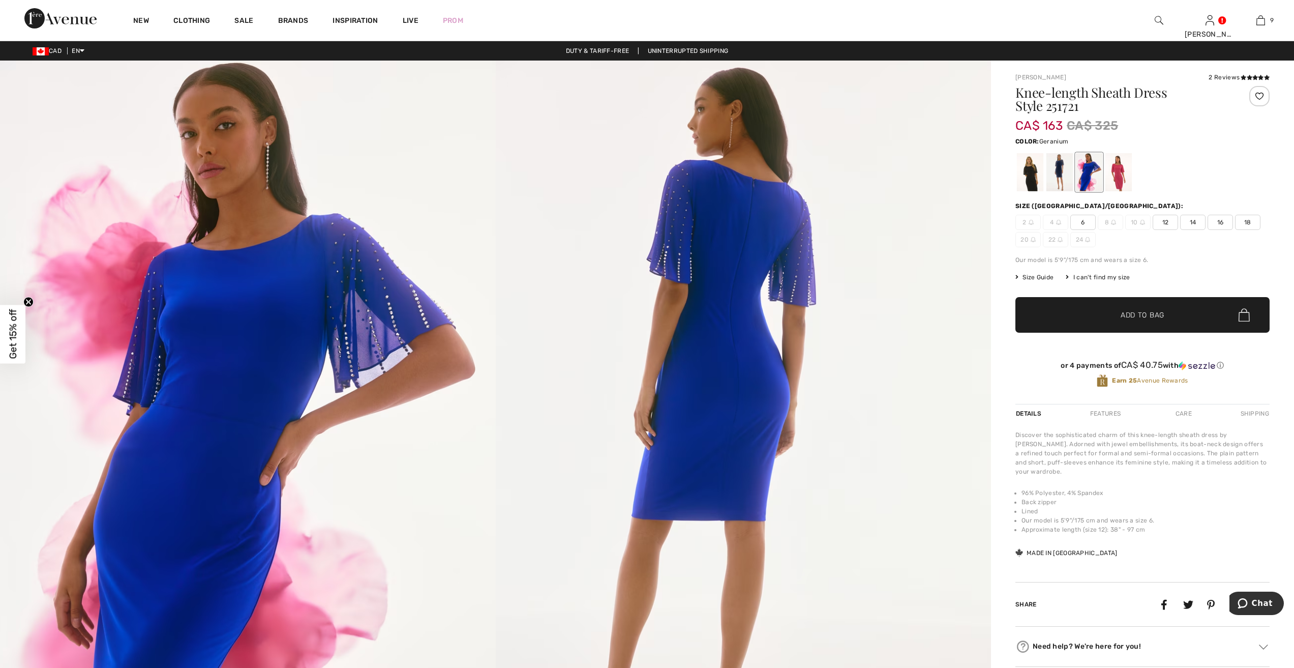
click at [1119, 166] on div at bounding box center [1119, 172] width 26 height 38
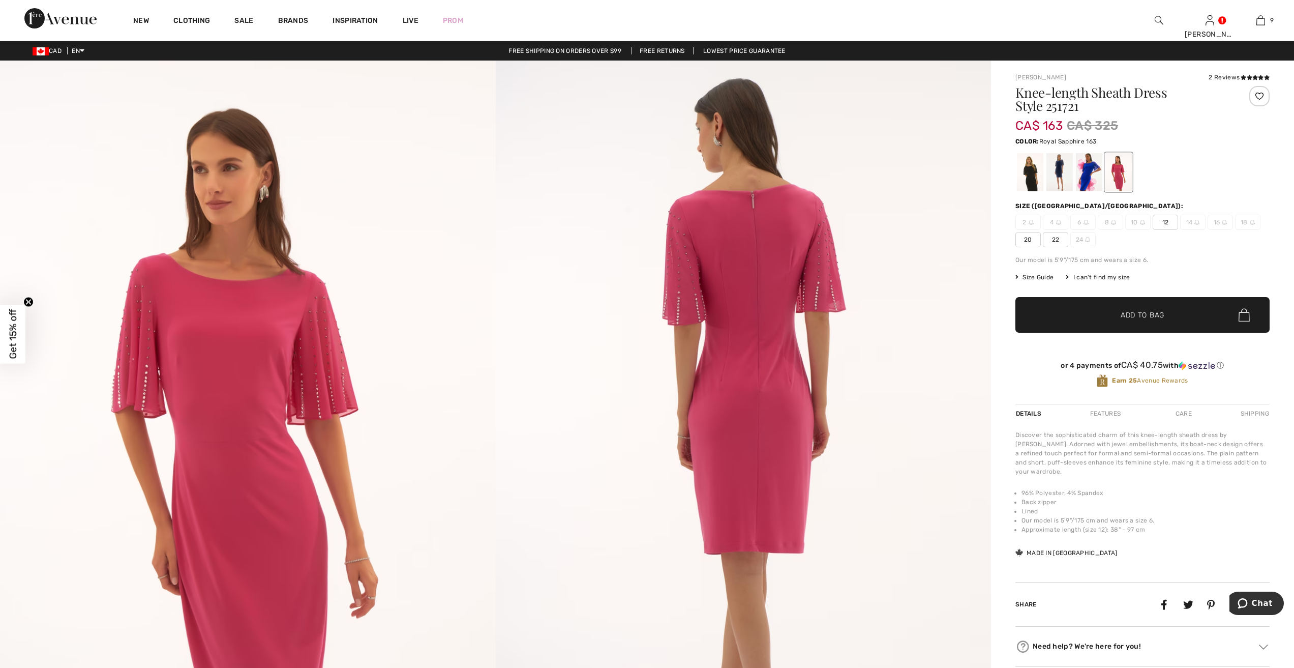
click at [1089, 173] on div at bounding box center [1089, 172] width 26 height 38
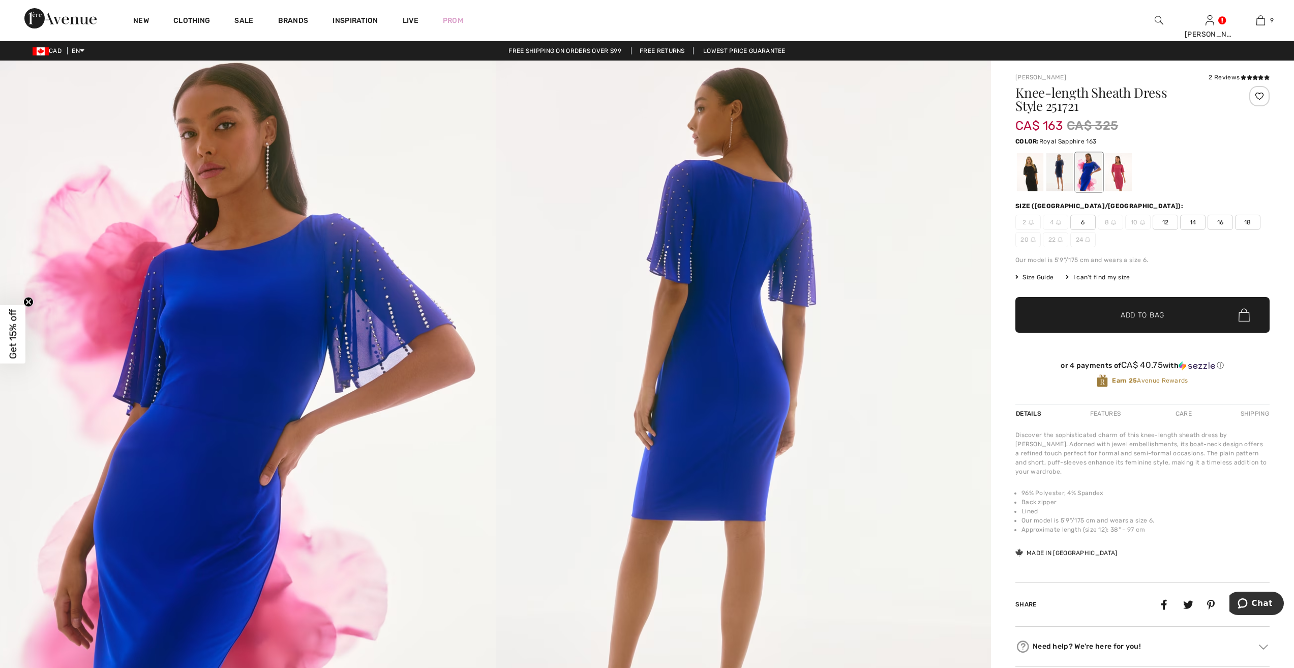
click at [1164, 221] on span "12" at bounding box center [1165, 222] width 25 height 15
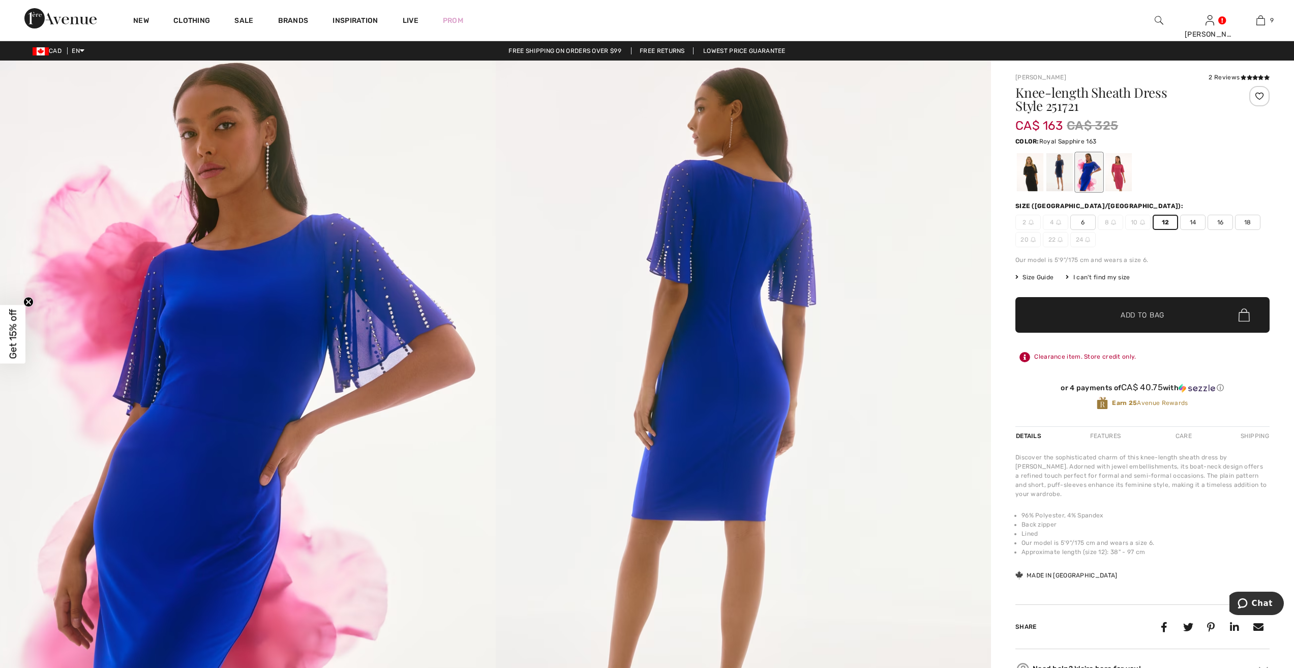
click at [1146, 318] on span "Add to Bag" at bounding box center [1143, 315] width 44 height 11
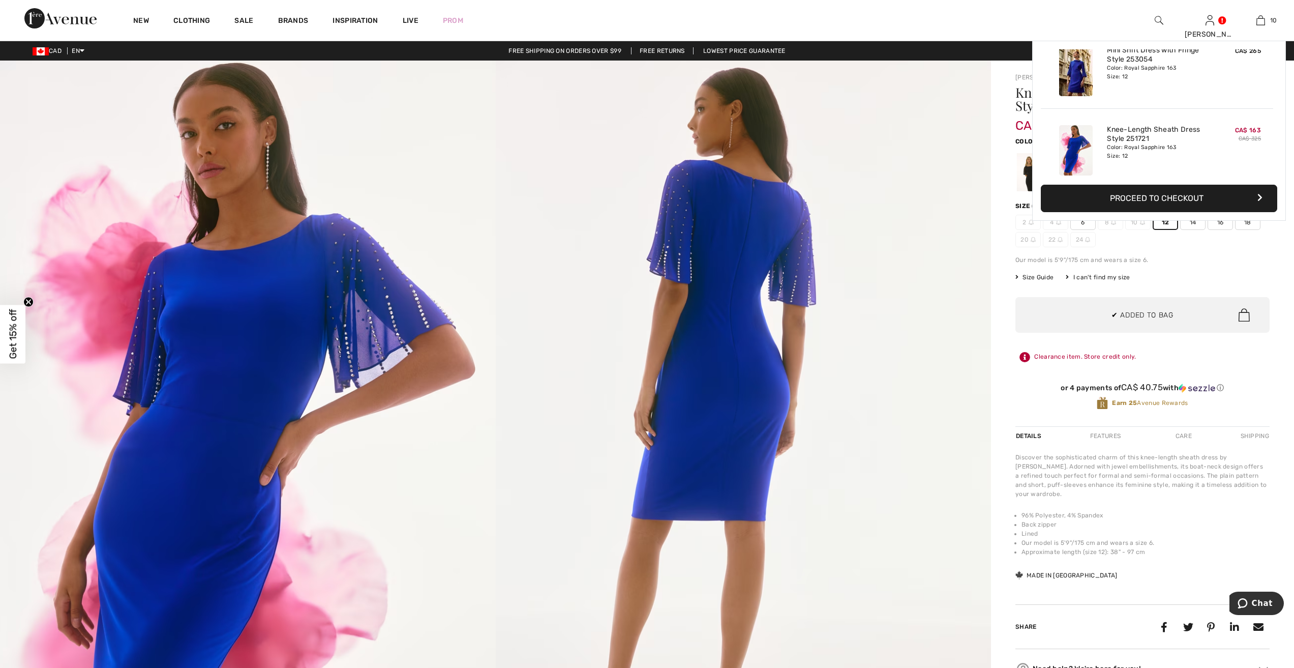
scroll to position [666, 0]
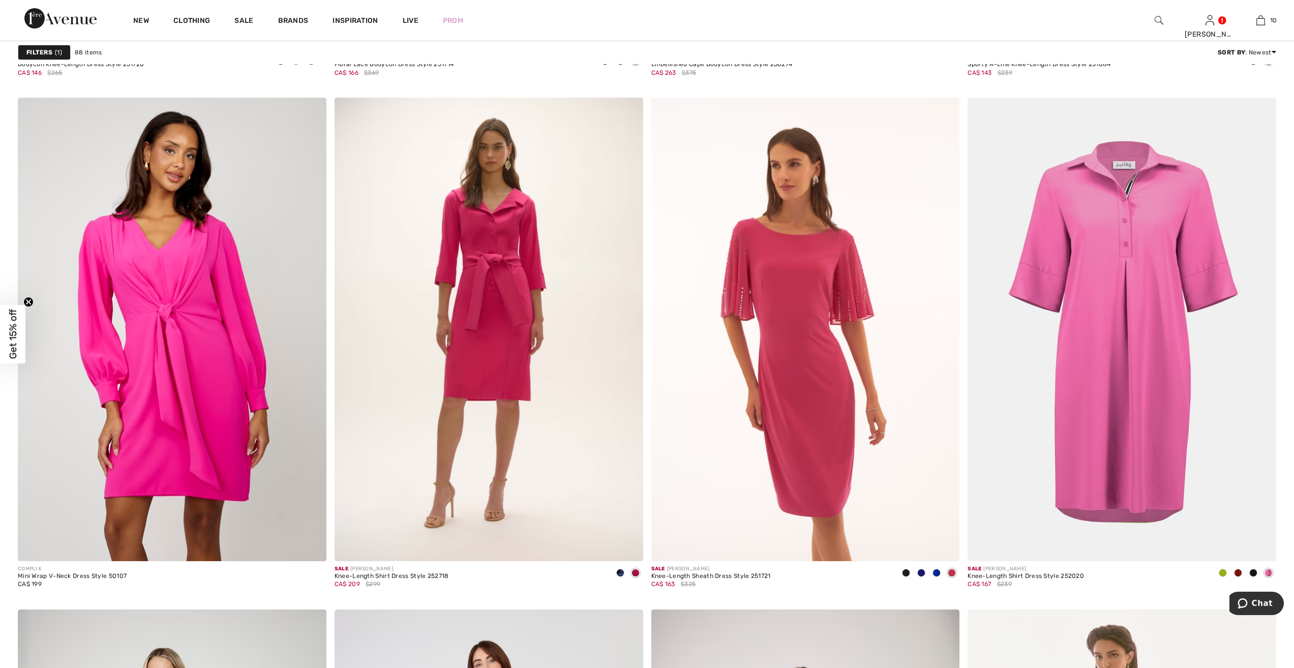
click at [244, 18] on link "Sale" at bounding box center [243, 21] width 19 height 11
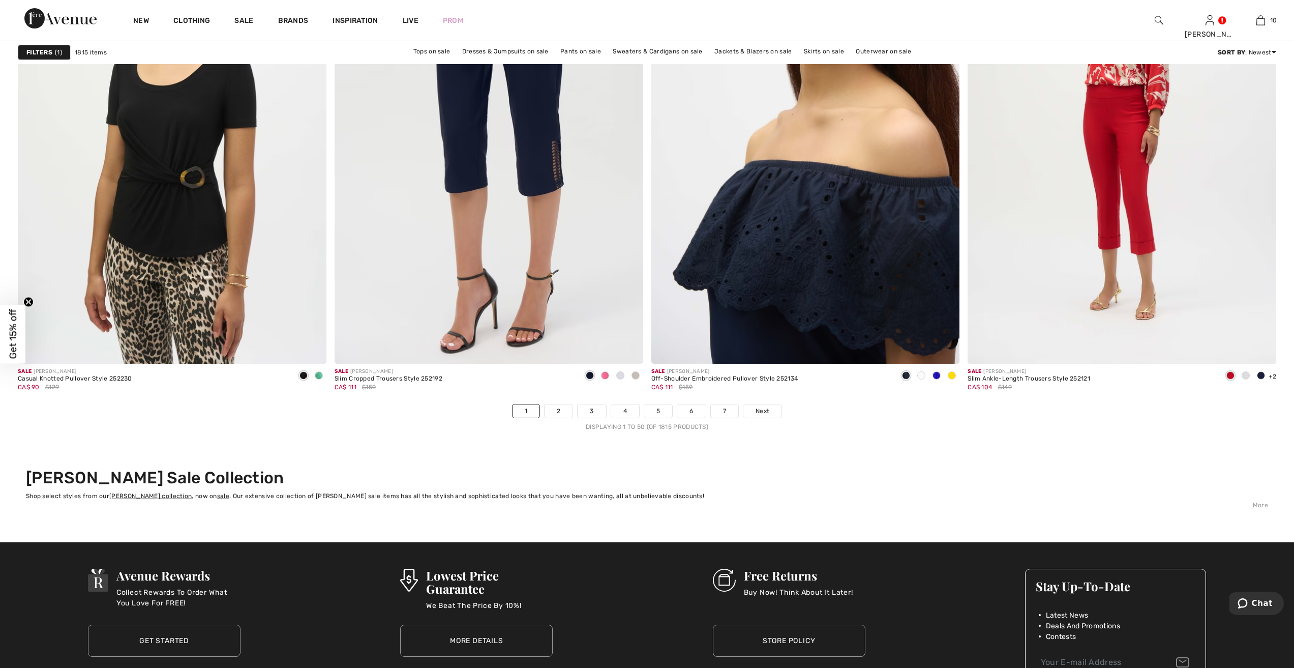
scroll to position [7711, 0]
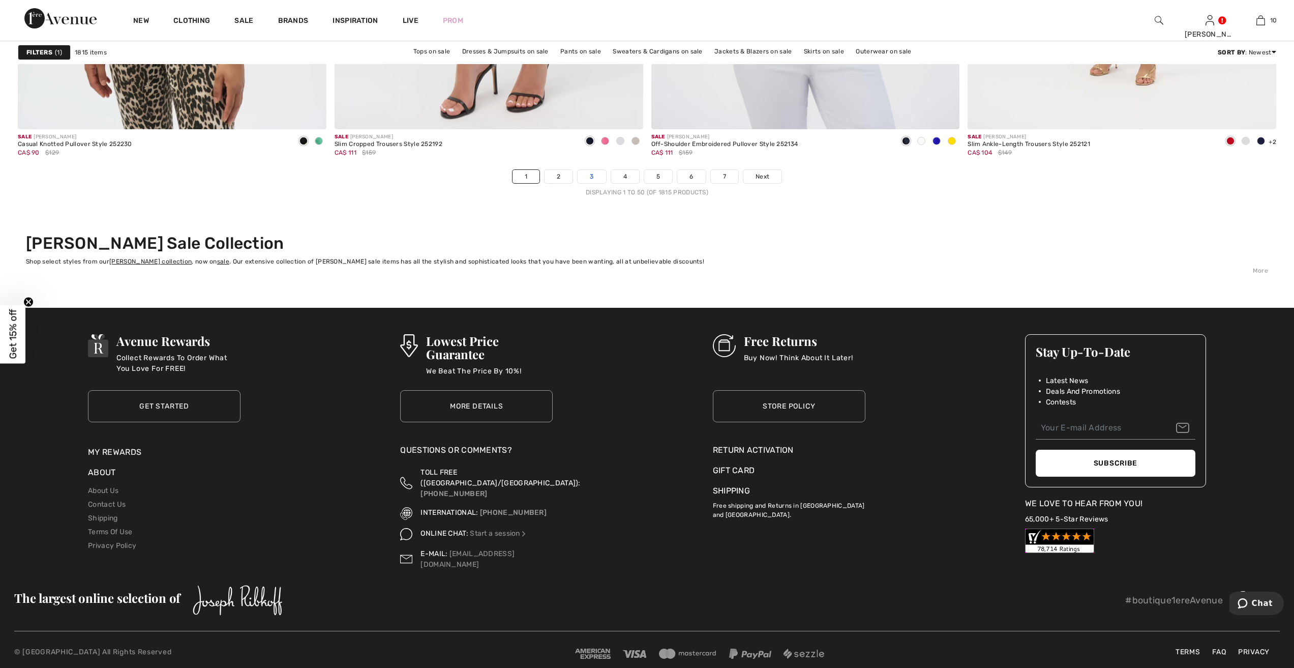
click at [594, 175] on link "3" at bounding box center [592, 176] width 28 height 13
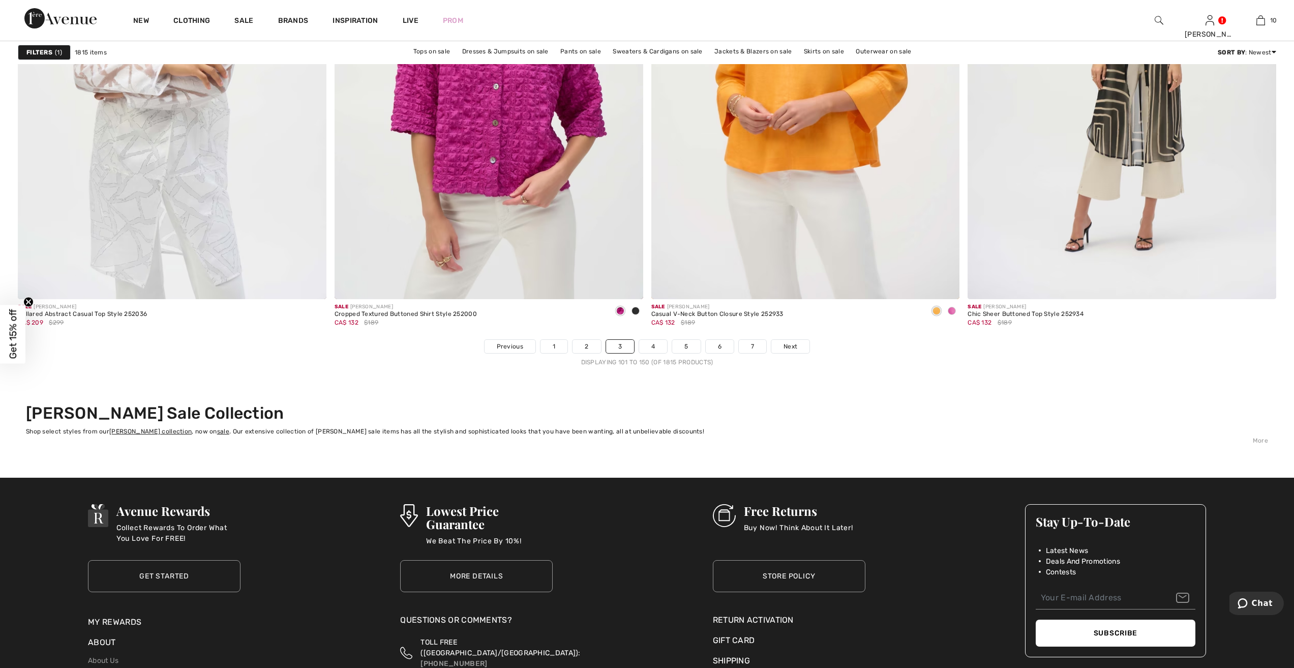
scroll to position [7711, 0]
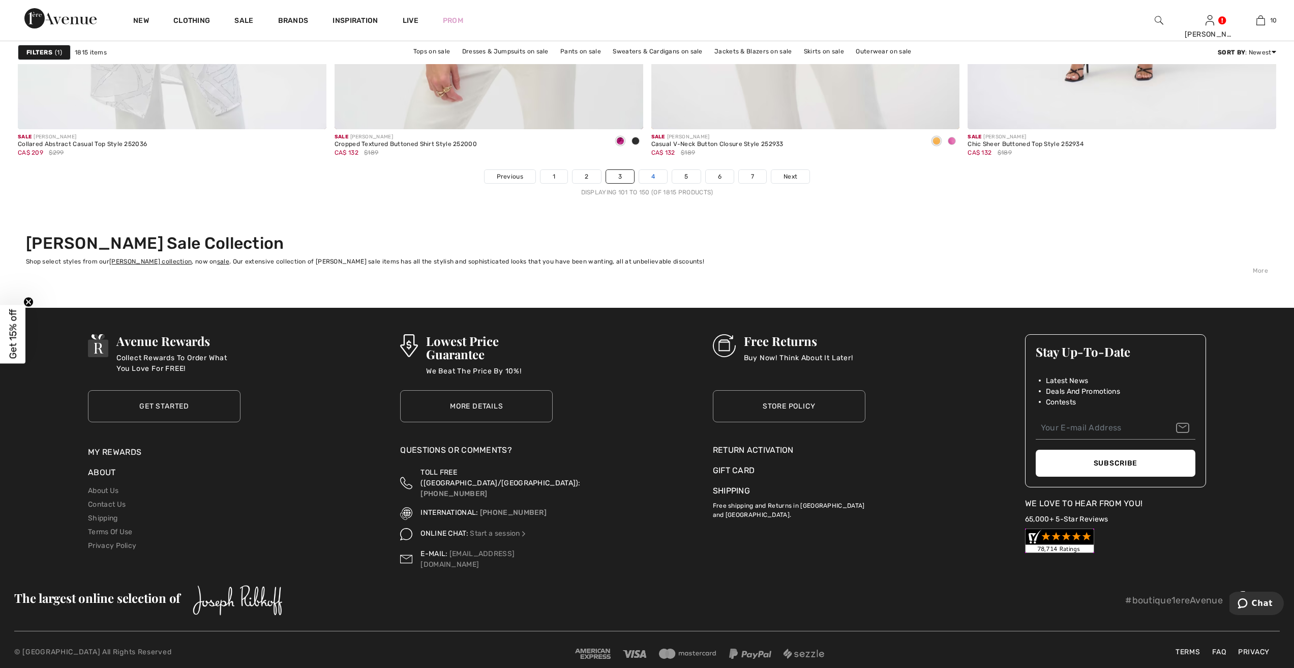
click at [656, 173] on link "4" at bounding box center [653, 176] width 28 height 13
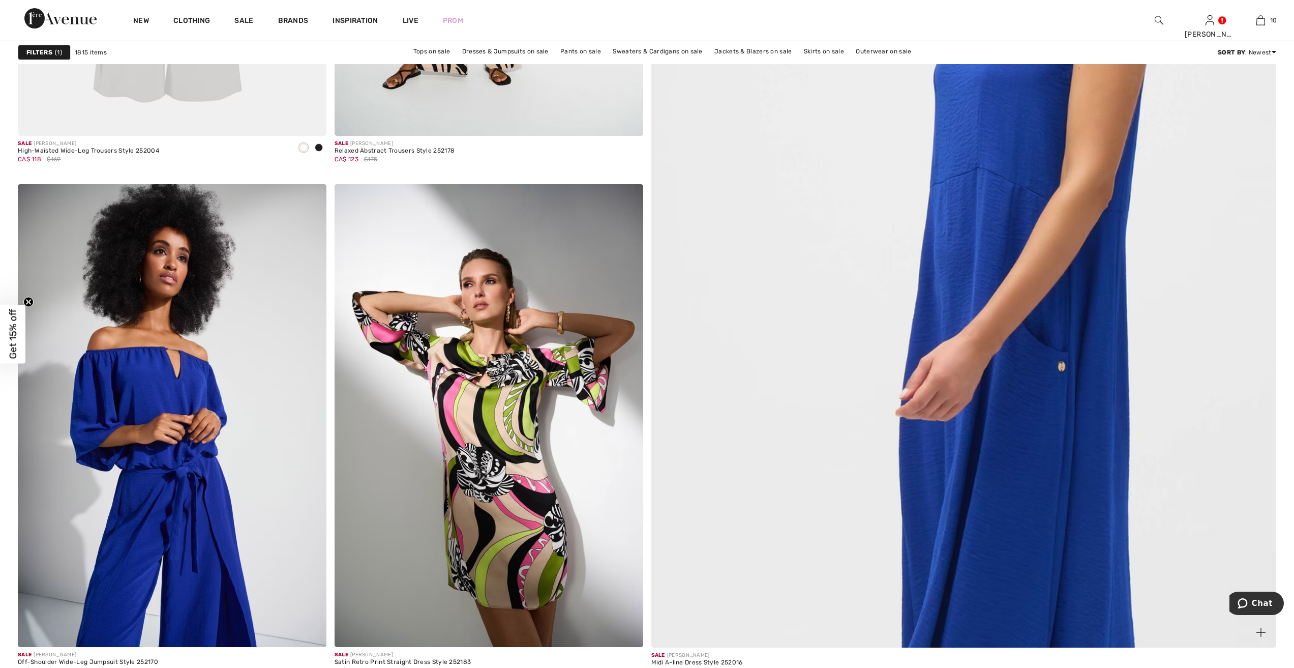
scroll to position [305, 0]
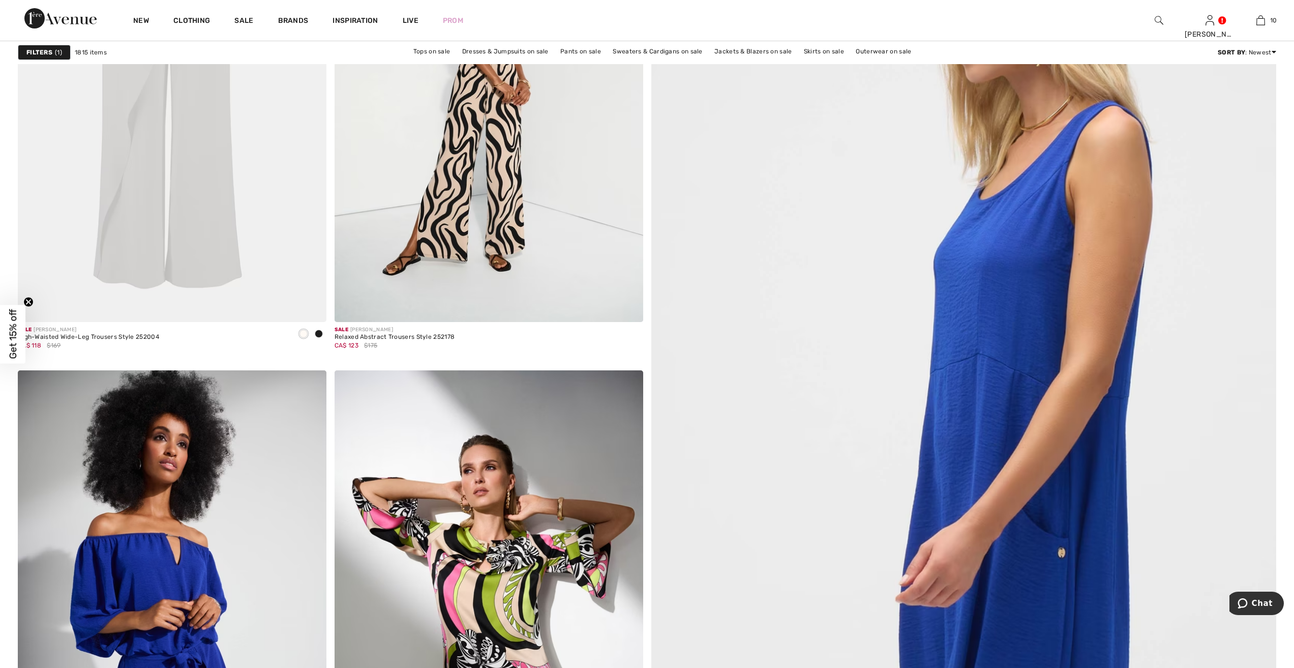
click at [1028, 330] on img at bounding box center [964, 422] width 750 height 1126
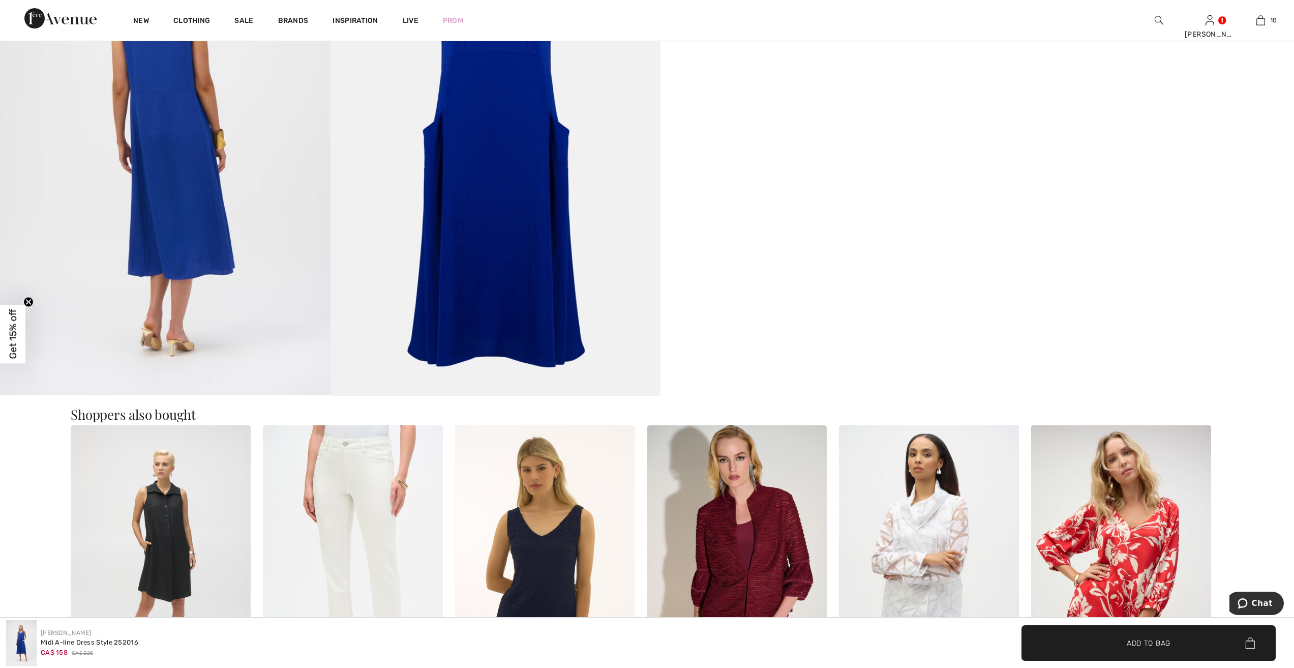
scroll to position [1577, 0]
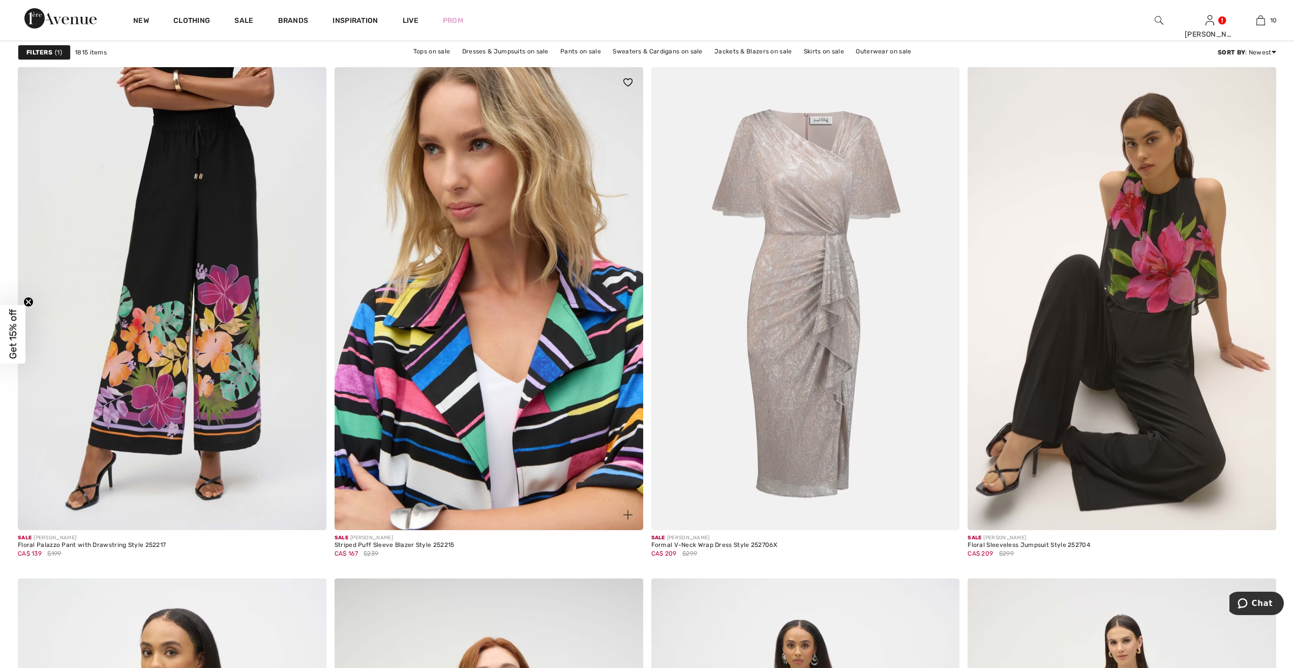
scroll to position [1119, 0]
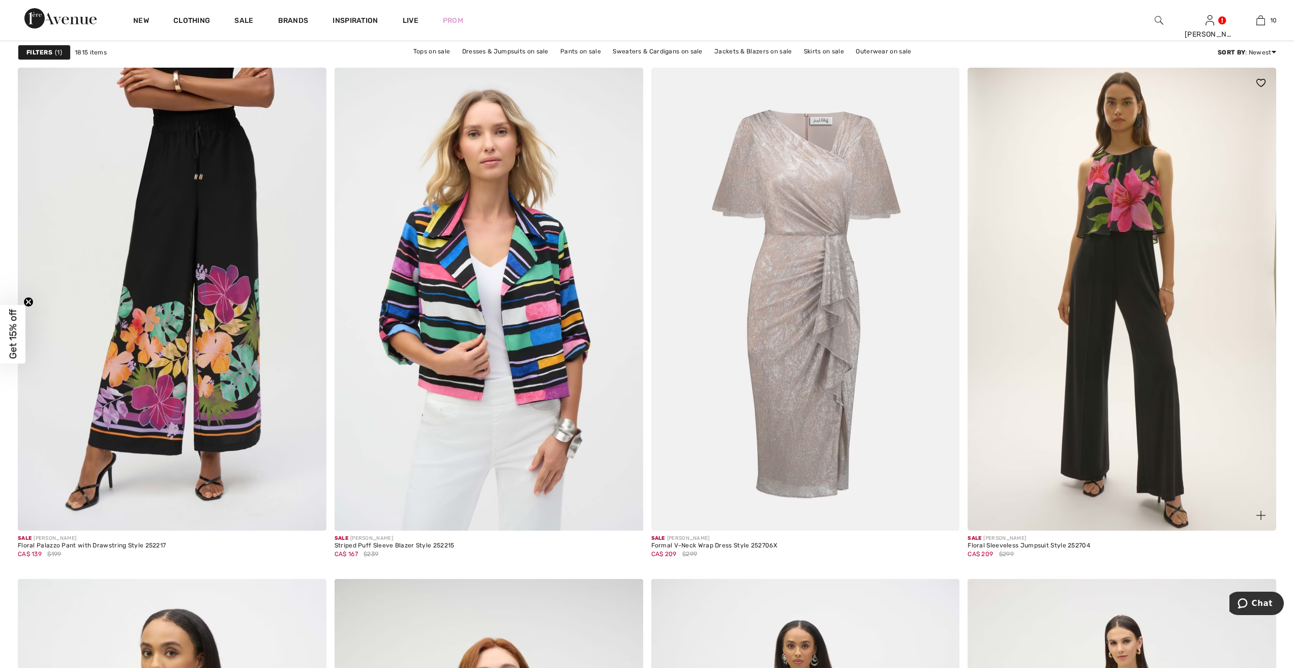
click at [1137, 268] on img at bounding box center [1122, 299] width 309 height 463
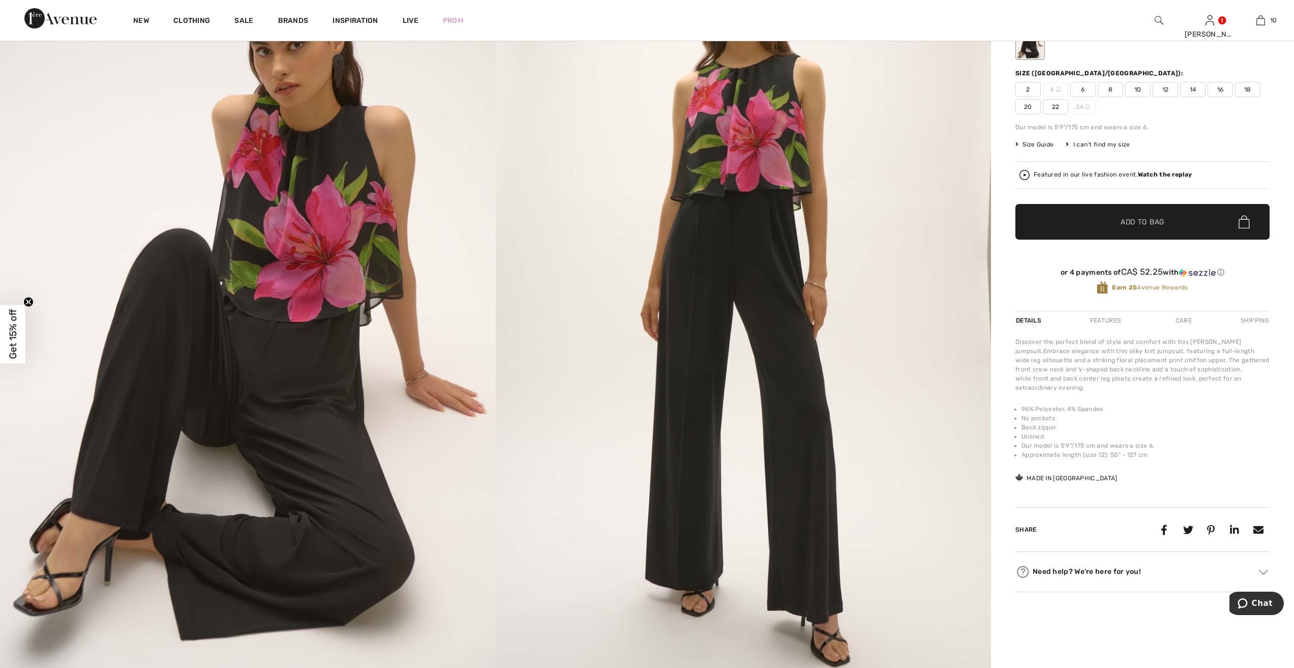
scroll to position [153, 0]
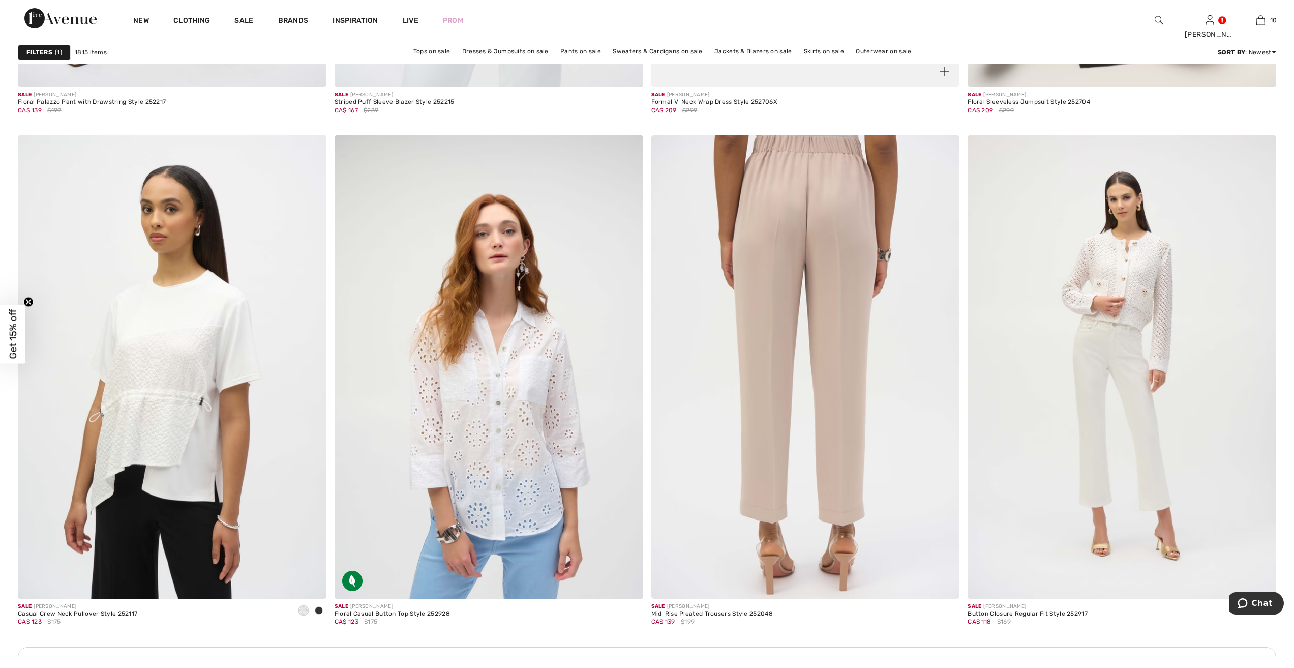
scroll to position [1577, 0]
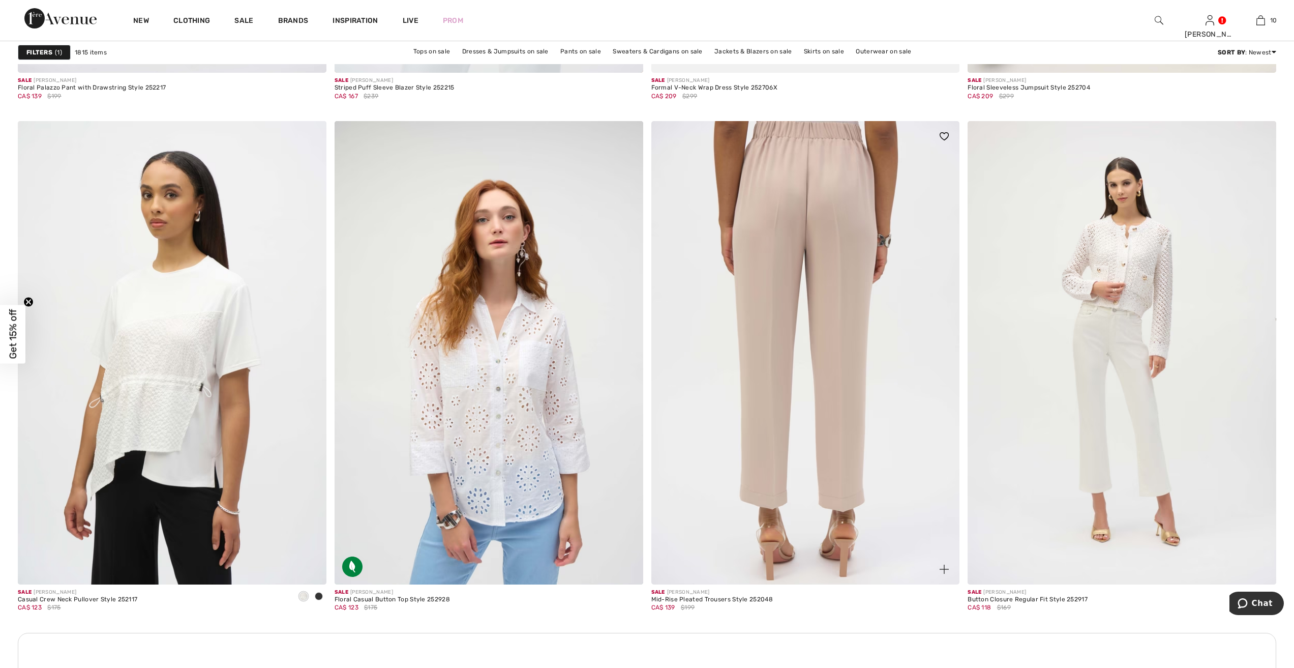
click at [815, 224] on img at bounding box center [806, 352] width 309 height 463
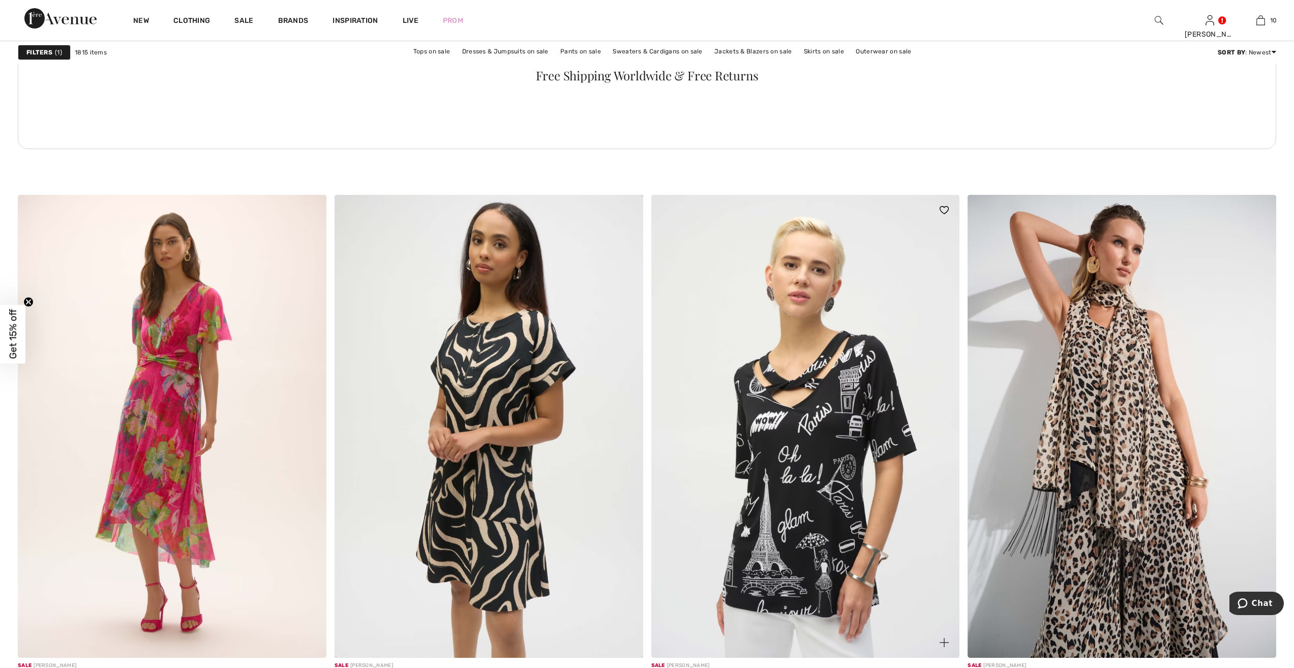
scroll to position [2390, 0]
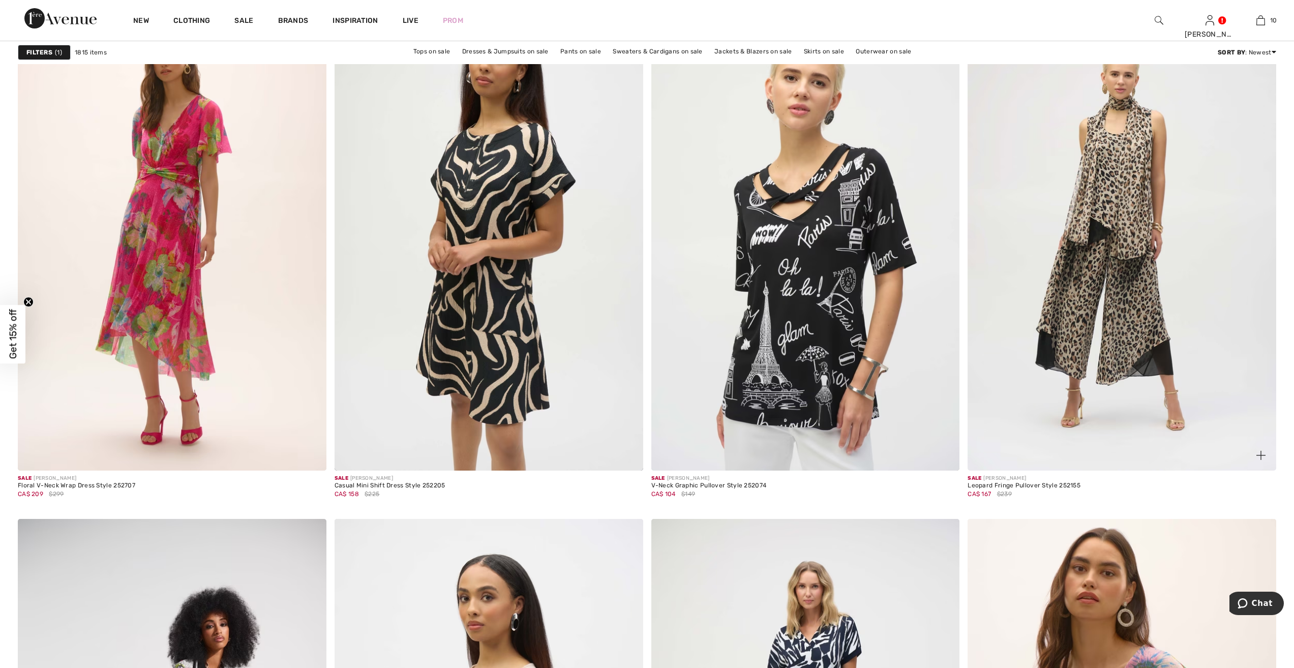
click at [1135, 229] on img at bounding box center [1122, 239] width 309 height 463
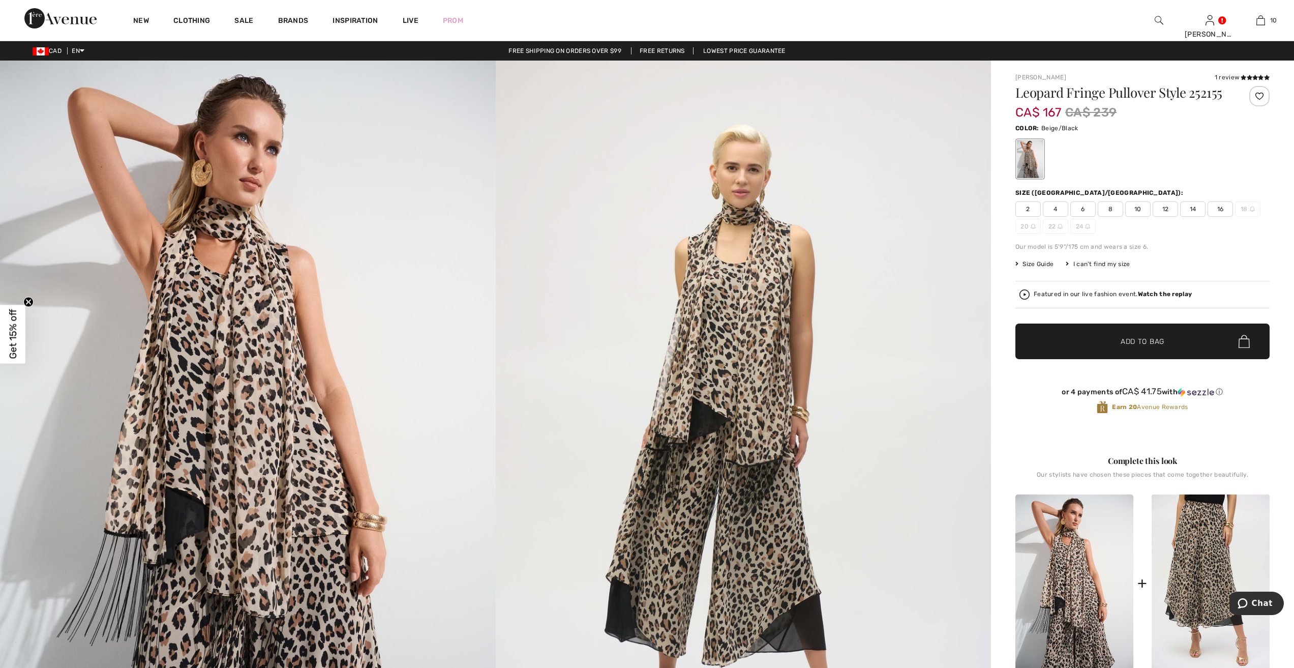
click at [513, 423] on img at bounding box center [744, 432] width 496 height 743
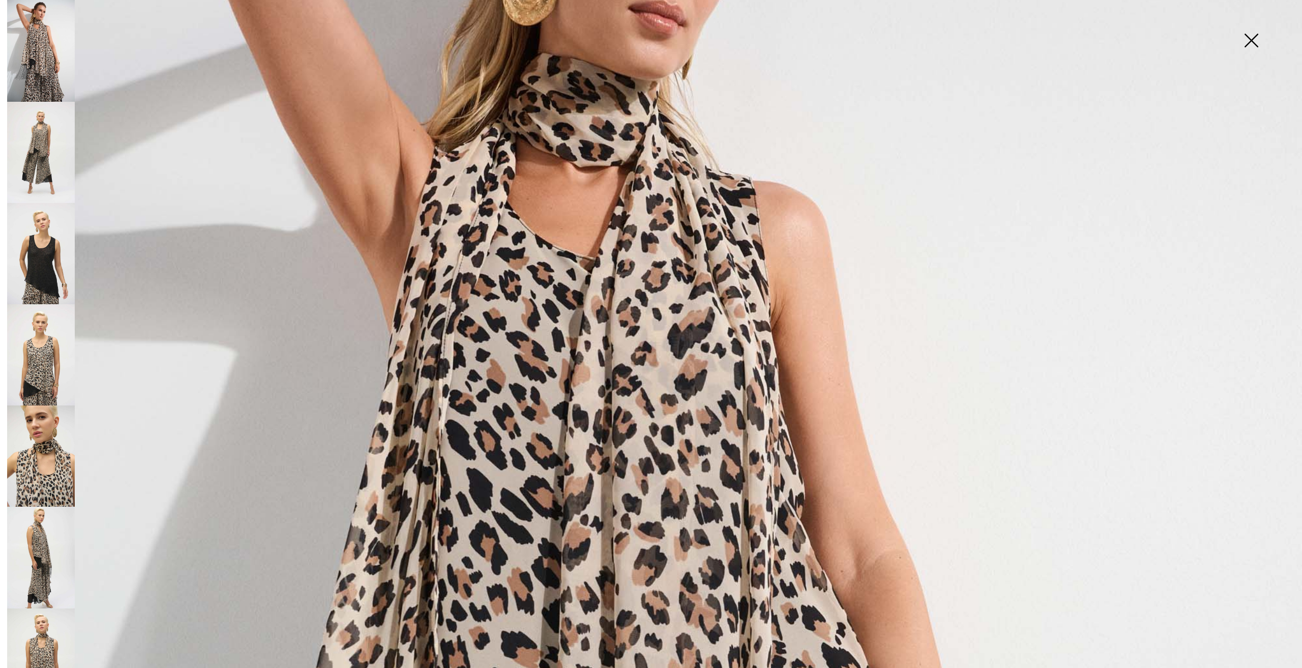
scroll to position [356, 0]
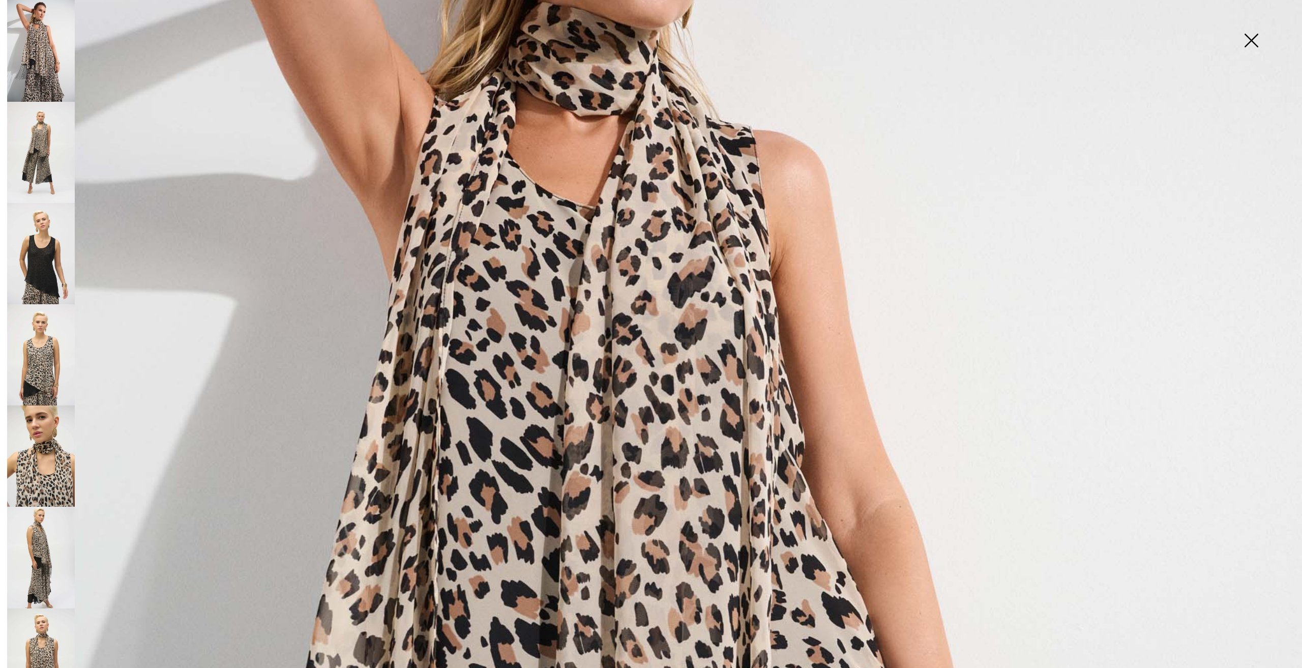
click at [36, 349] on img at bounding box center [41, 354] width 68 height 101
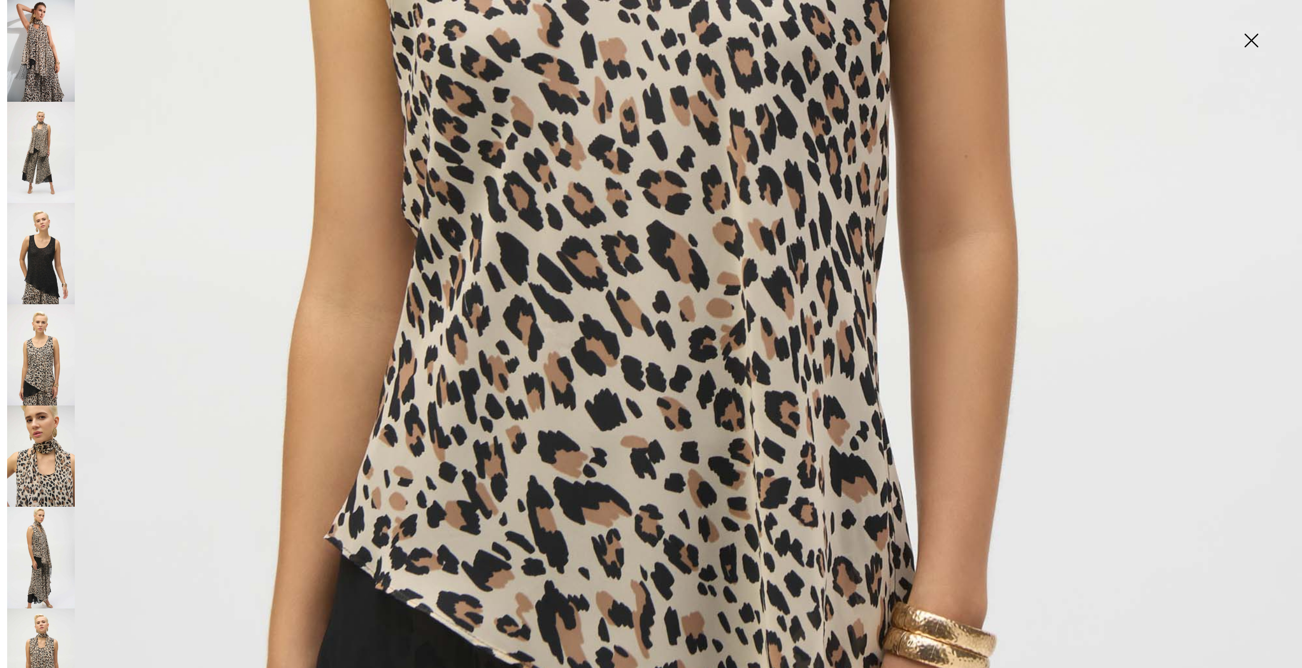
scroll to position [916, 0]
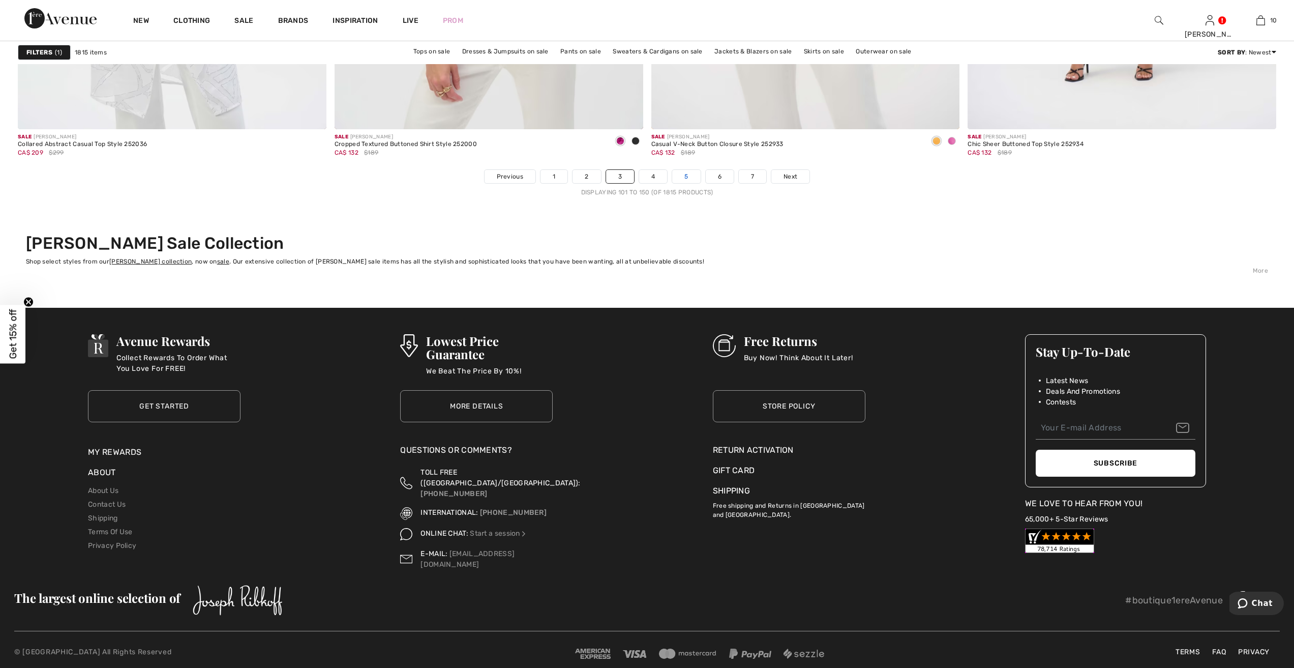
click at [684, 176] on link "5" at bounding box center [686, 176] width 28 height 13
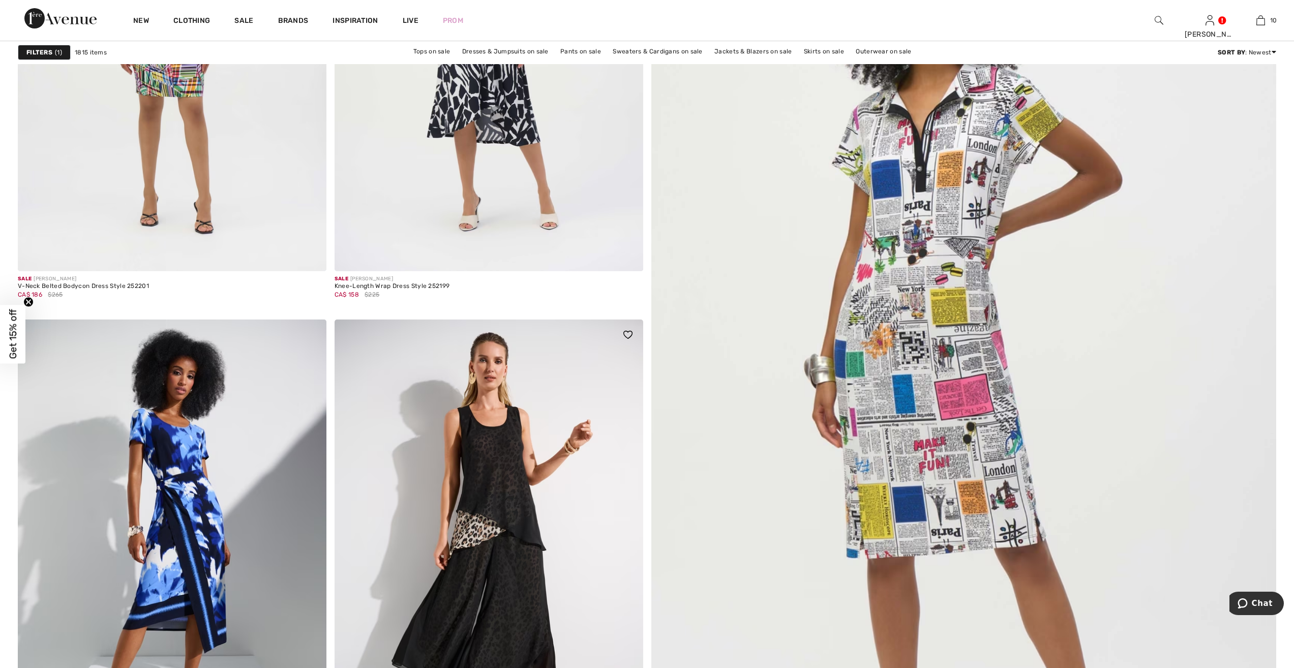
scroll to position [458, 0]
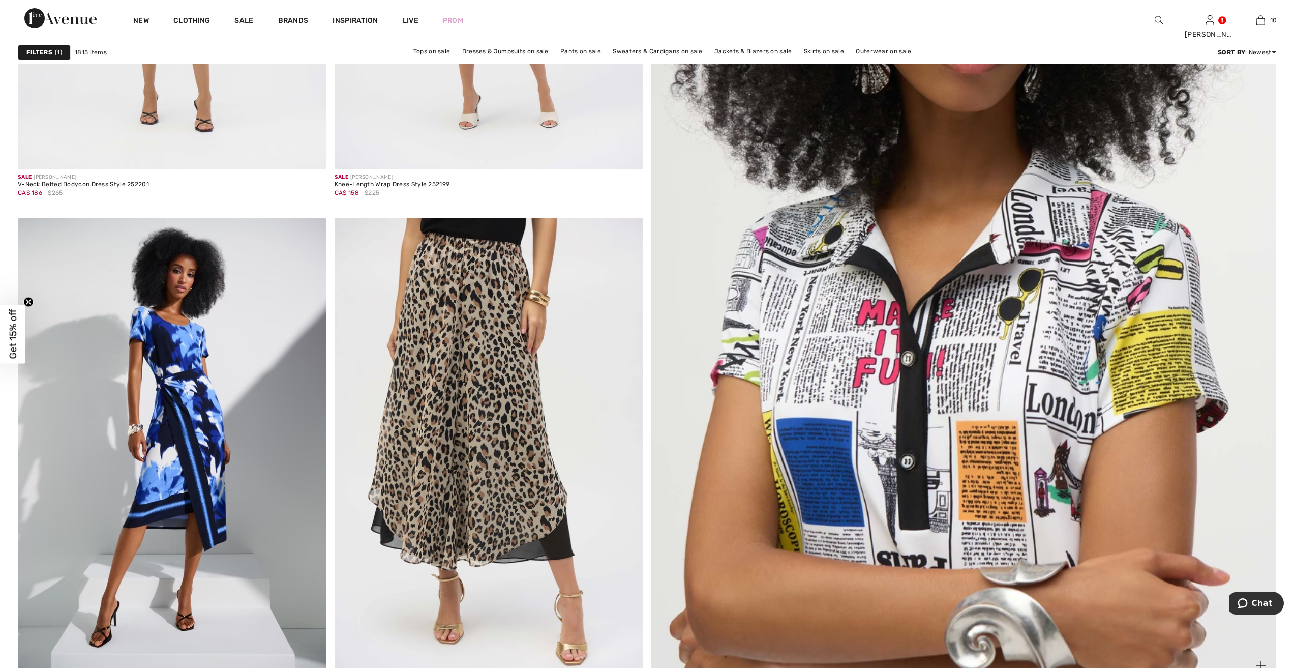
click at [980, 404] on img at bounding box center [964, 270] width 750 height 1126
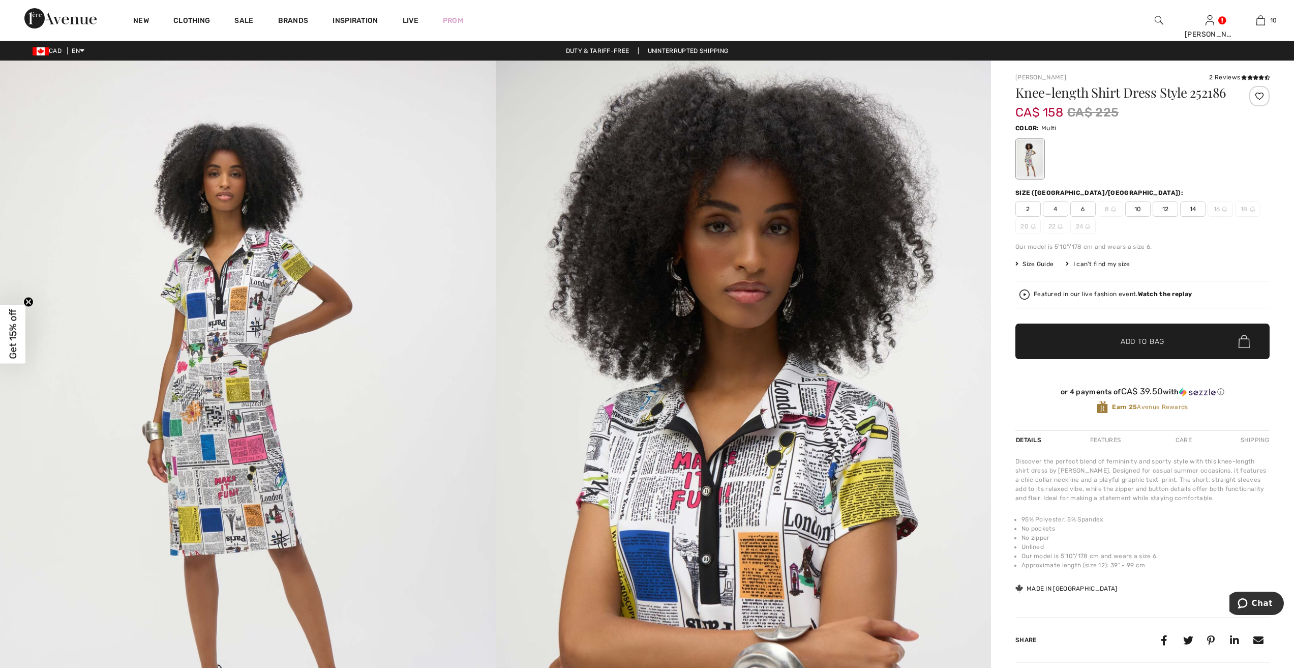
click at [1165, 207] on span "12" at bounding box center [1165, 208] width 25 height 15
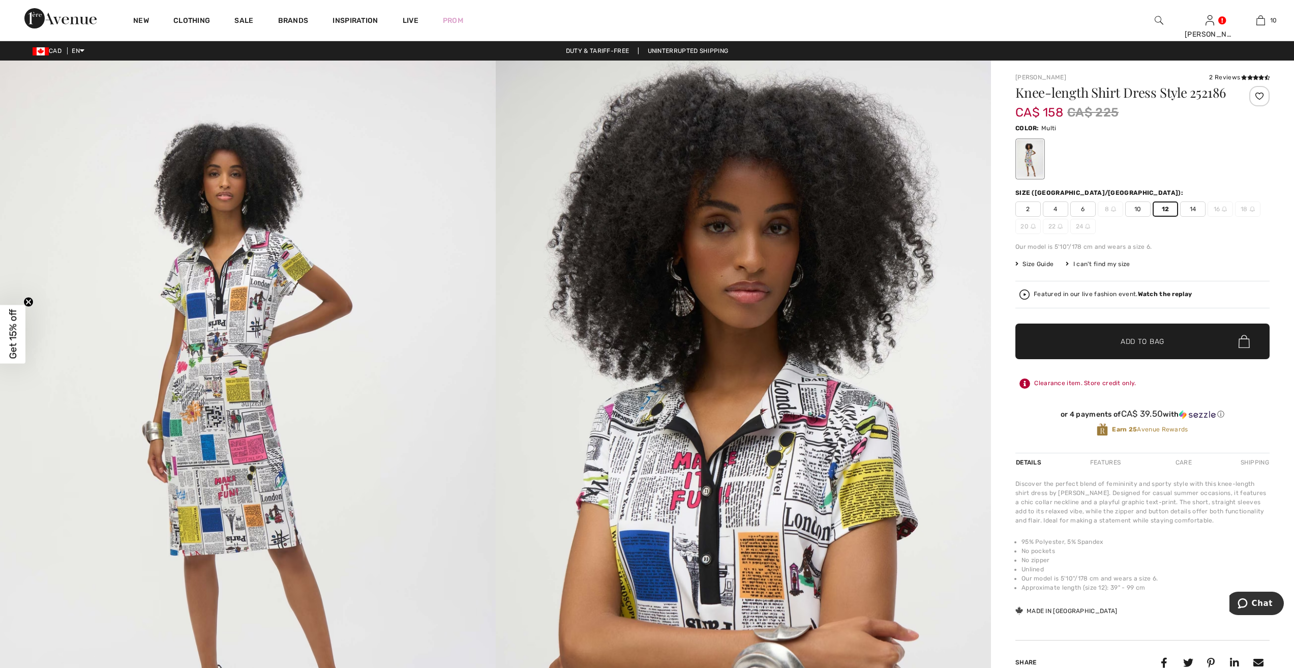
click at [1155, 336] on span "Add to Bag" at bounding box center [1143, 341] width 44 height 11
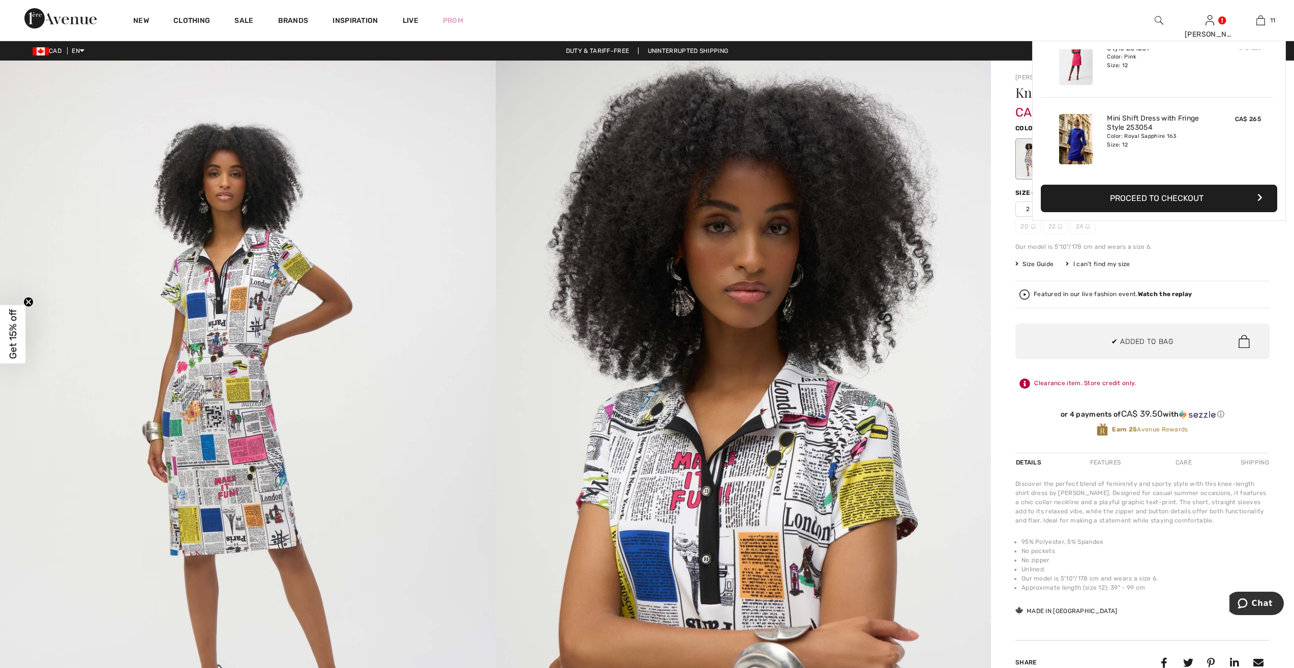
scroll to position [746, 0]
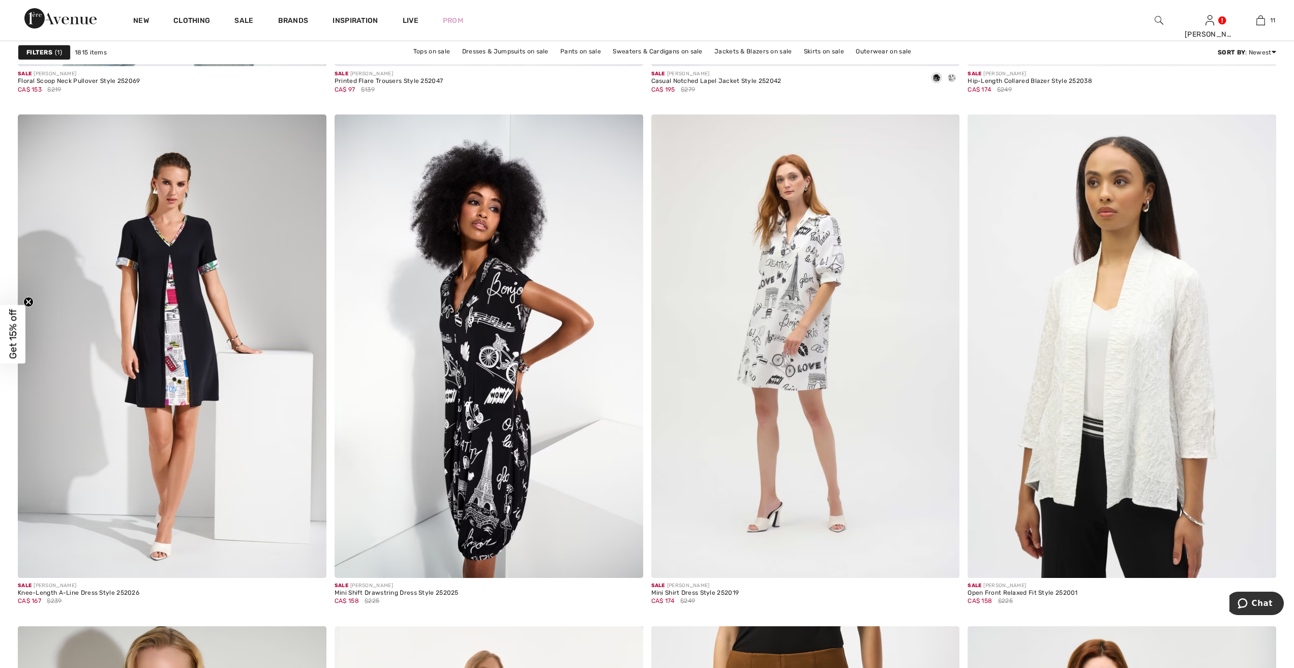
scroll to position [2797, 0]
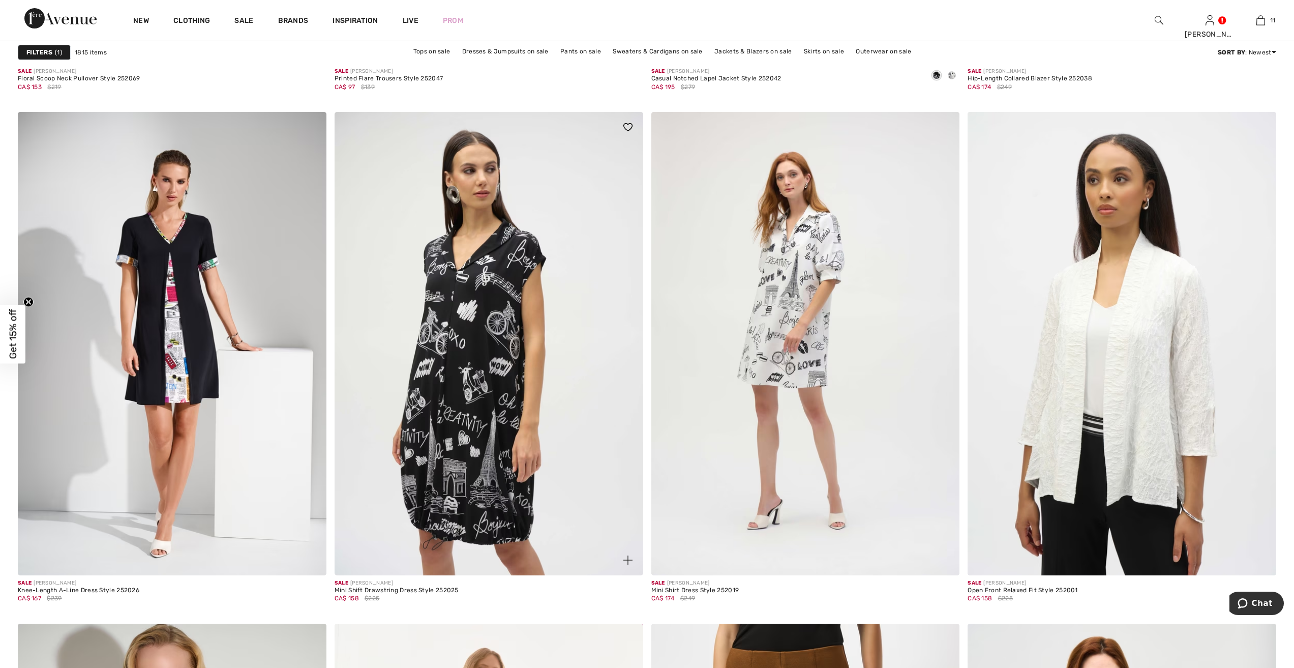
click at [488, 380] on img at bounding box center [489, 343] width 309 height 463
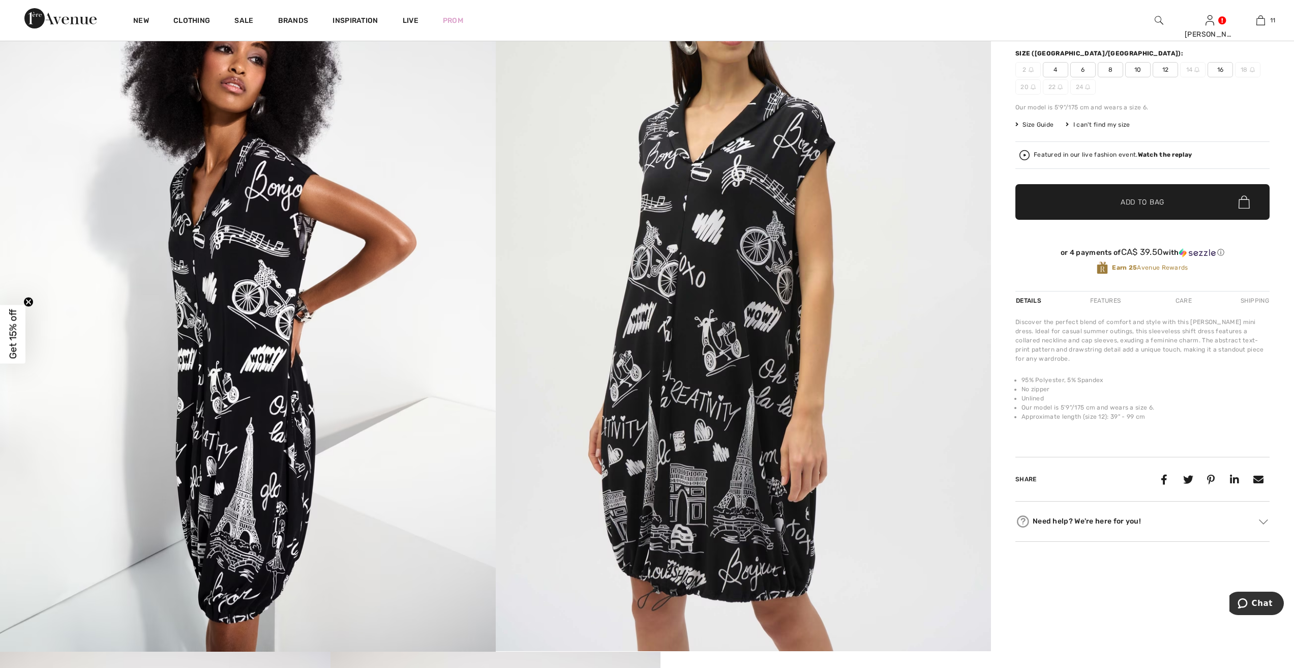
scroll to position [102, 0]
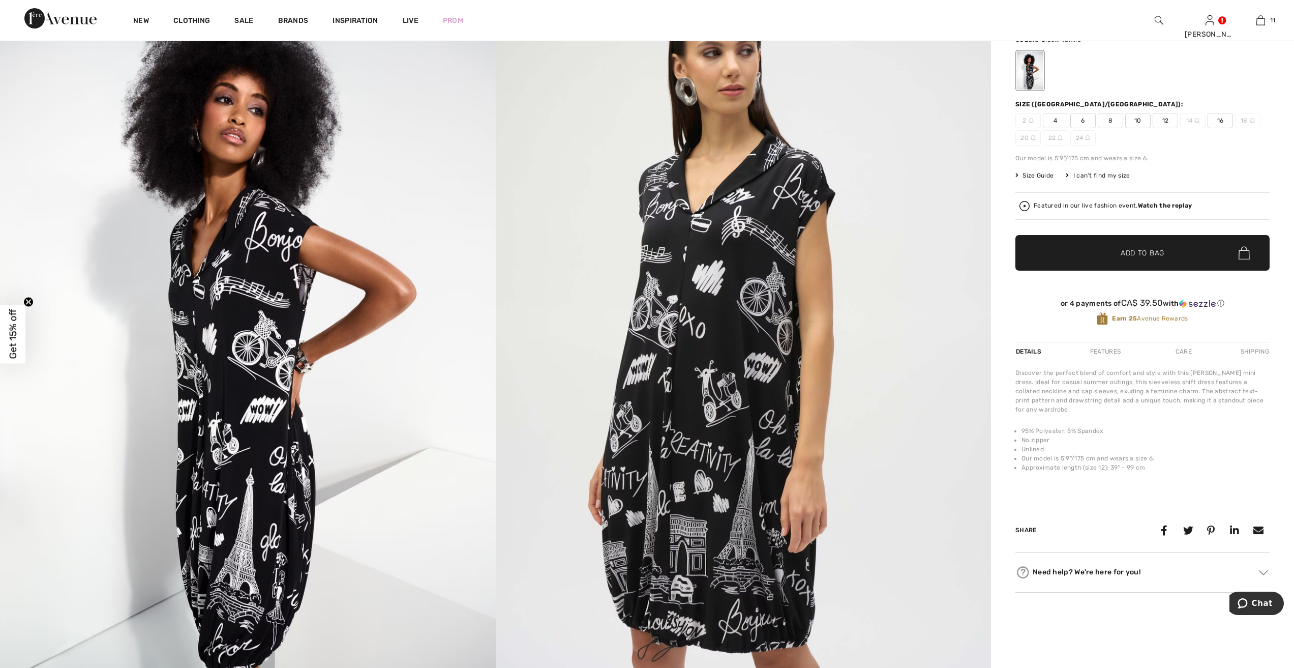
click at [1164, 117] on span "12" at bounding box center [1165, 120] width 25 height 15
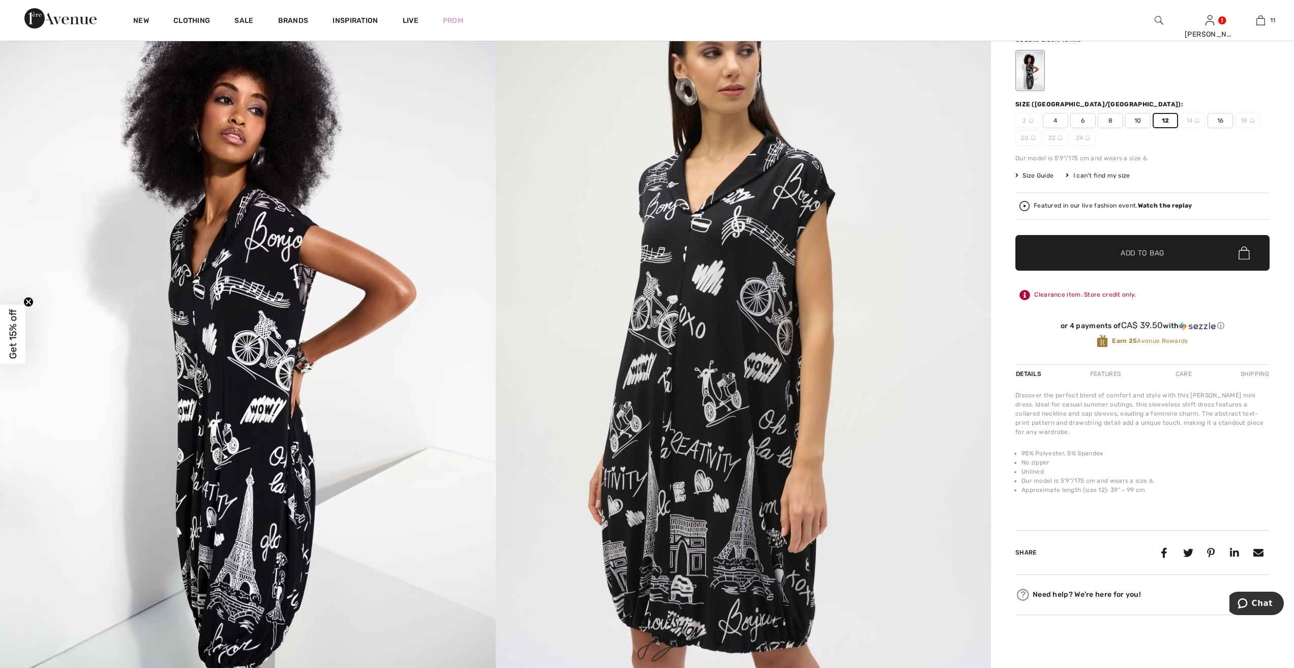
click at [1125, 250] on span "Add to Bag" at bounding box center [1143, 253] width 44 height 11
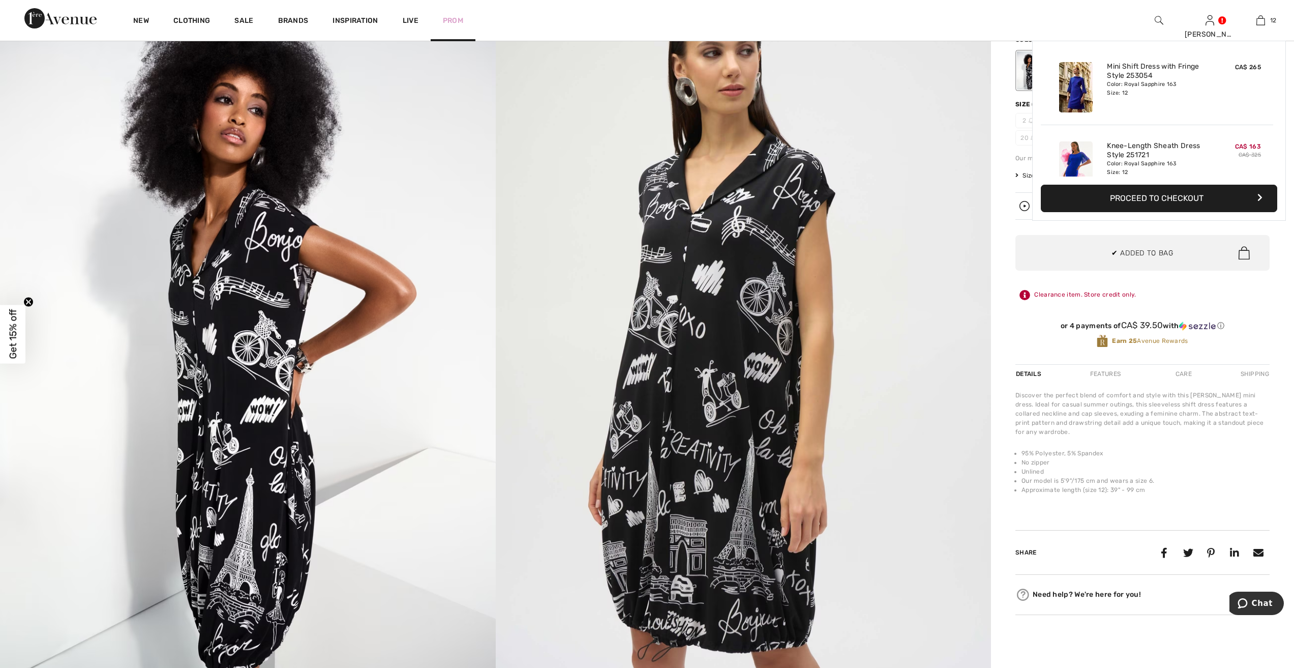
scroll to position [825, 0]
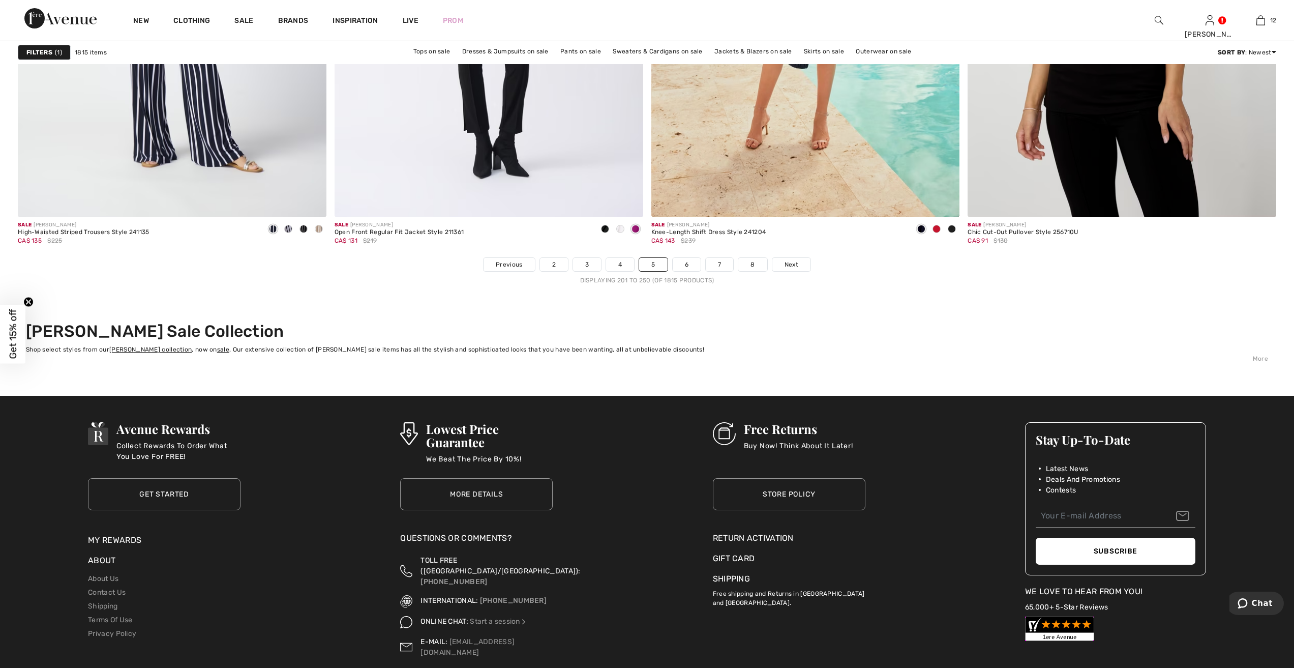
scroll to position [7711, 0]
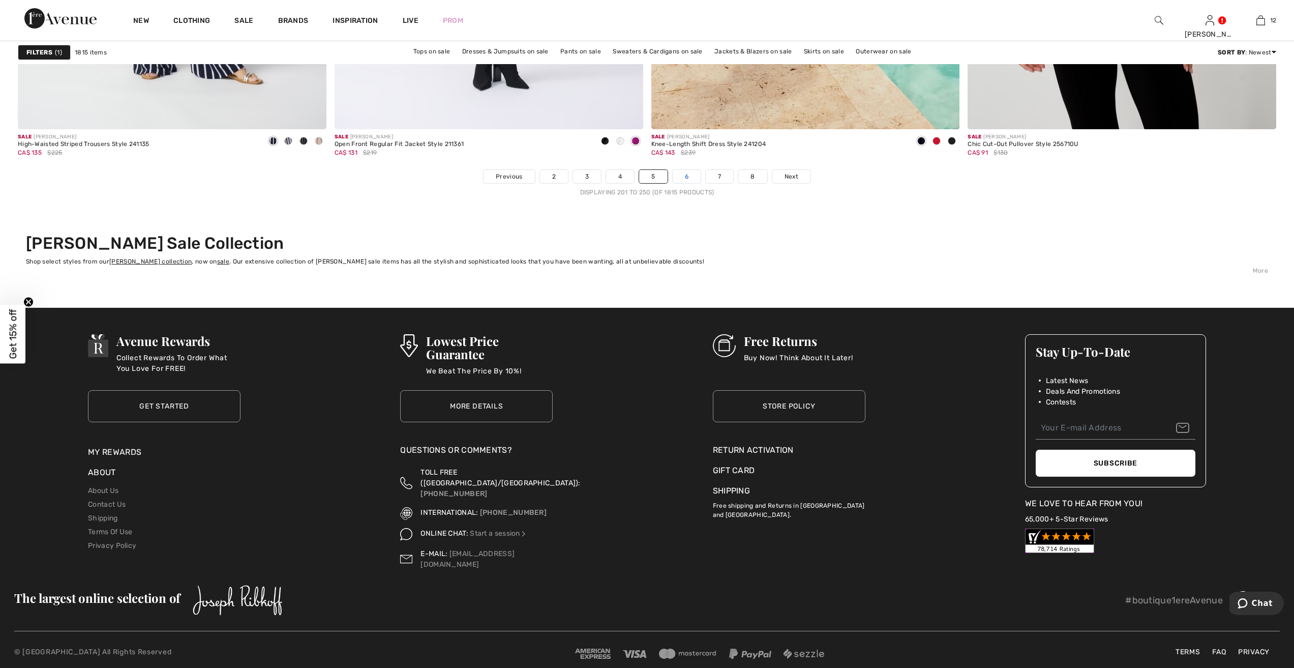
click at [685, 171] on link "6" at bounding box center [687, 176] width 28 height 13
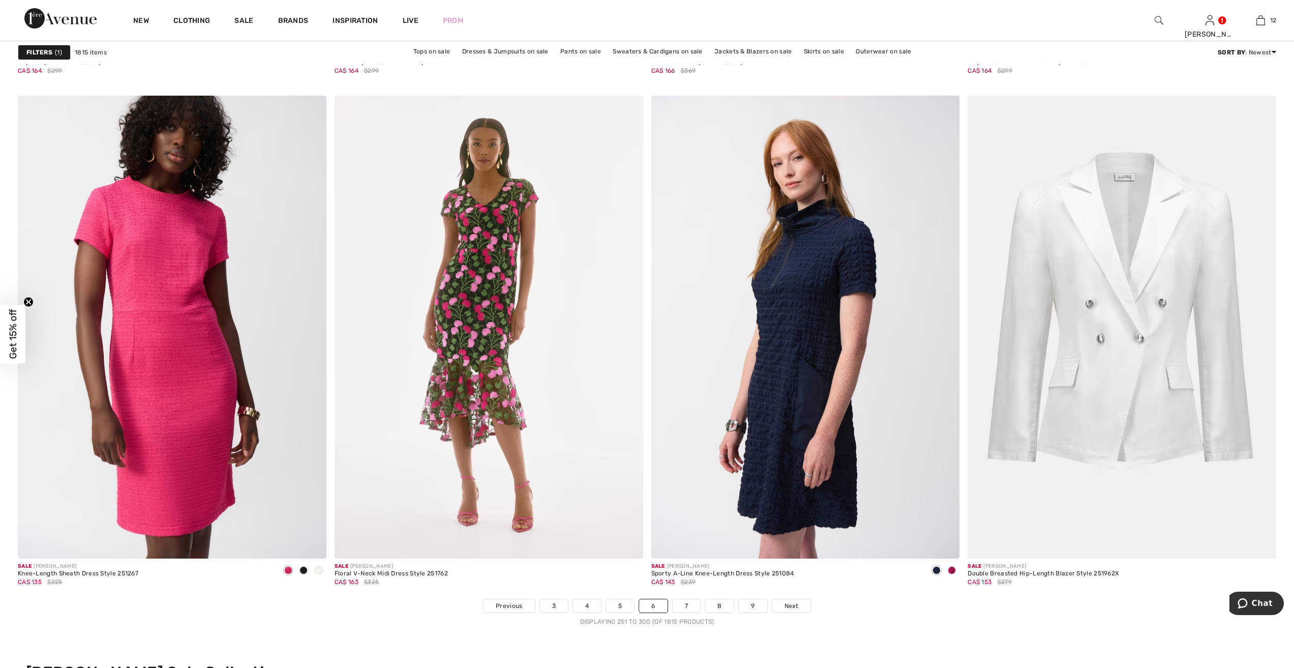
scroll to position [7375, 0]
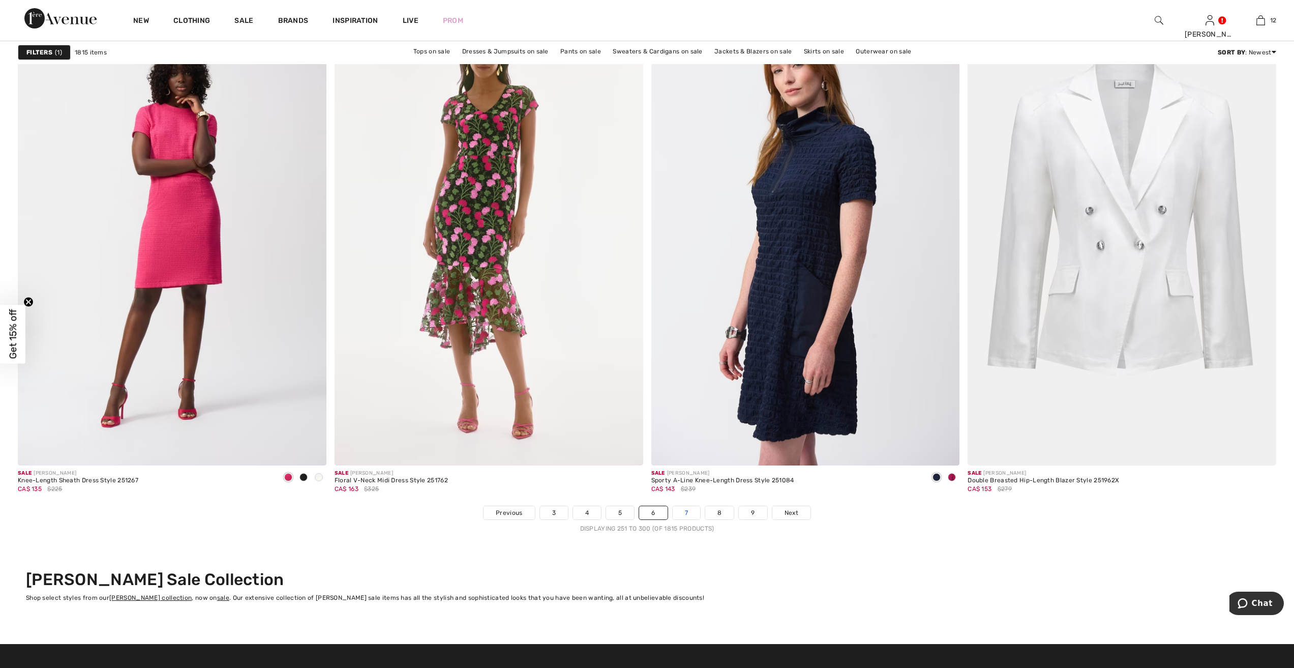
click at [686, 511] on link "7" at bounding box center [686, 512] width 27 height 13
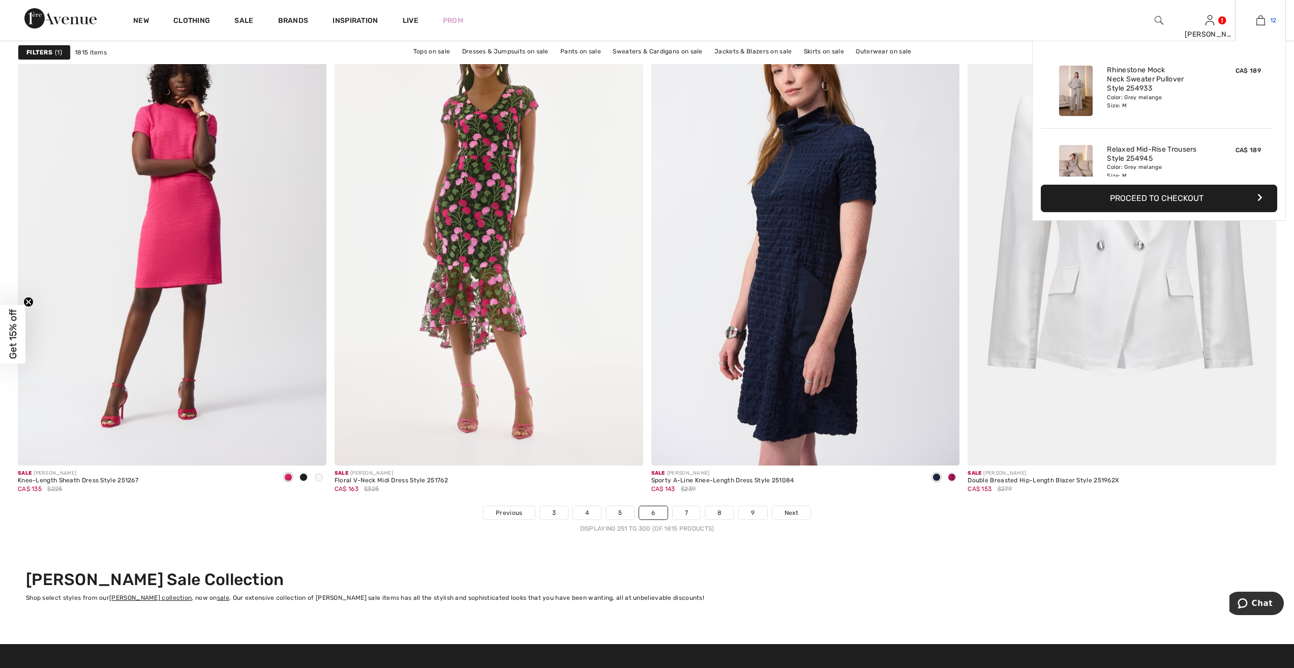
click at [1259, 22] on img at bounding box center [1261, 20] width 9 height 12
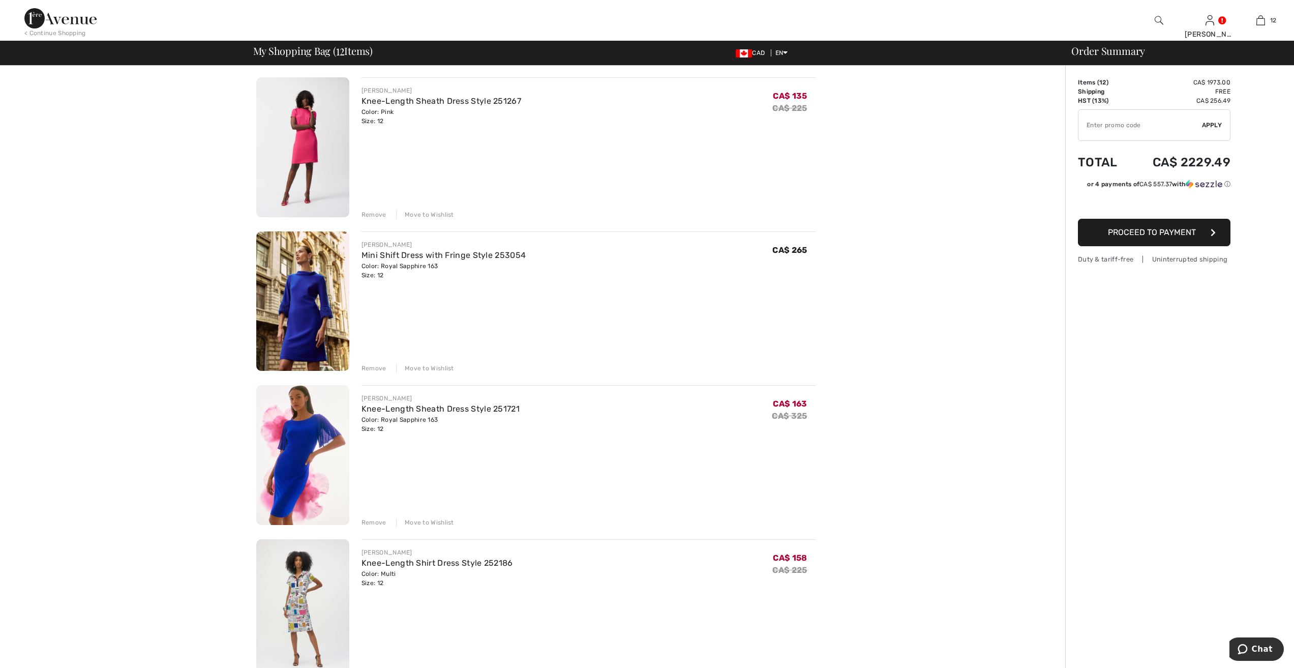
scroll to position [1170, 0]
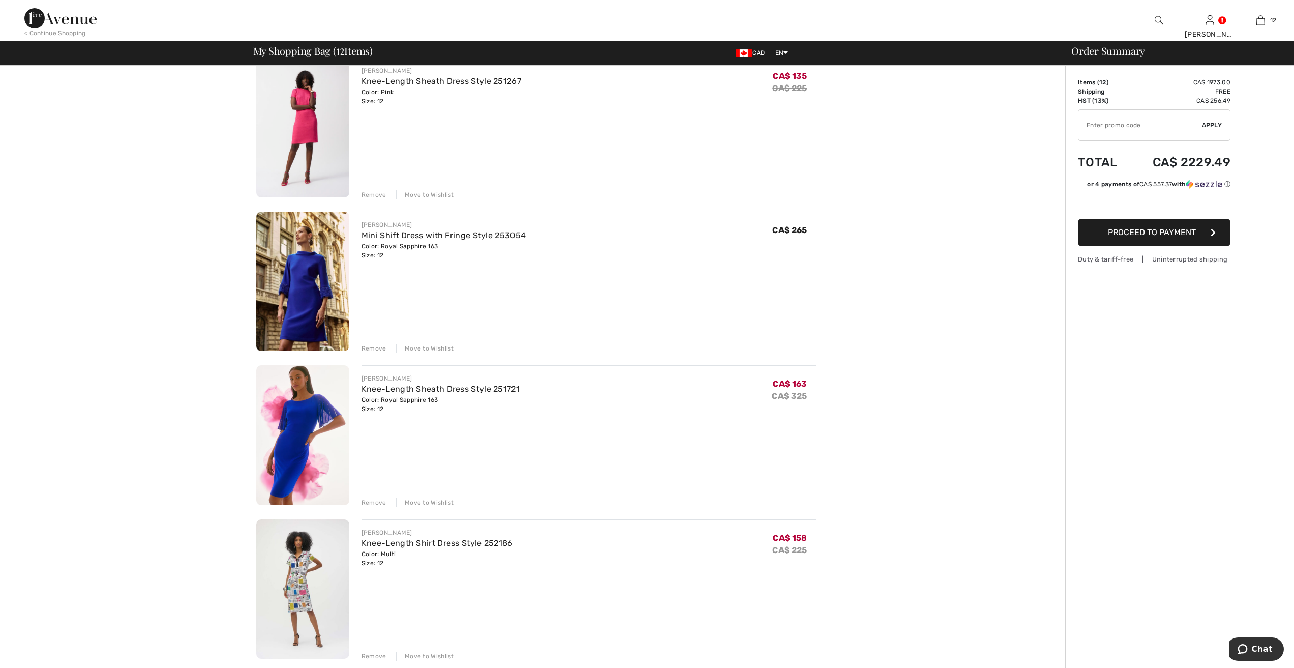
click at [373, 346] on div "Remove" at bounding box center [374, 348] width 25 height 9
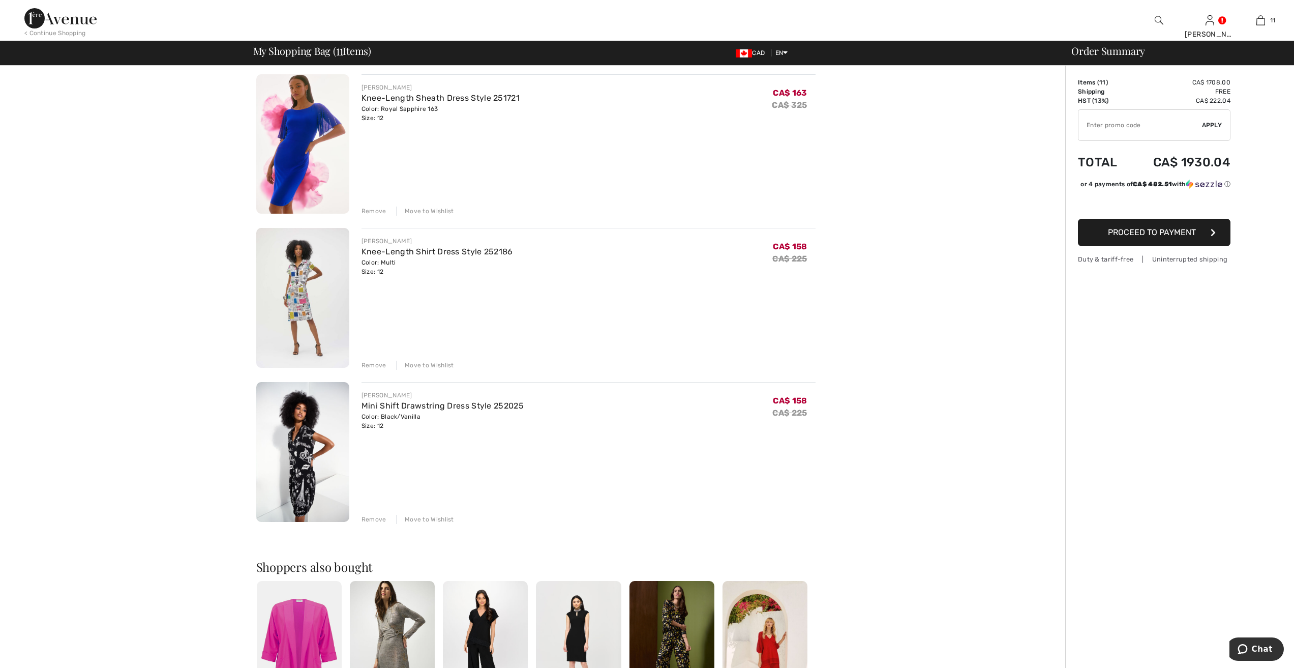
scroll to position [1322, 0]
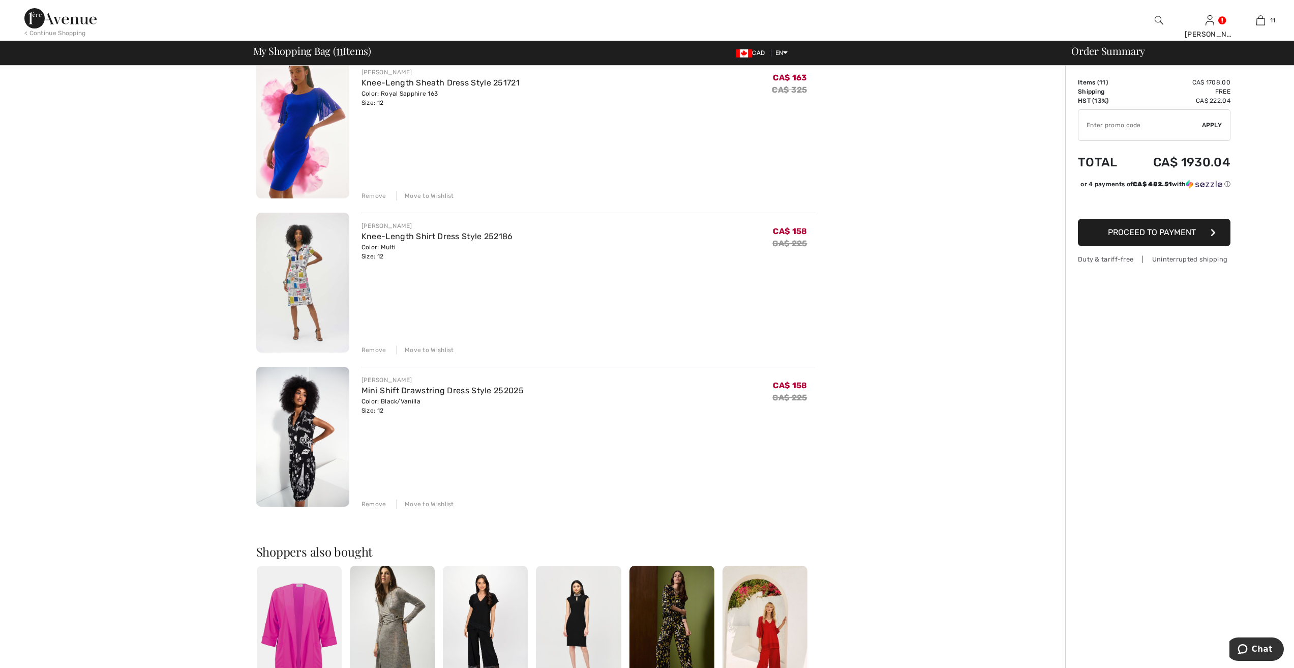
click at [369, 347] on div "Remove" at bounding box center [374, 349] width 25 height 9
